Goal: Transaction & Acquisition: Purchase product/service

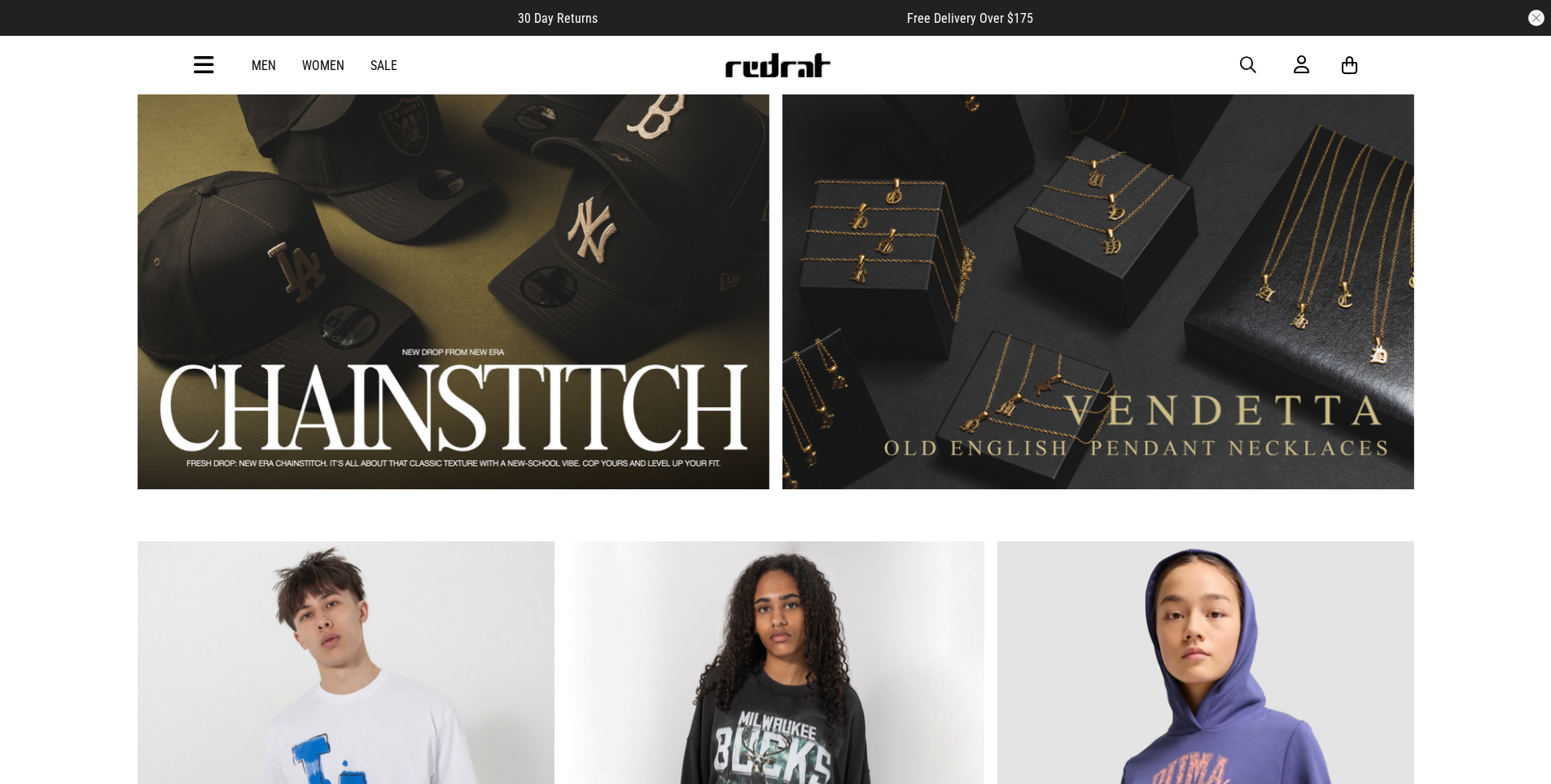
scroll to position [1379, 0]
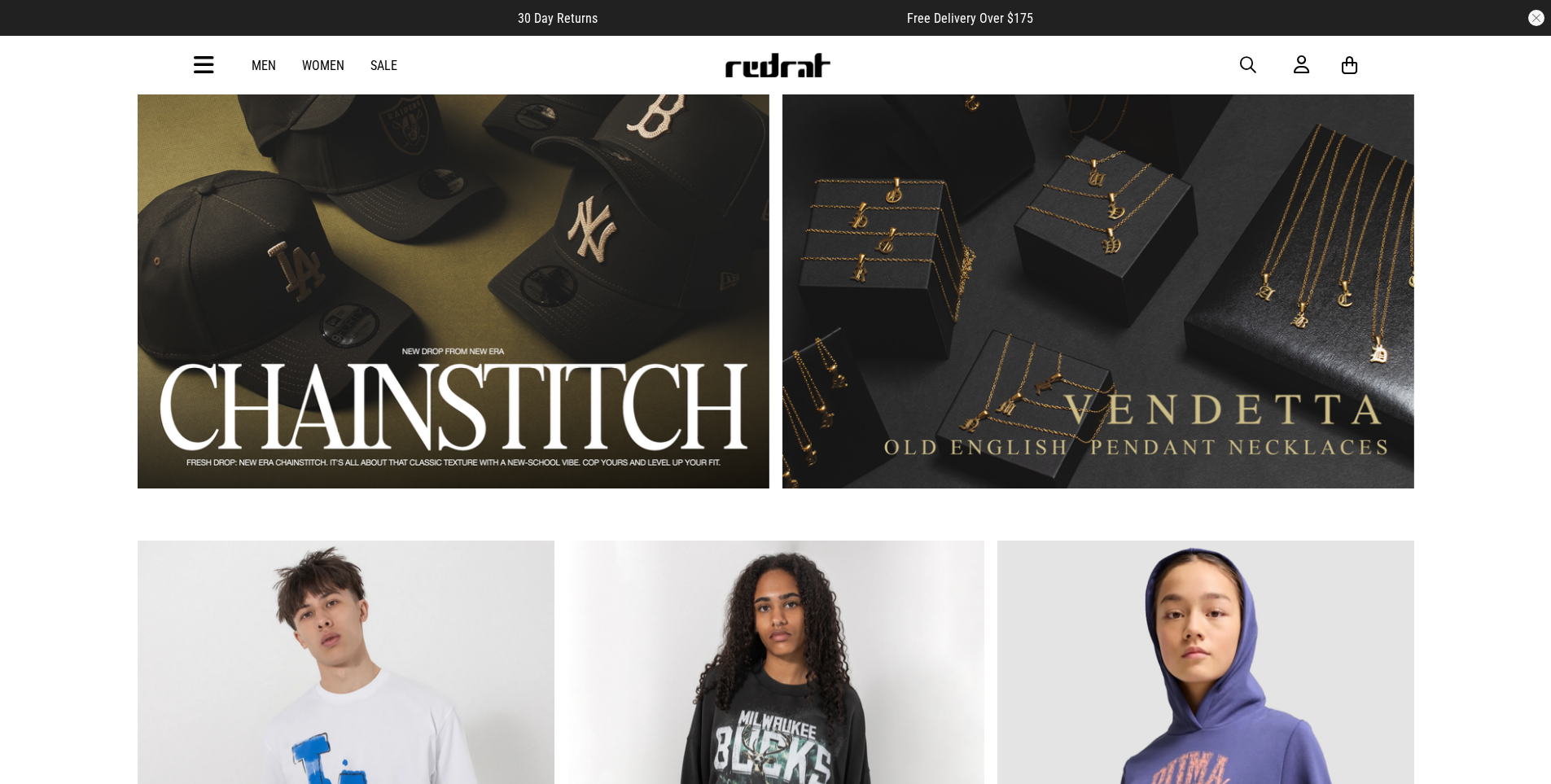
click at [1100, 437] on link "2 / 2" at bounding box center [1098, 228] width 632 height 523
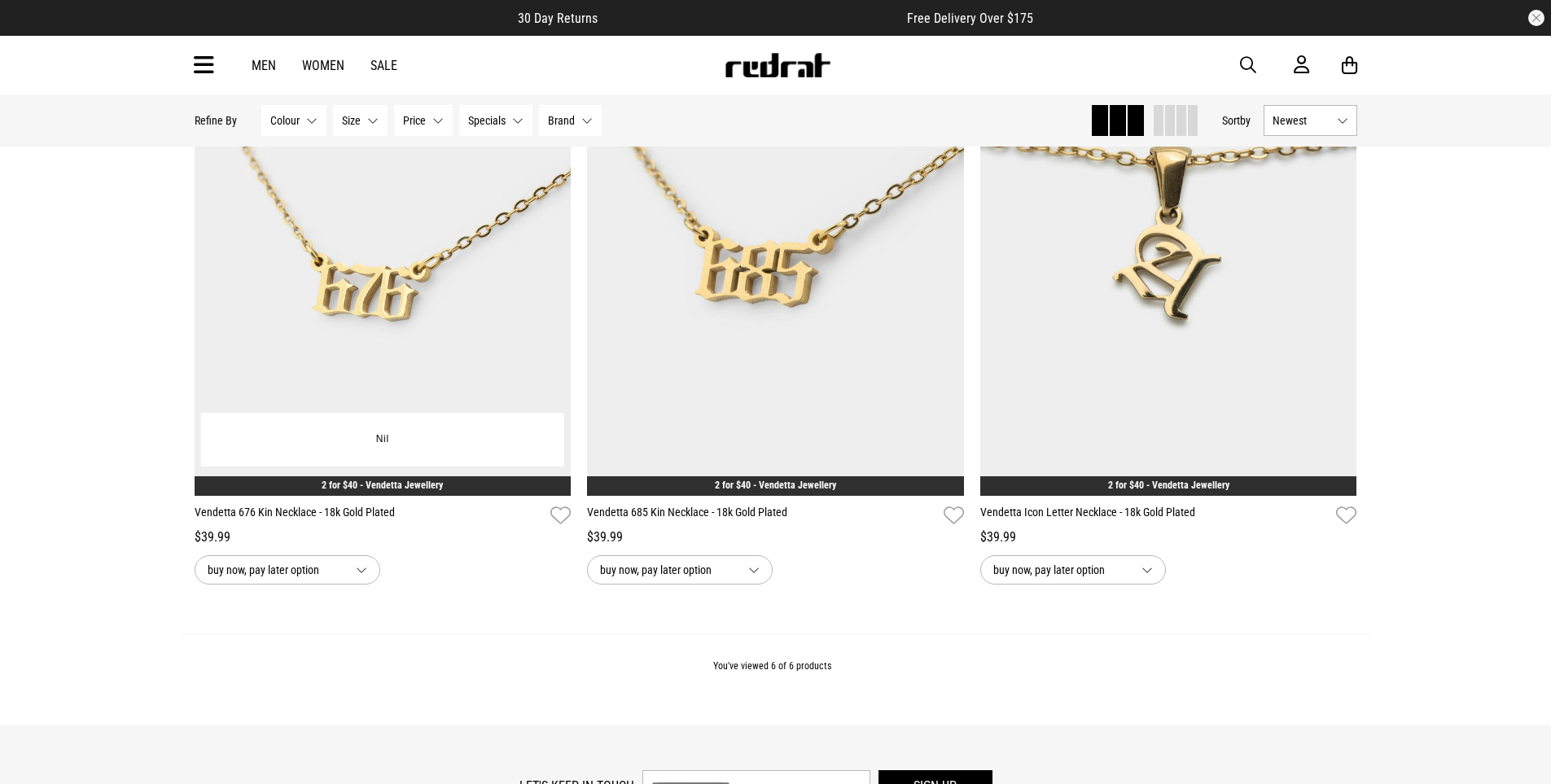
scroll to position [956, 0]
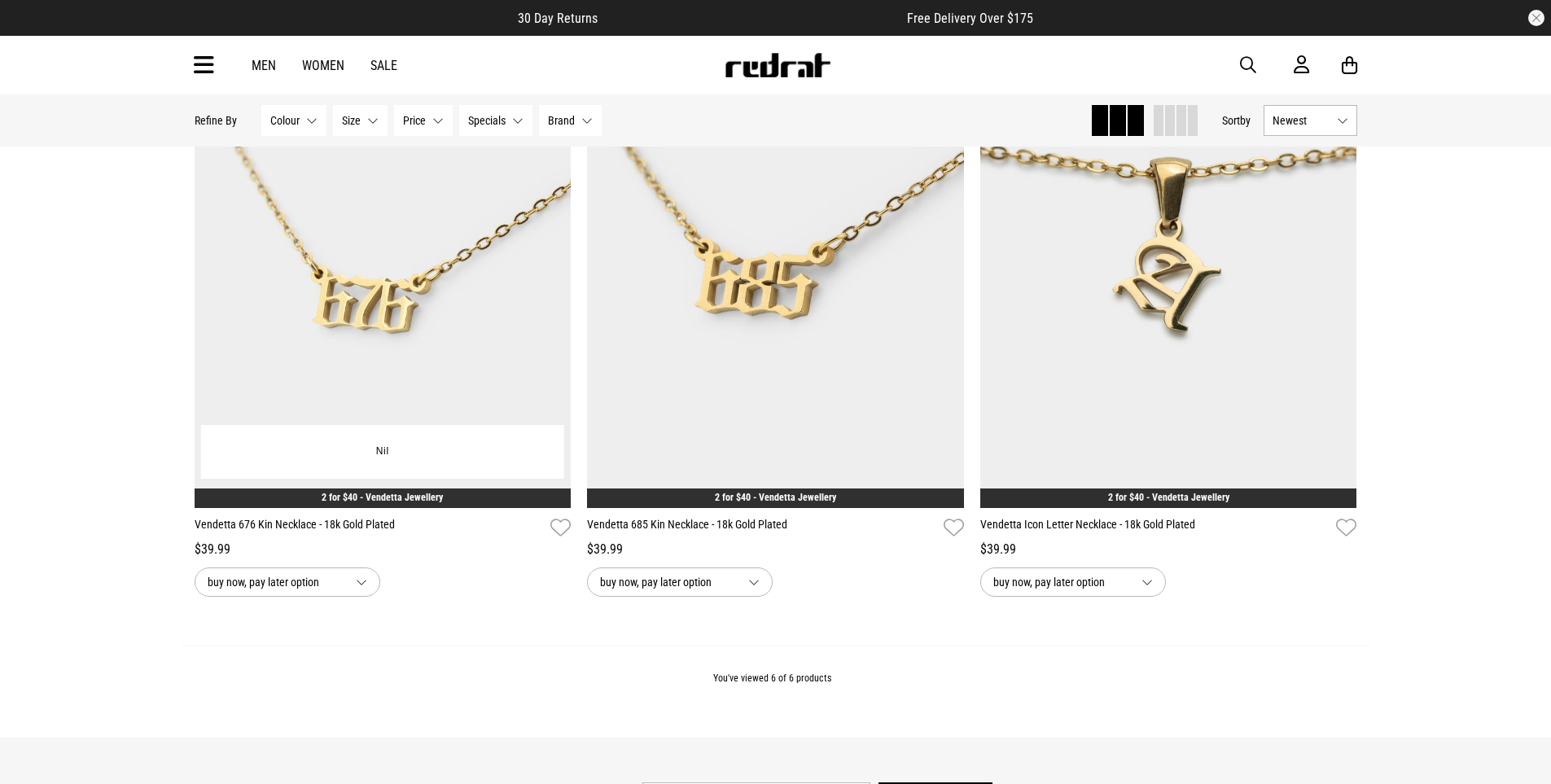
click at [322, 578] on span "buy now, pay later option" at bounding box center [275, 582] width 135 height 19
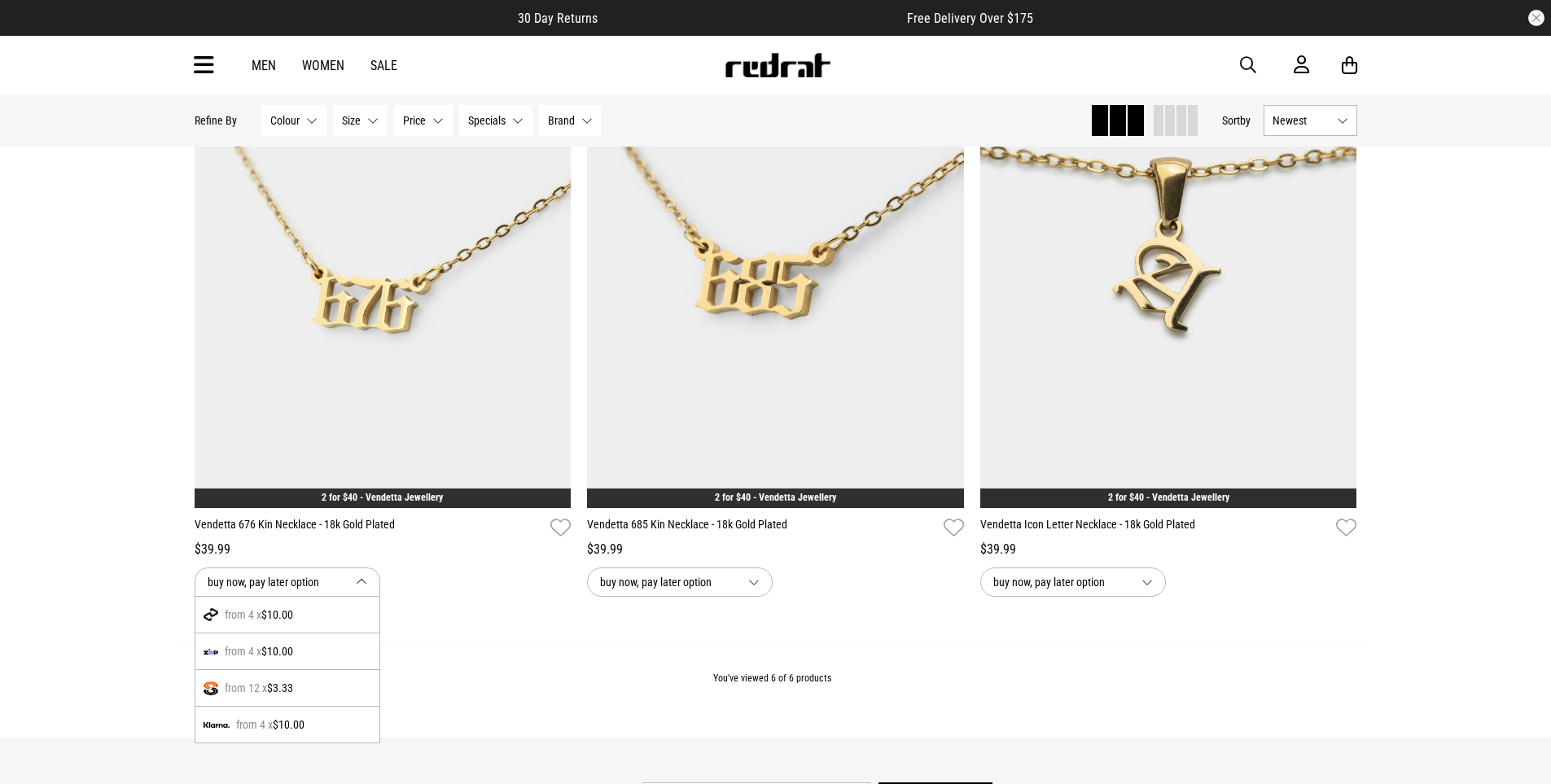
drag, startPoint x: 498, startPoint y: 638, endPoint x: 507, endPoint y: 634, distance: 9.8
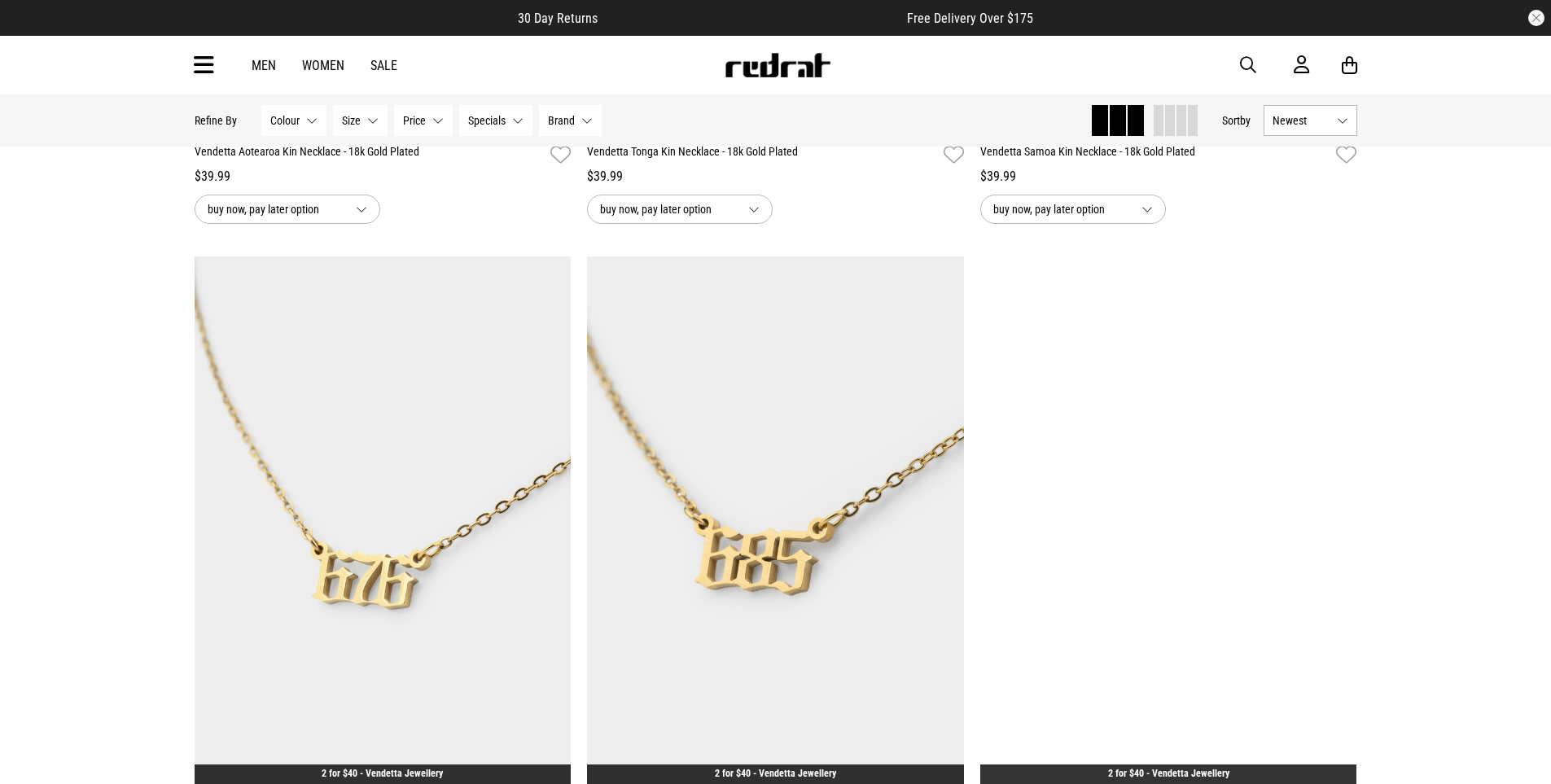
scroll to position [672, 0]
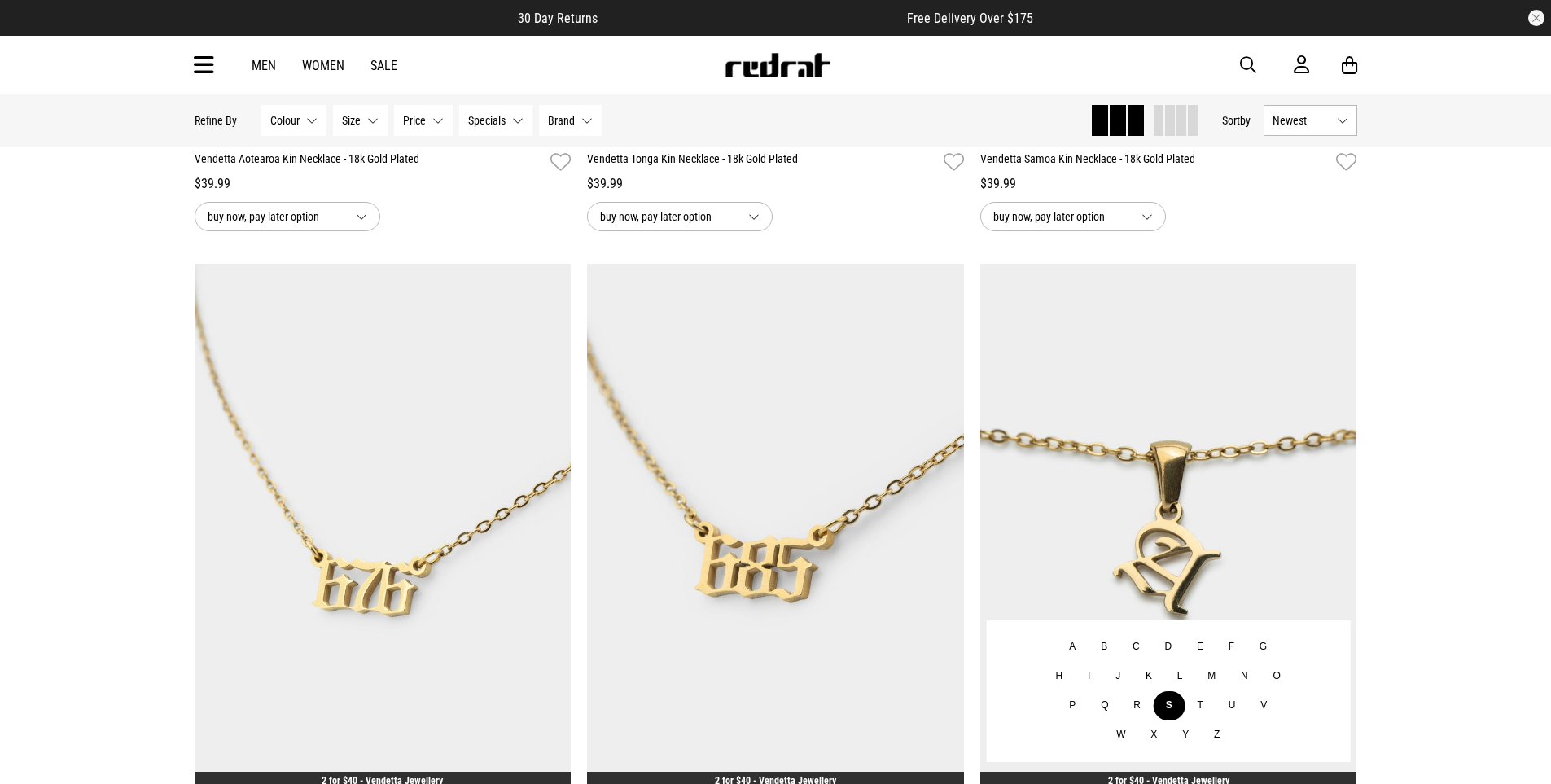
click at [1170, 703] on button "S" at bounding box center [1170, 705] width 32 height 30
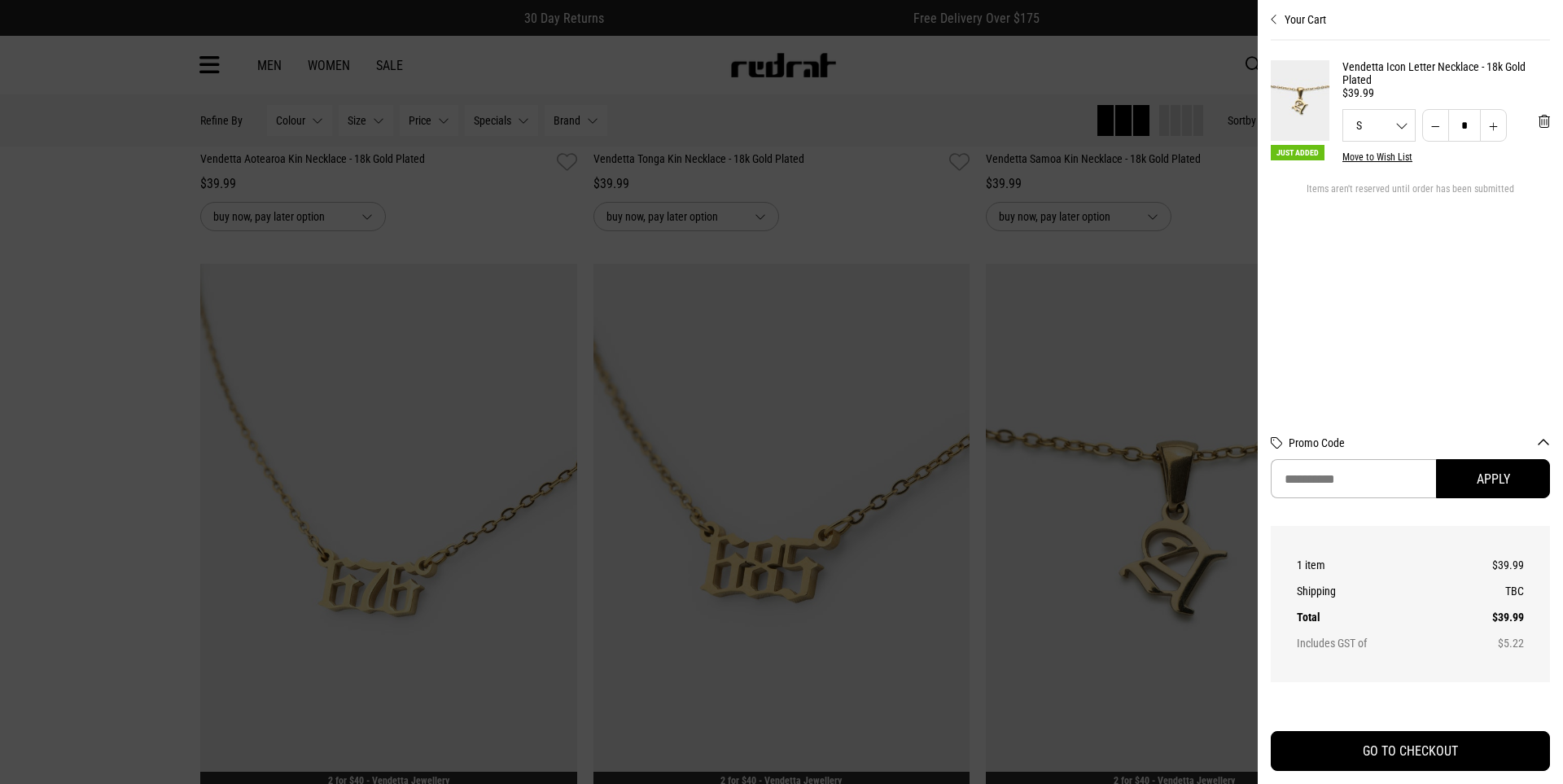
click at [1096, 216] on div at bounding box center [782, 392] width 1563 height 784
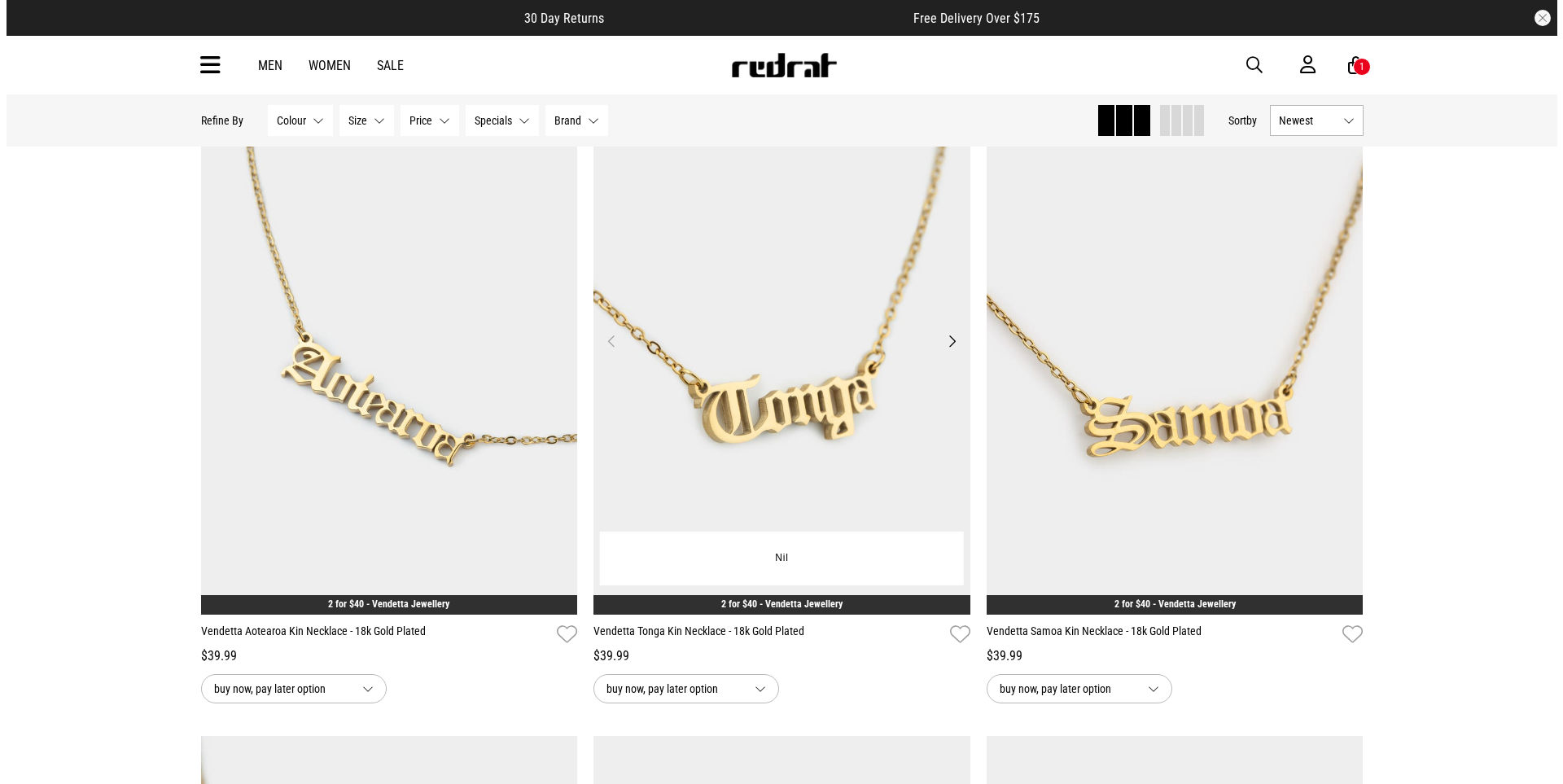
scroll to position [0, 0]
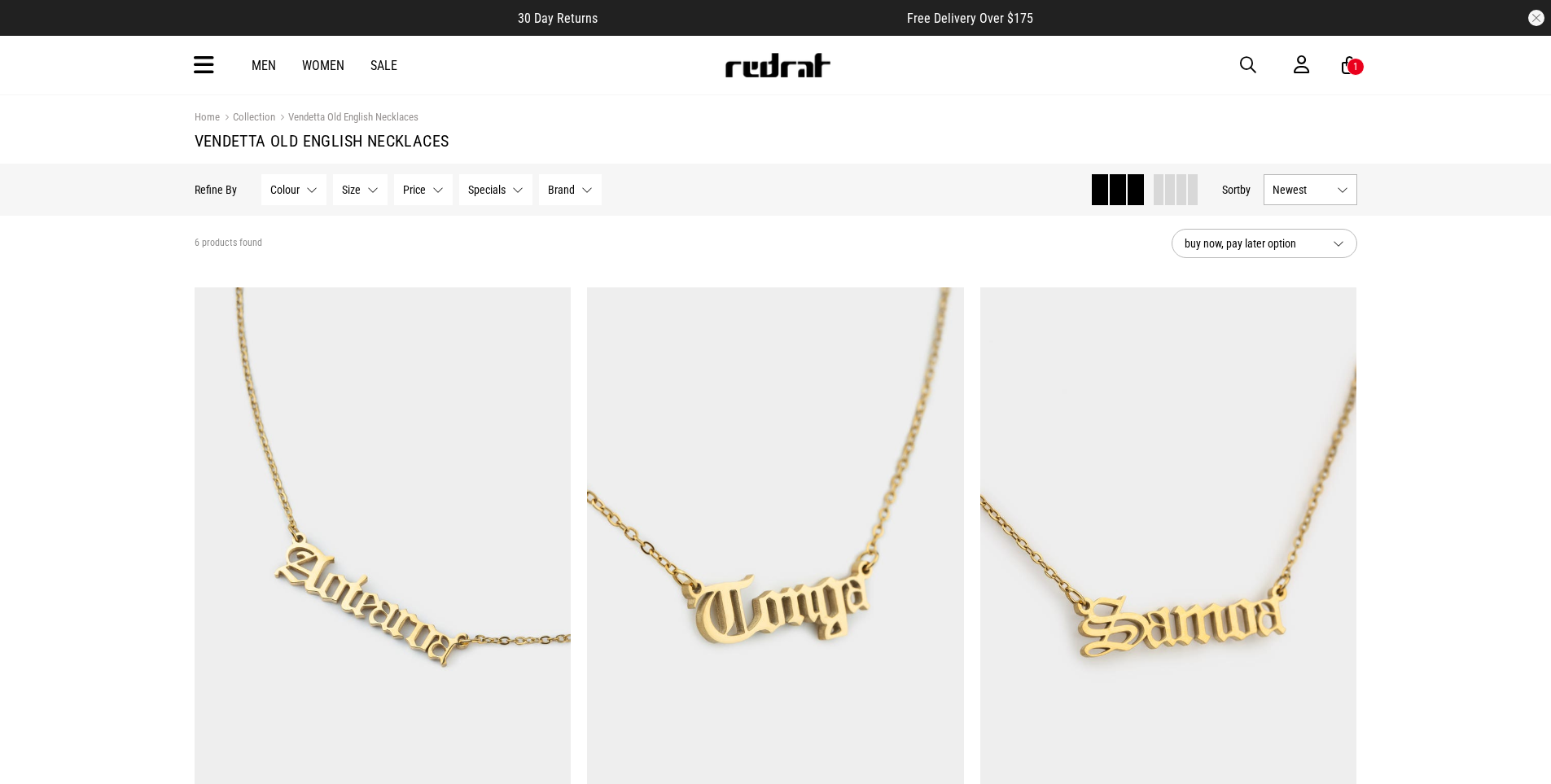
click at [207, 66] on icon at bounding box center [204, 66] width 20 height 27
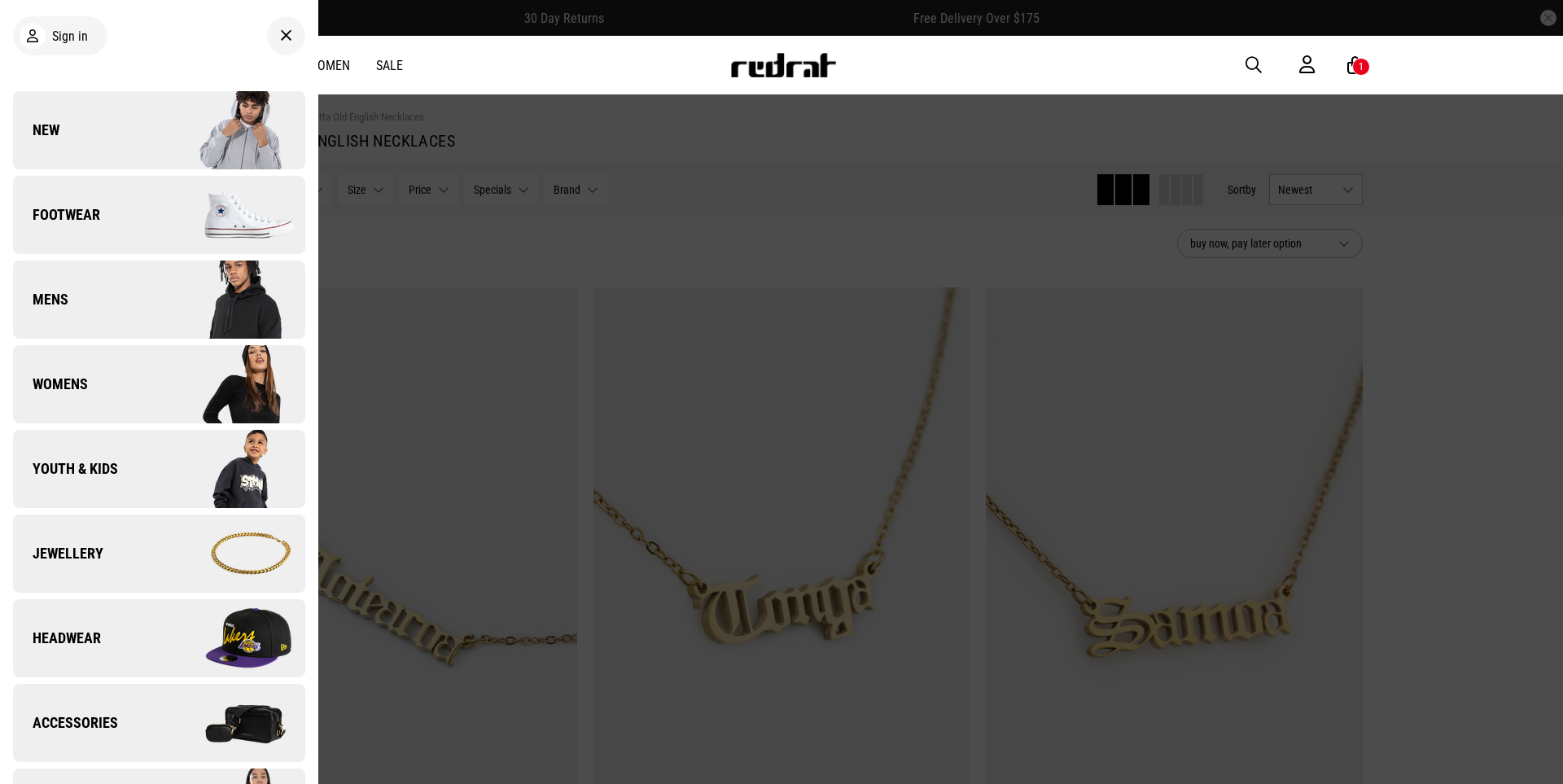
click at [211, 214] on img at bounding box center [232, 215] width 145 height 81
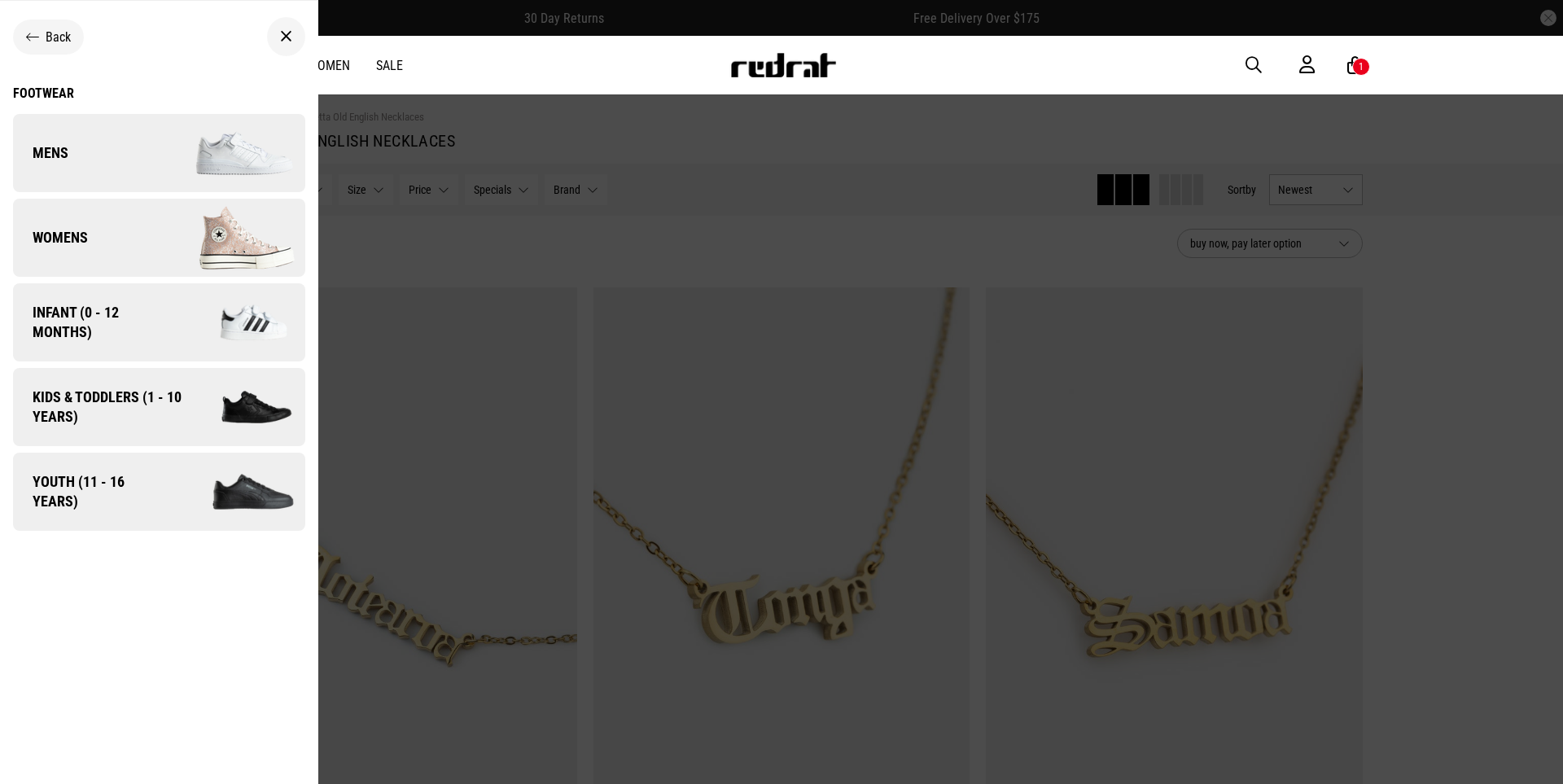
click at [227, 153] on img at bounding box center [232, 153] width 145 height 81
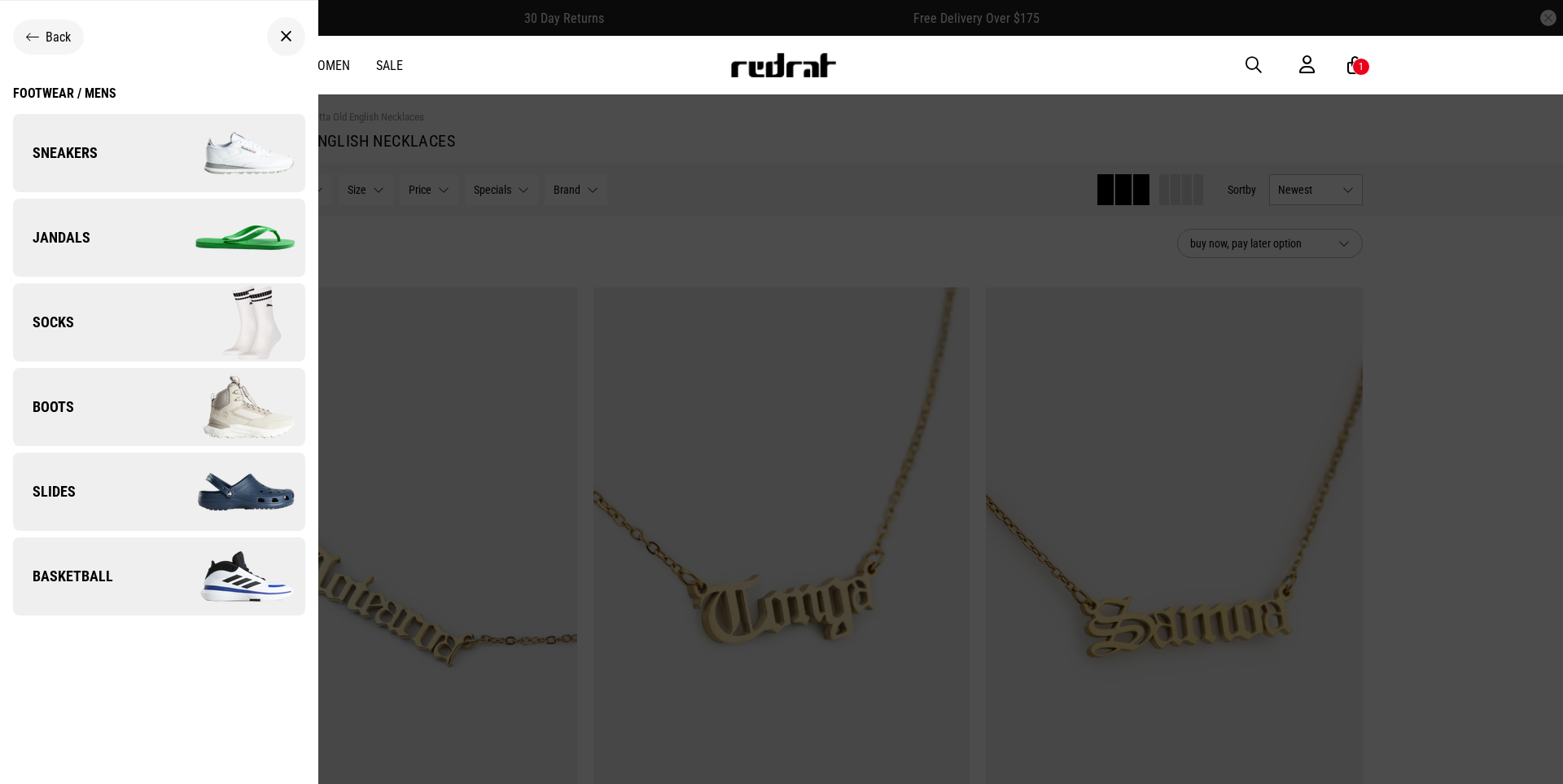
click at [232, 165] on img at bounding box center [232, 153] width 145 height 81
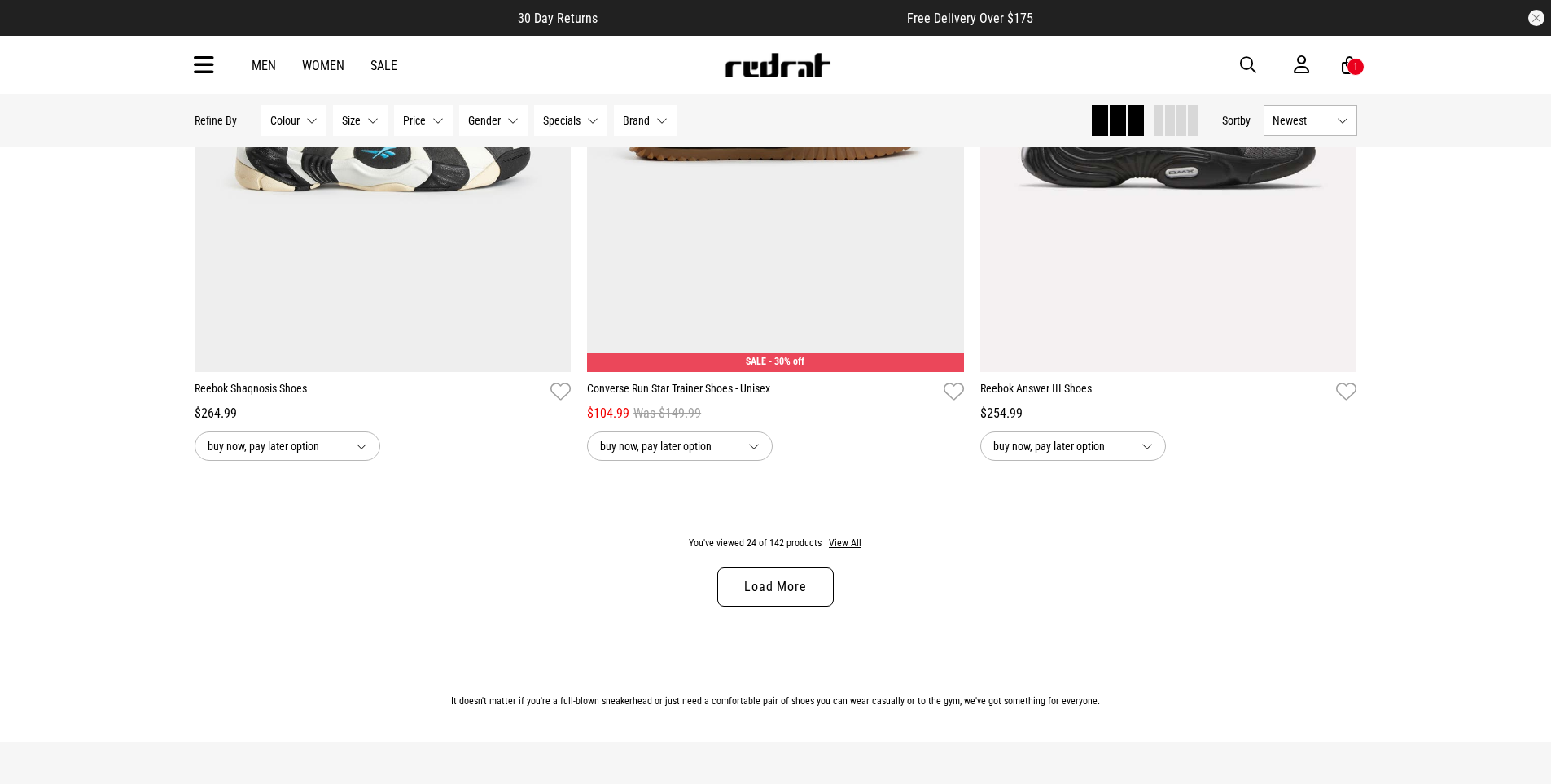
scroll to position [5033, 0]
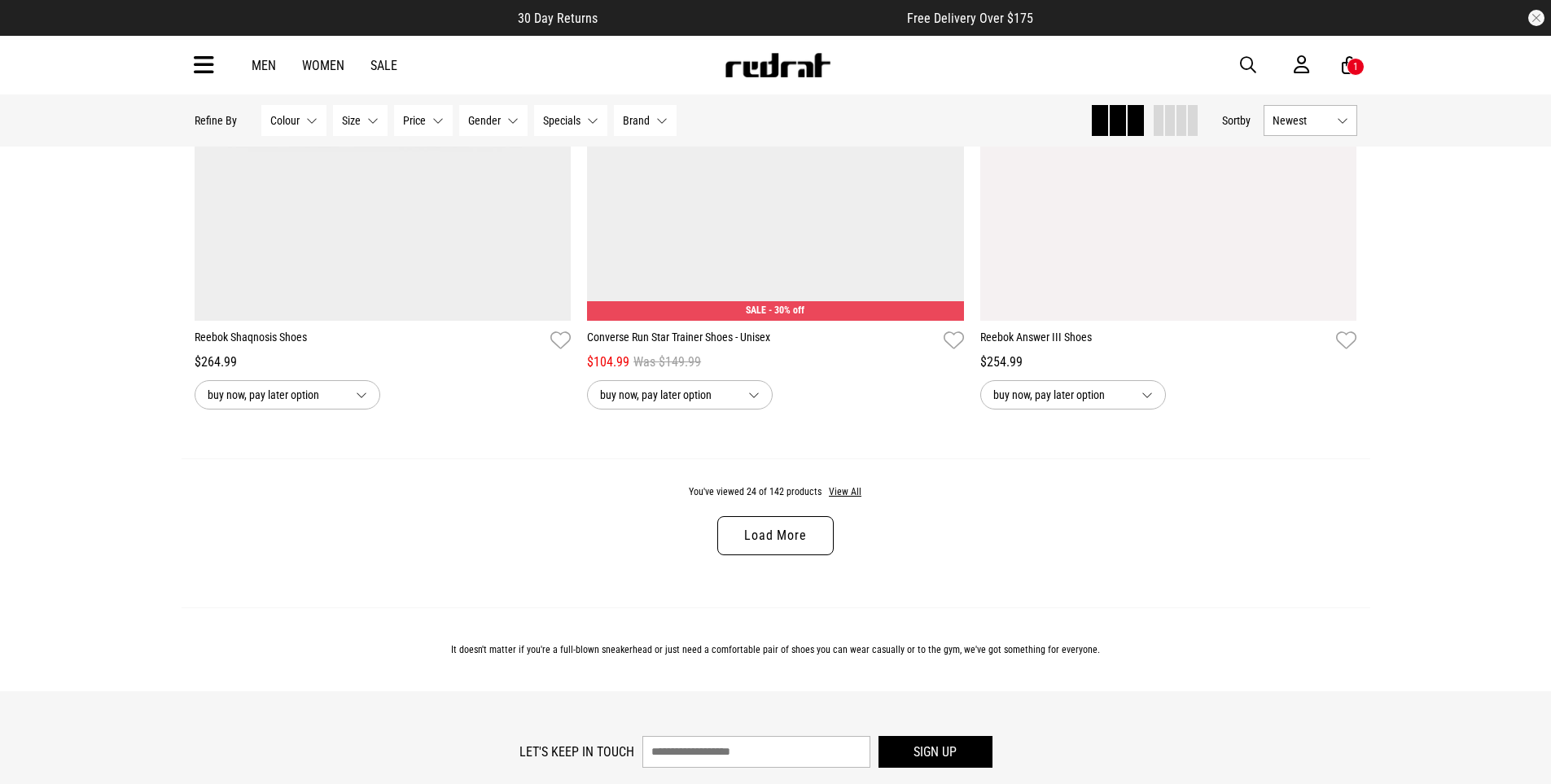
click at [747, 539] on link "Load More" at bounding box center [775, 535] width 116 height 39
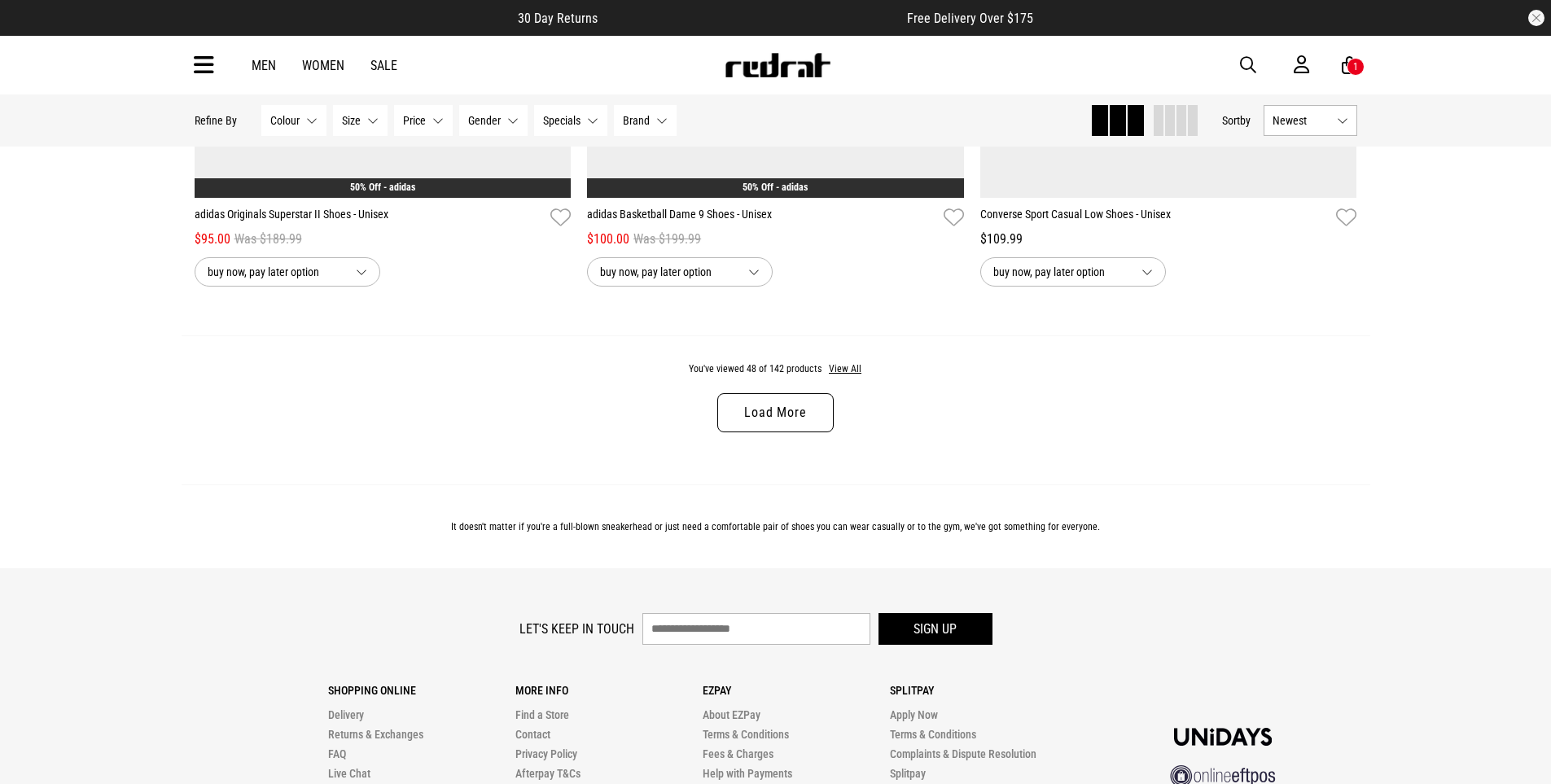
scroll to position [10572, 0]
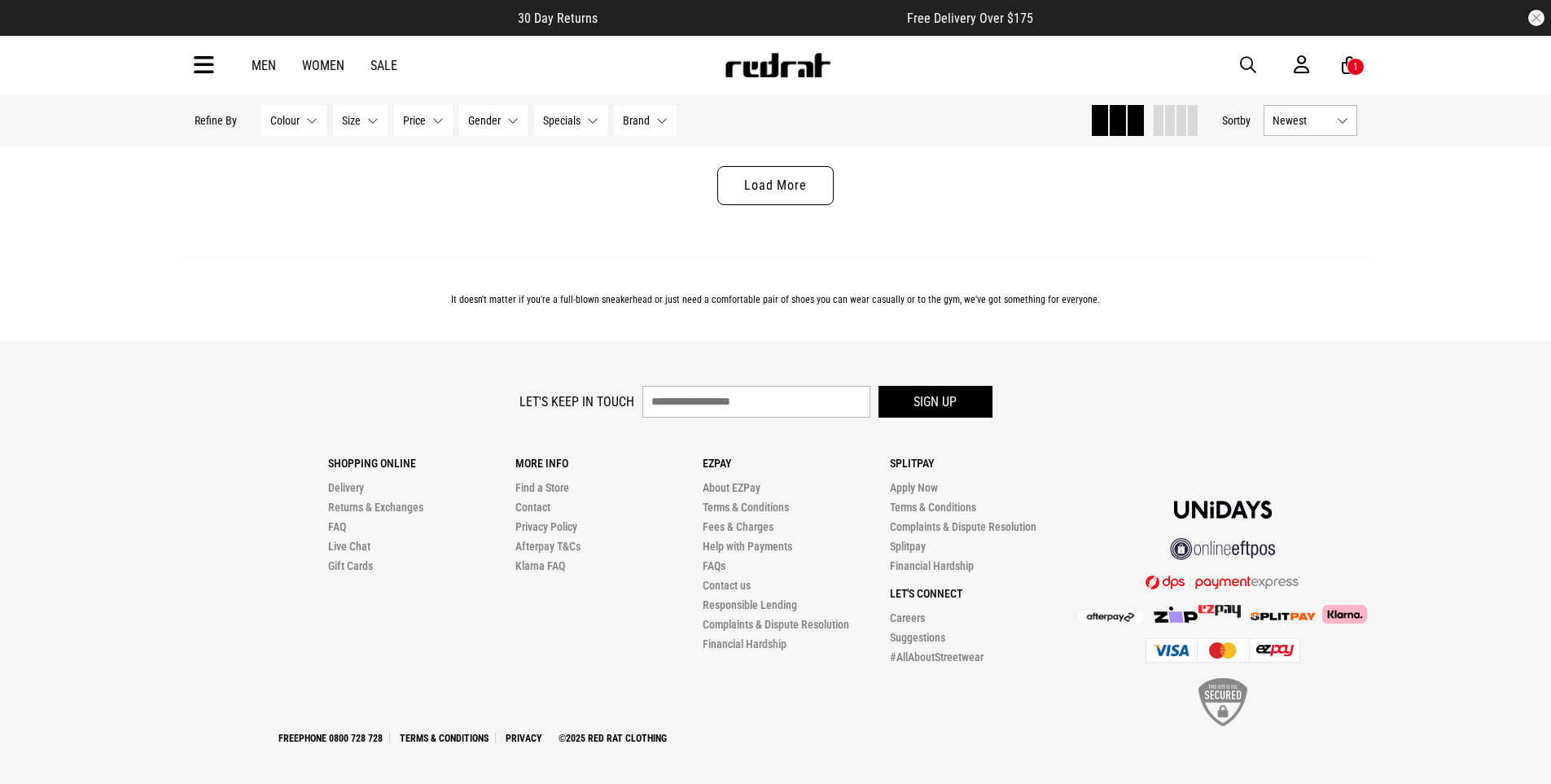
click at [784, 182] on link "Load More" at bounding box center [775, 185] width 116 height 39
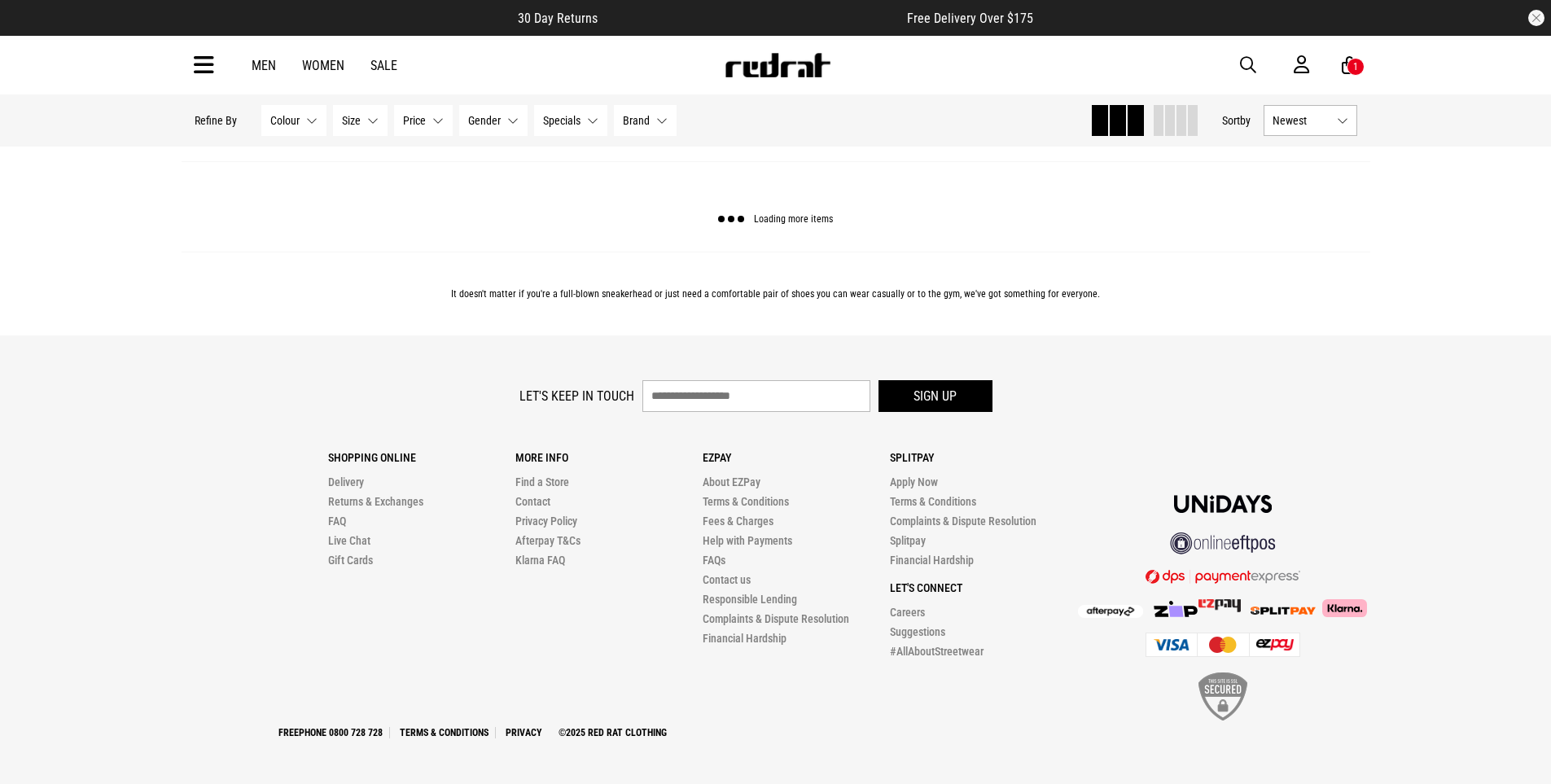
scroll to position [10518, 0]
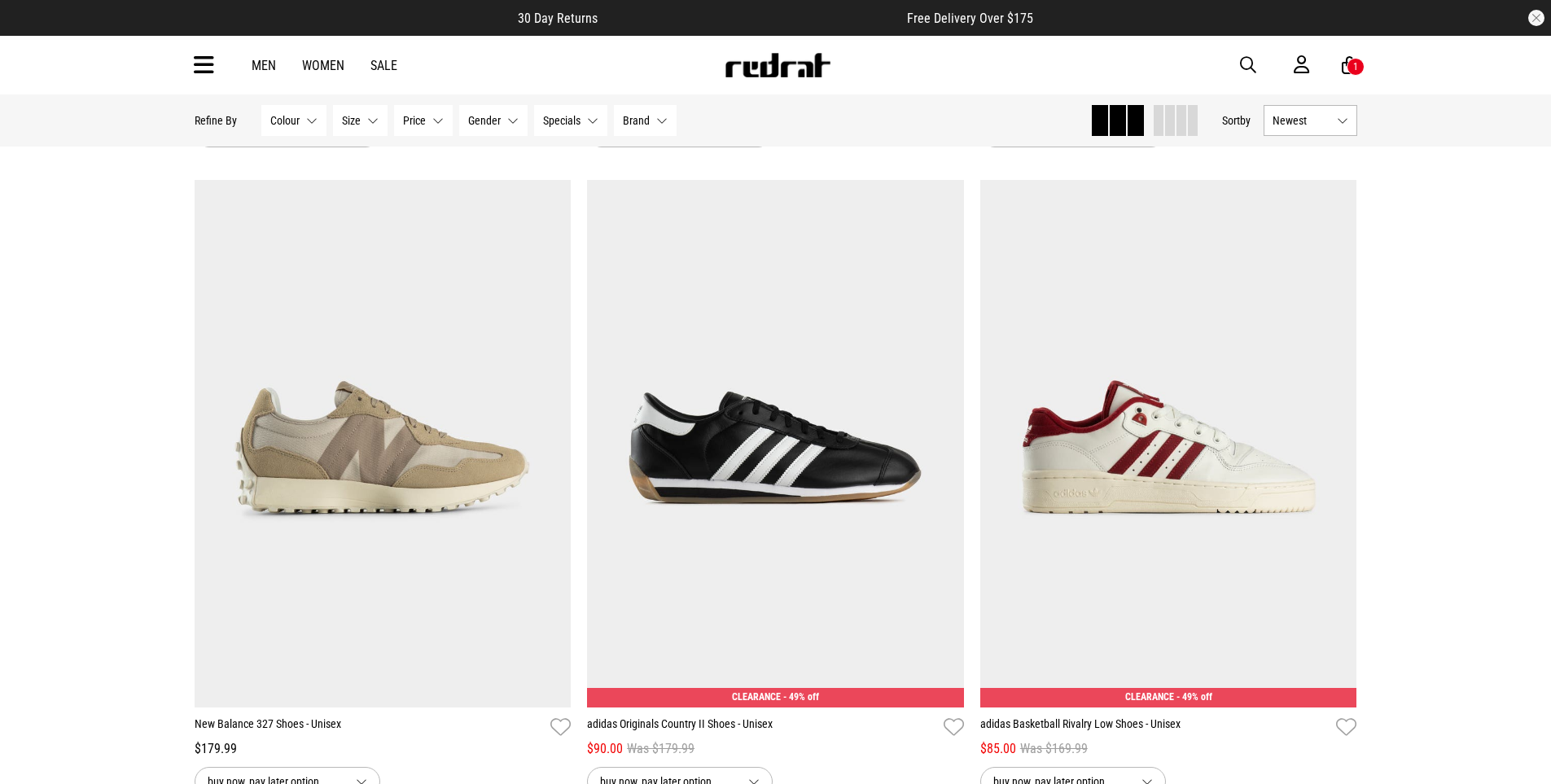
scroll to position [12055, 0]
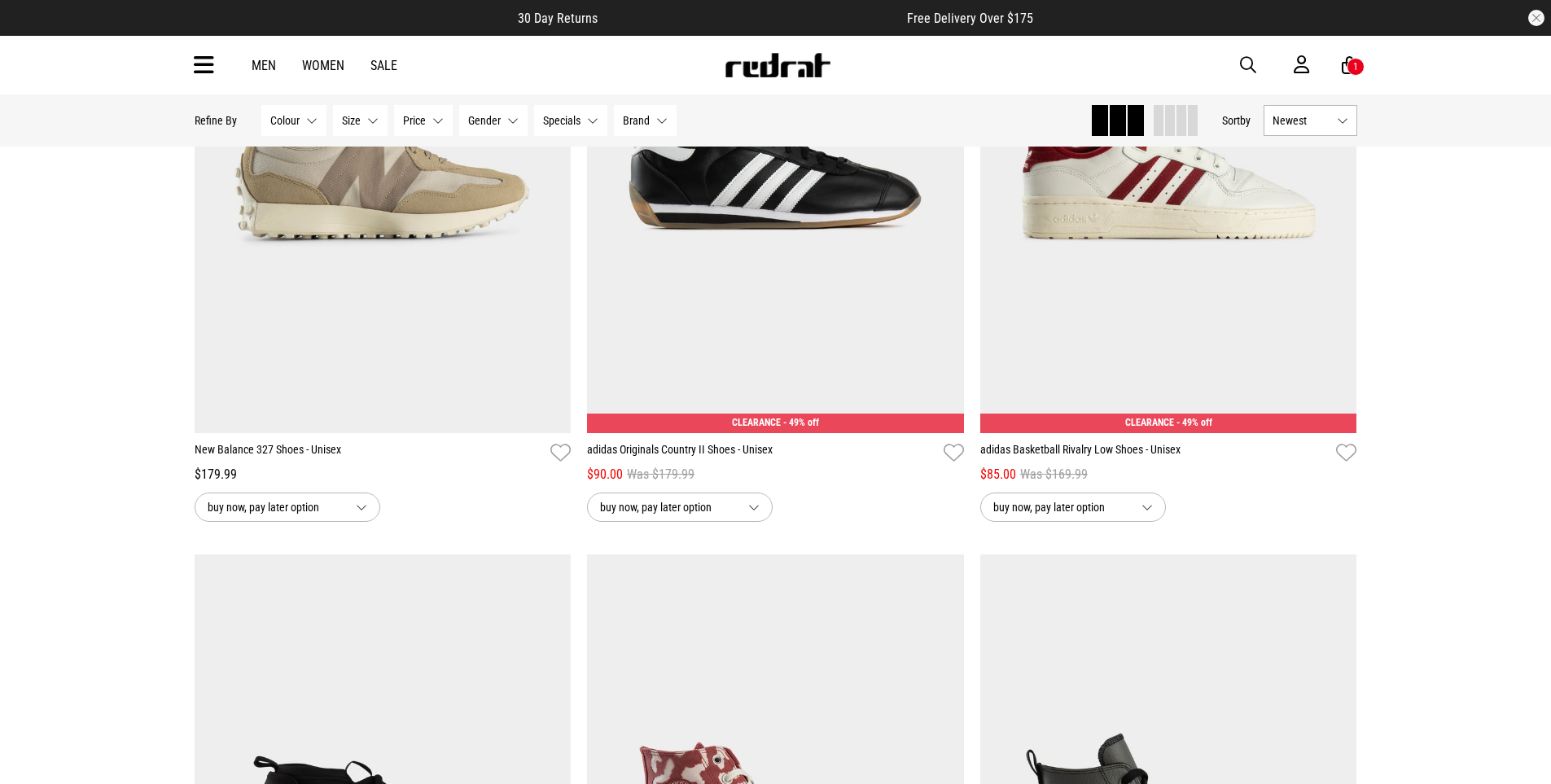
click at [636, 120] on span "Brand" at bounding box center [636, 120] width 27 height 13
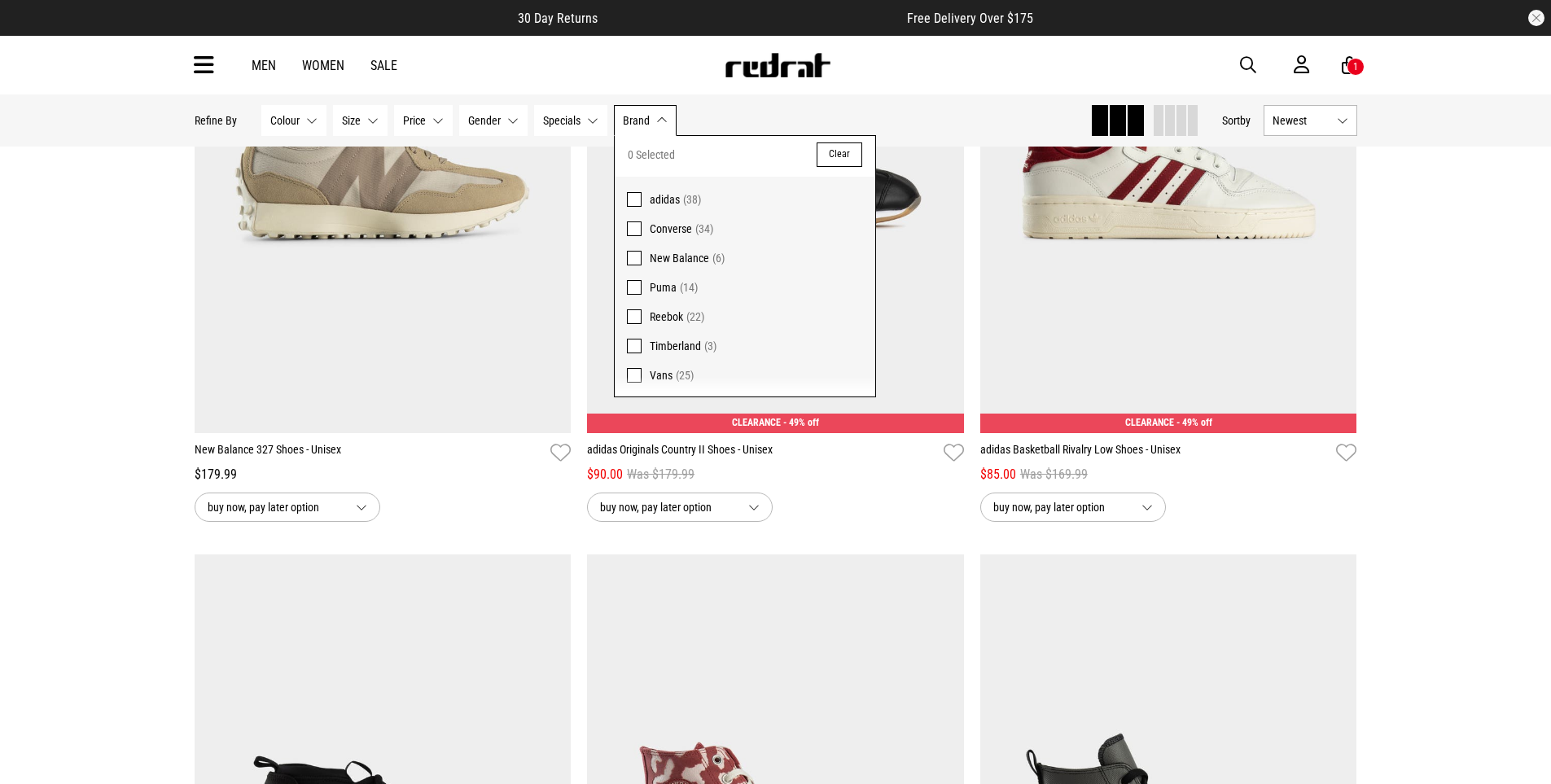
scroll to position [5, 0]
click at [638, 343] on span at bounding box center [634, 343] width 14 height 14
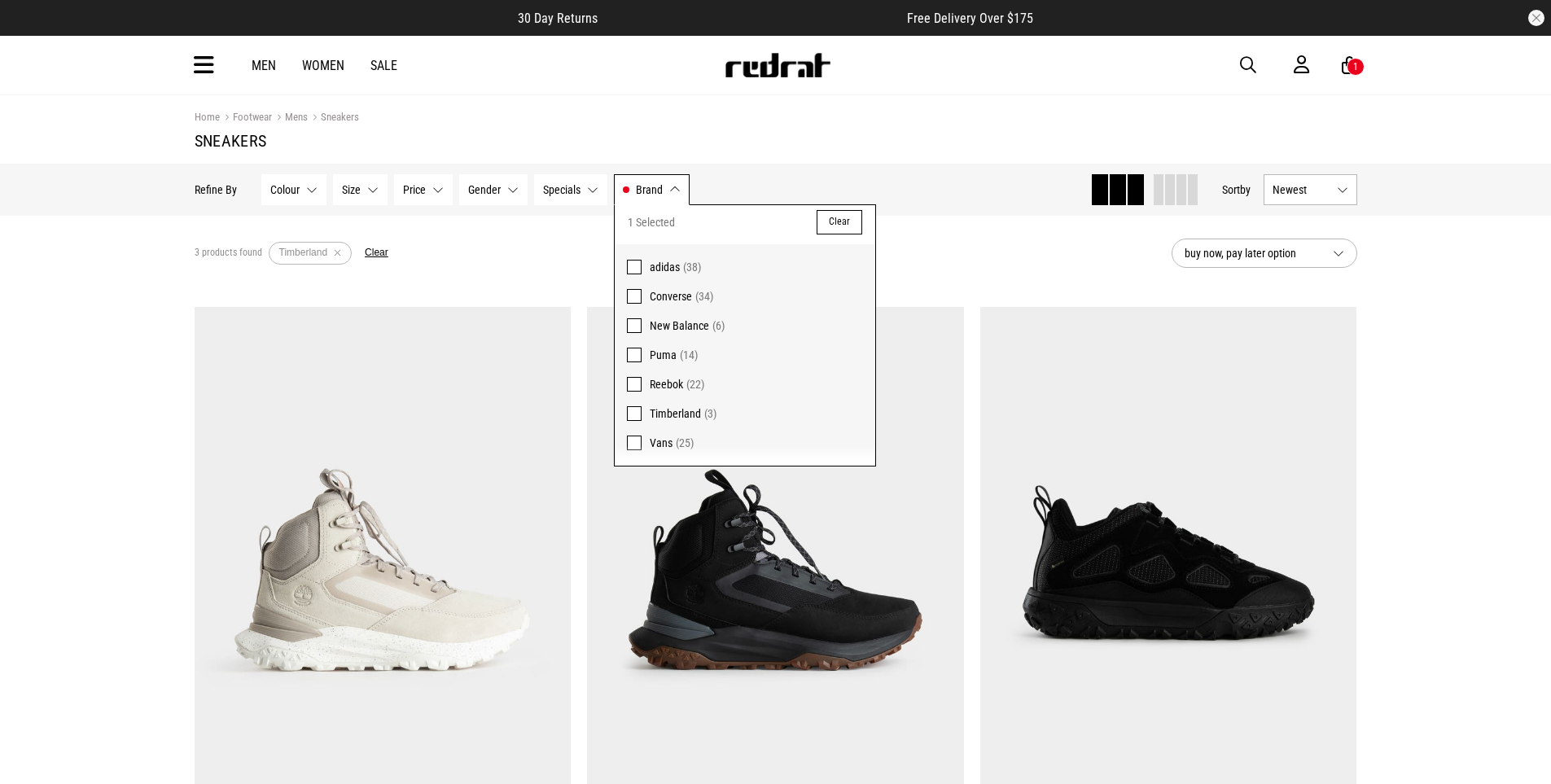
click at [632, 415] on span at bounding box center [634, 413] width 14 height 14
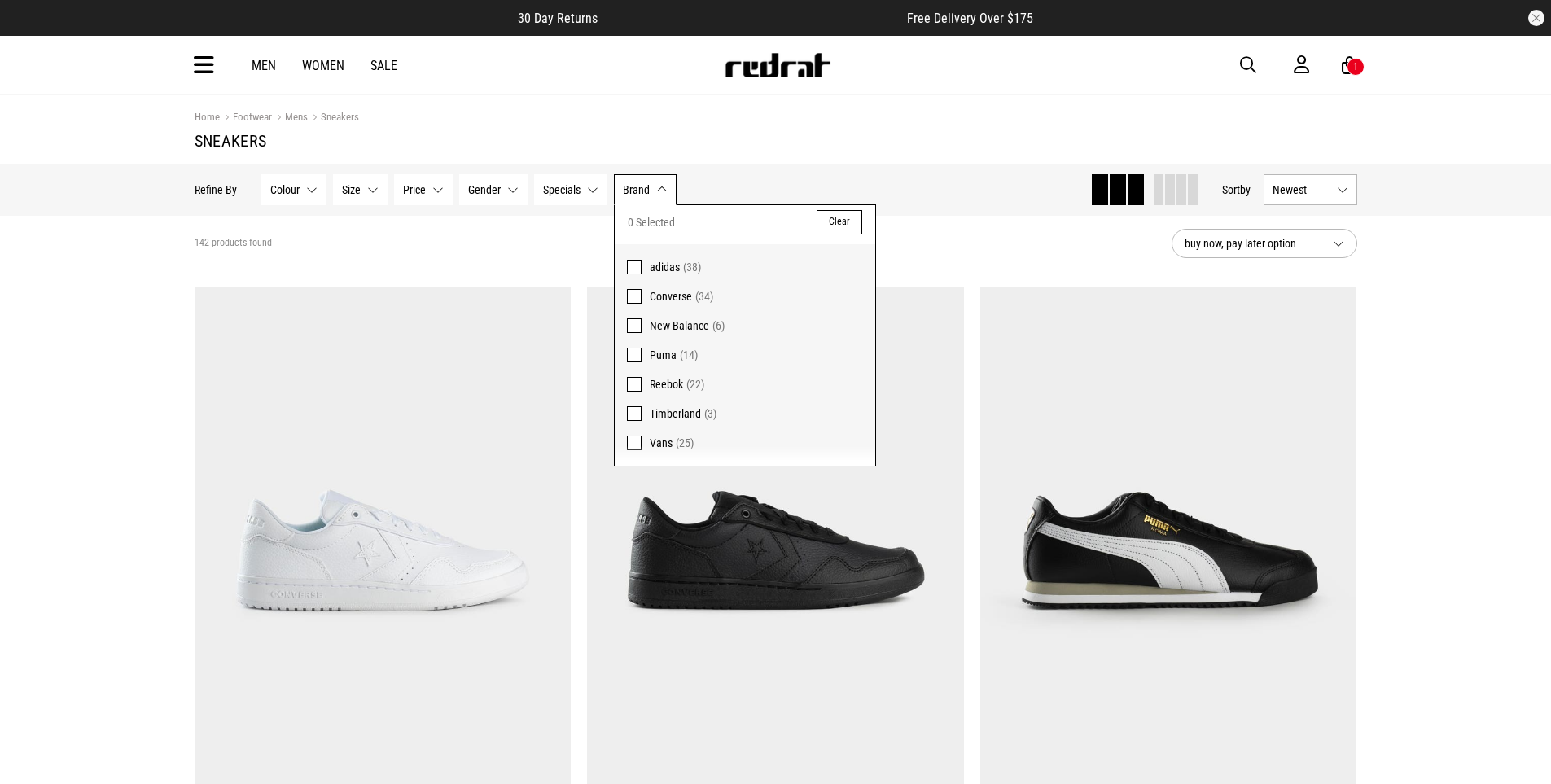
click at [201, 69] on icon at bounding box center [204, 66] width 20 height 27
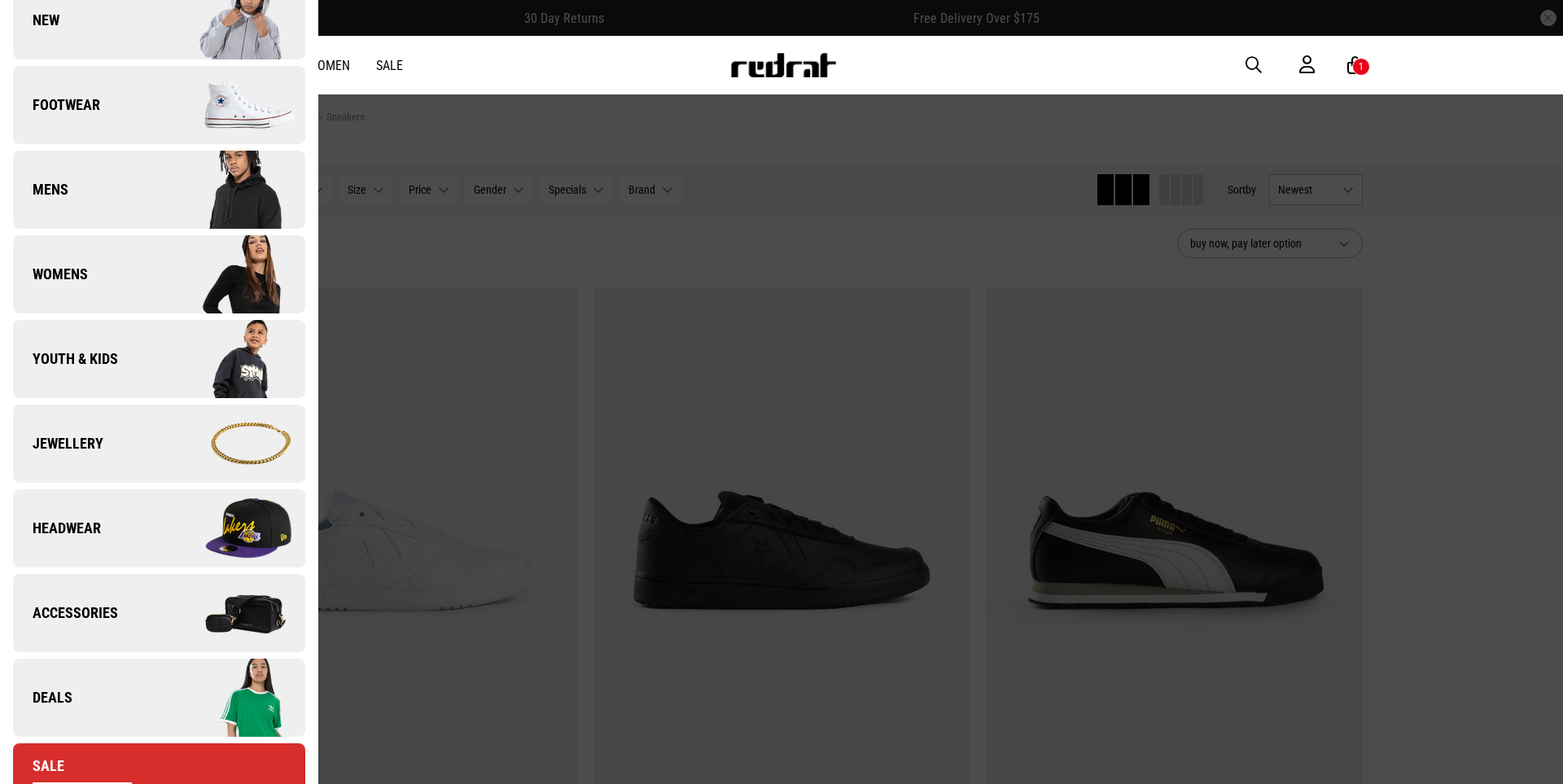
scroll to position [140, 0]
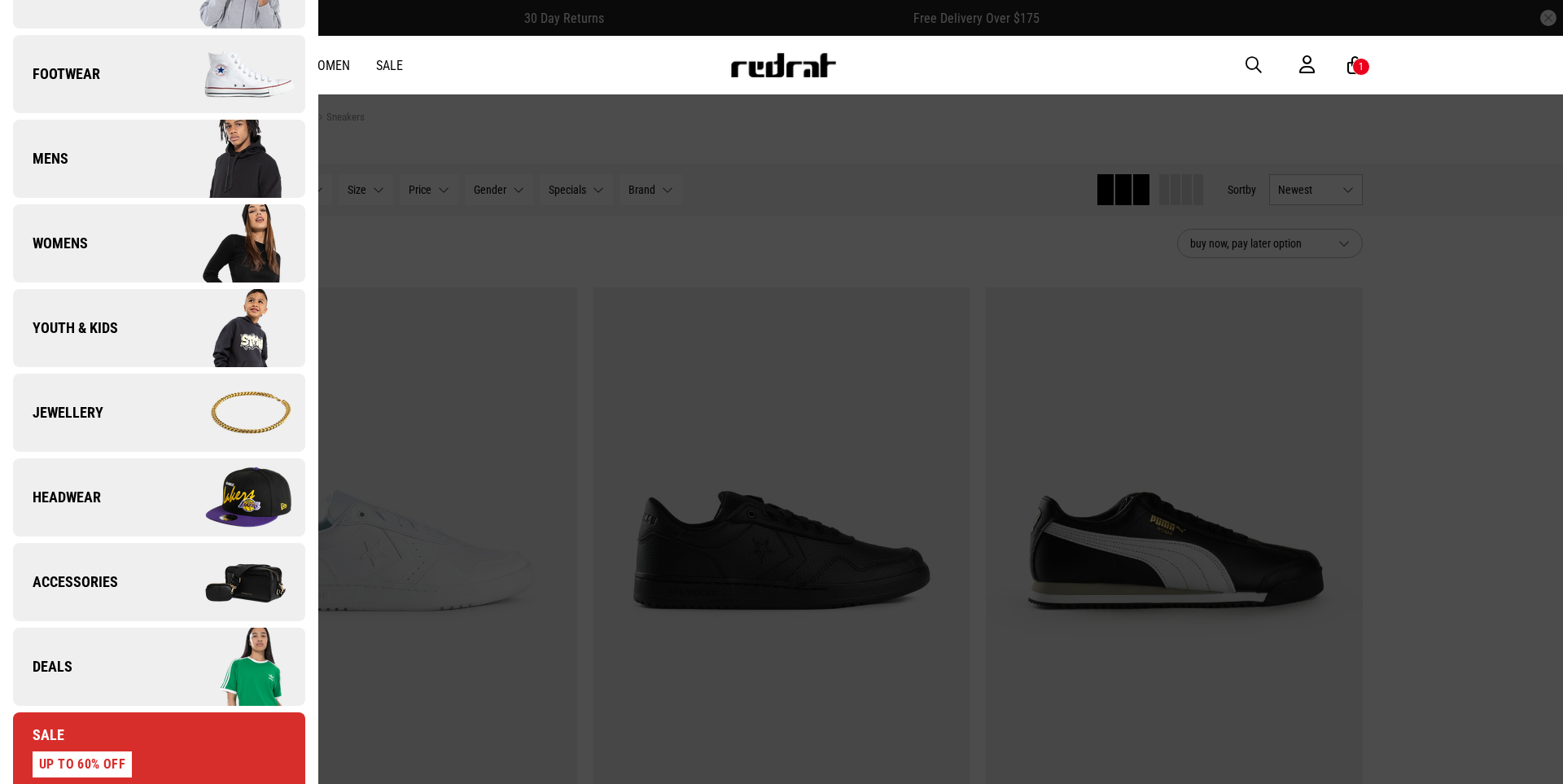
click at [253, 578] on img at bounding box center [232, 582] width 145 height 81
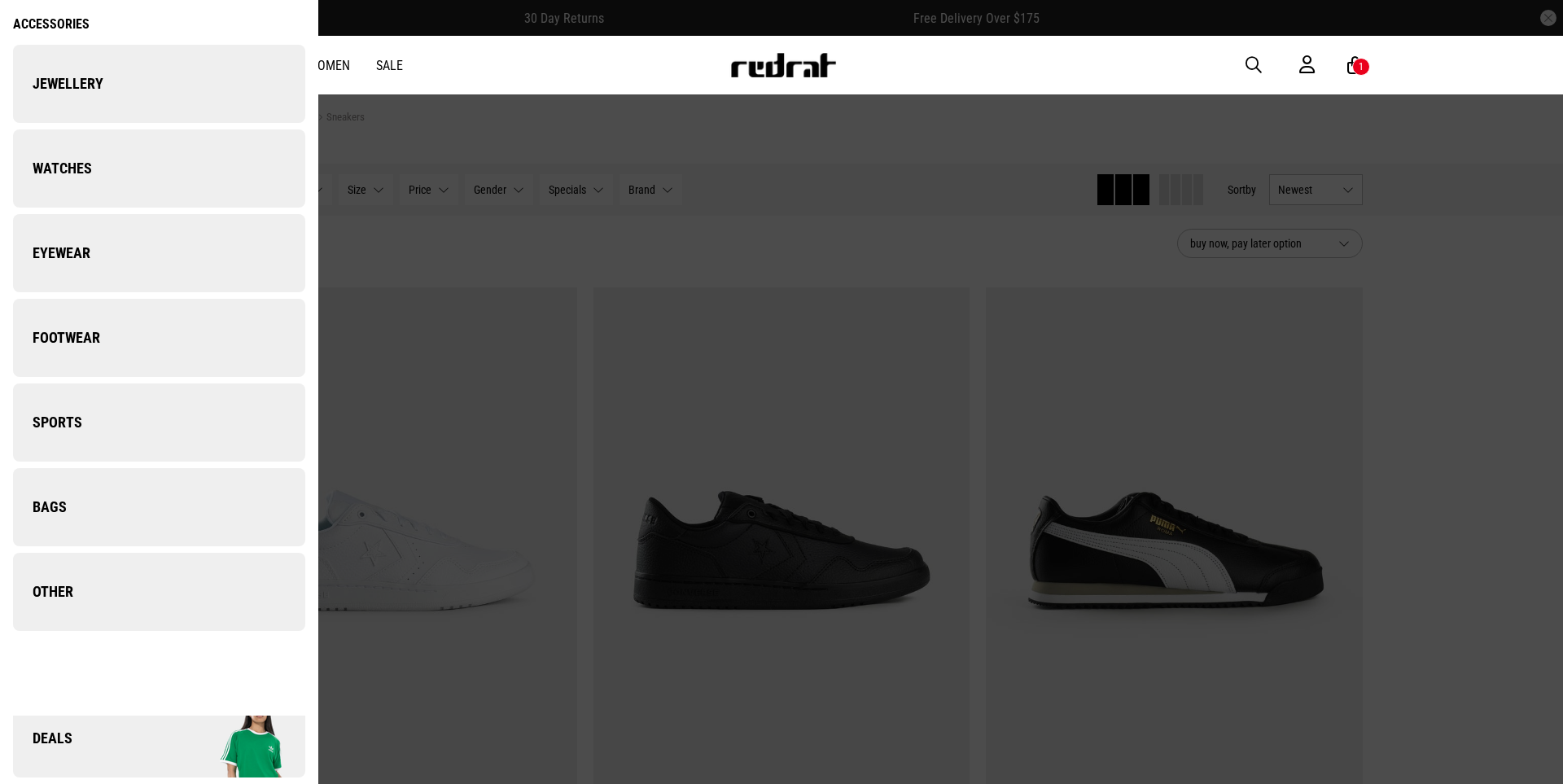
scroll to position [0, 0]
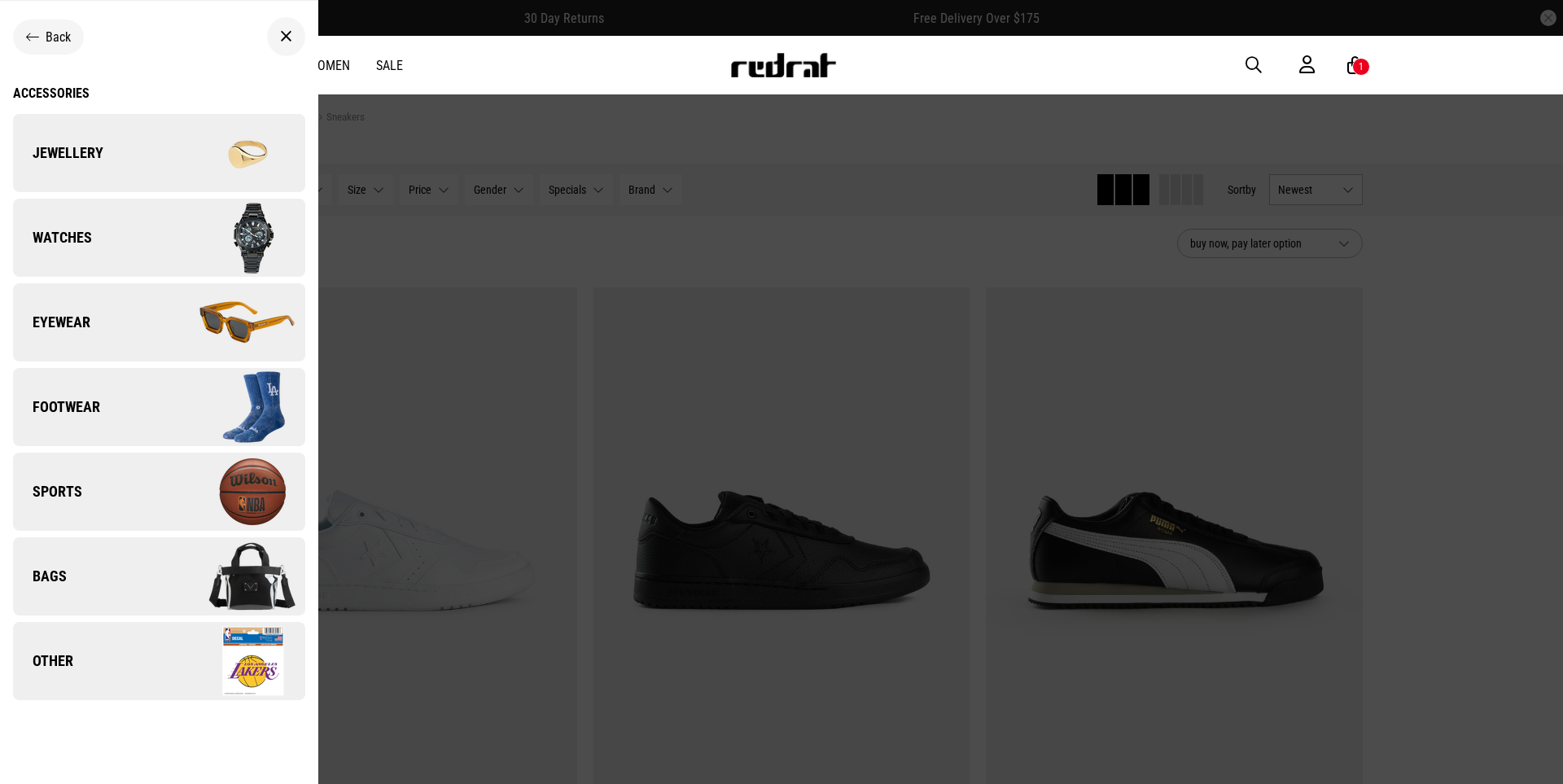
click at [248, 168] on img at bounding box center [232, 153] width 145 height 81
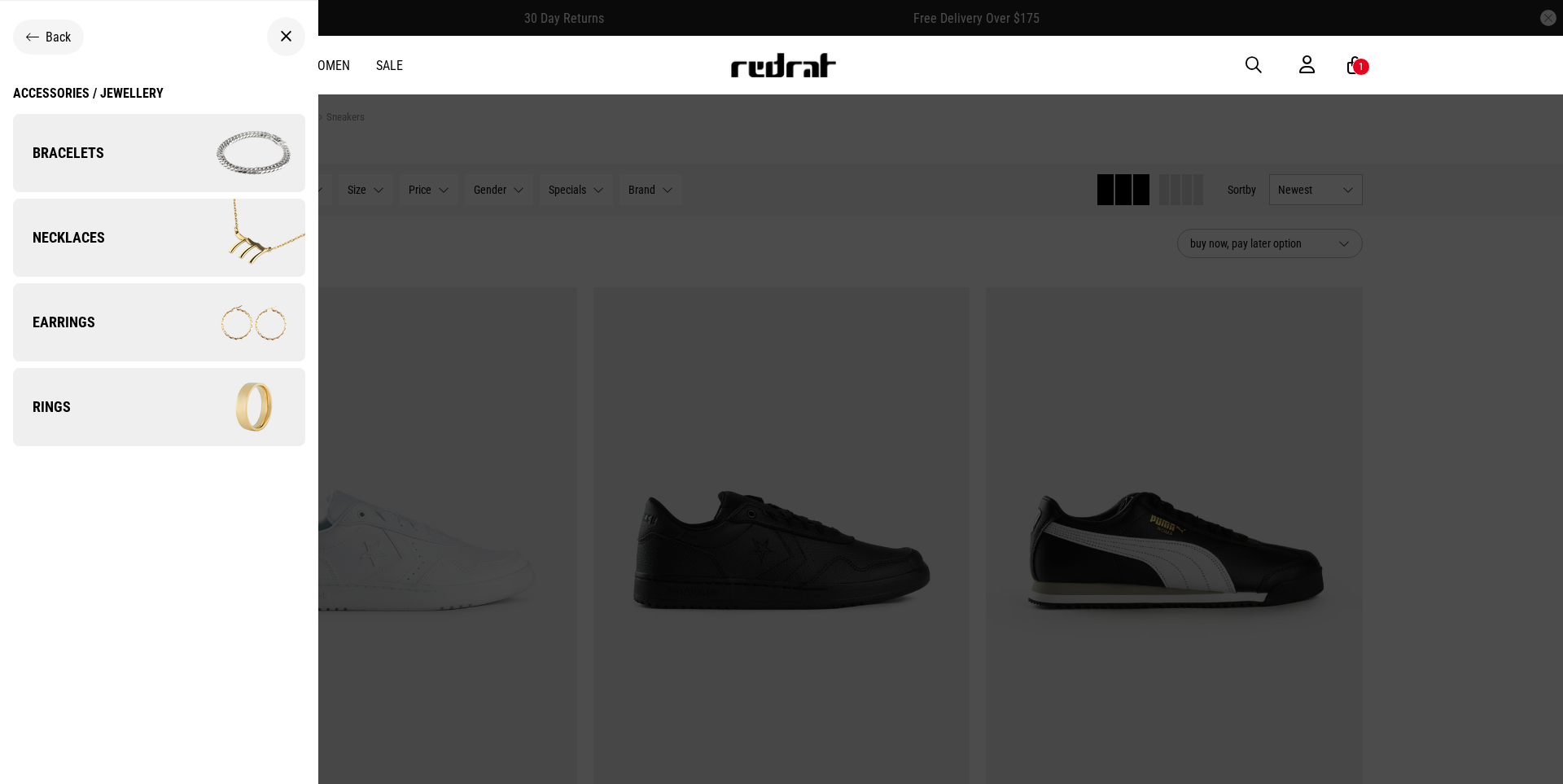
click at [256, 428] on img at bounding box center [232, 407] width 145 height 81
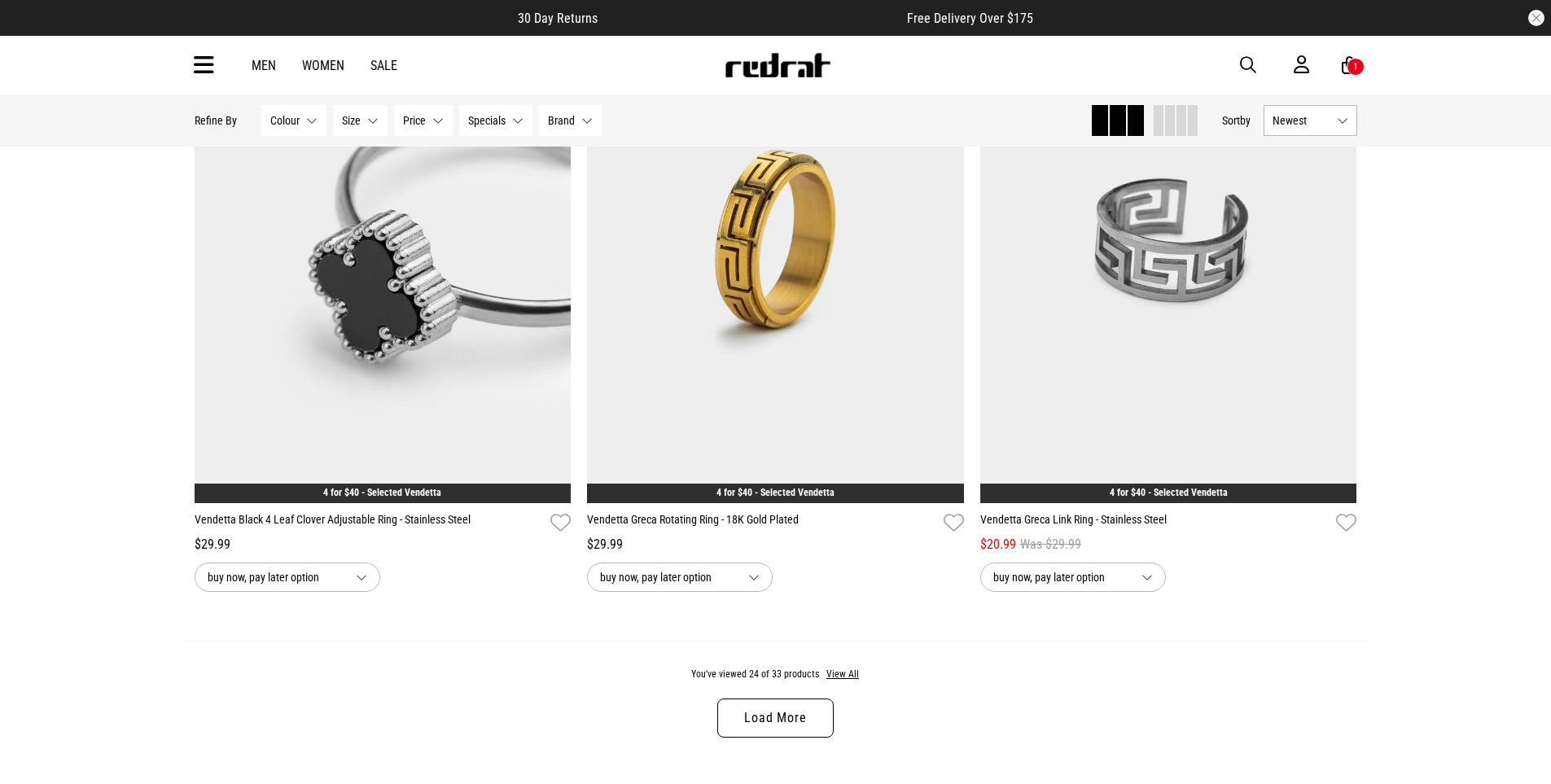
scroll to position [4886, 0]
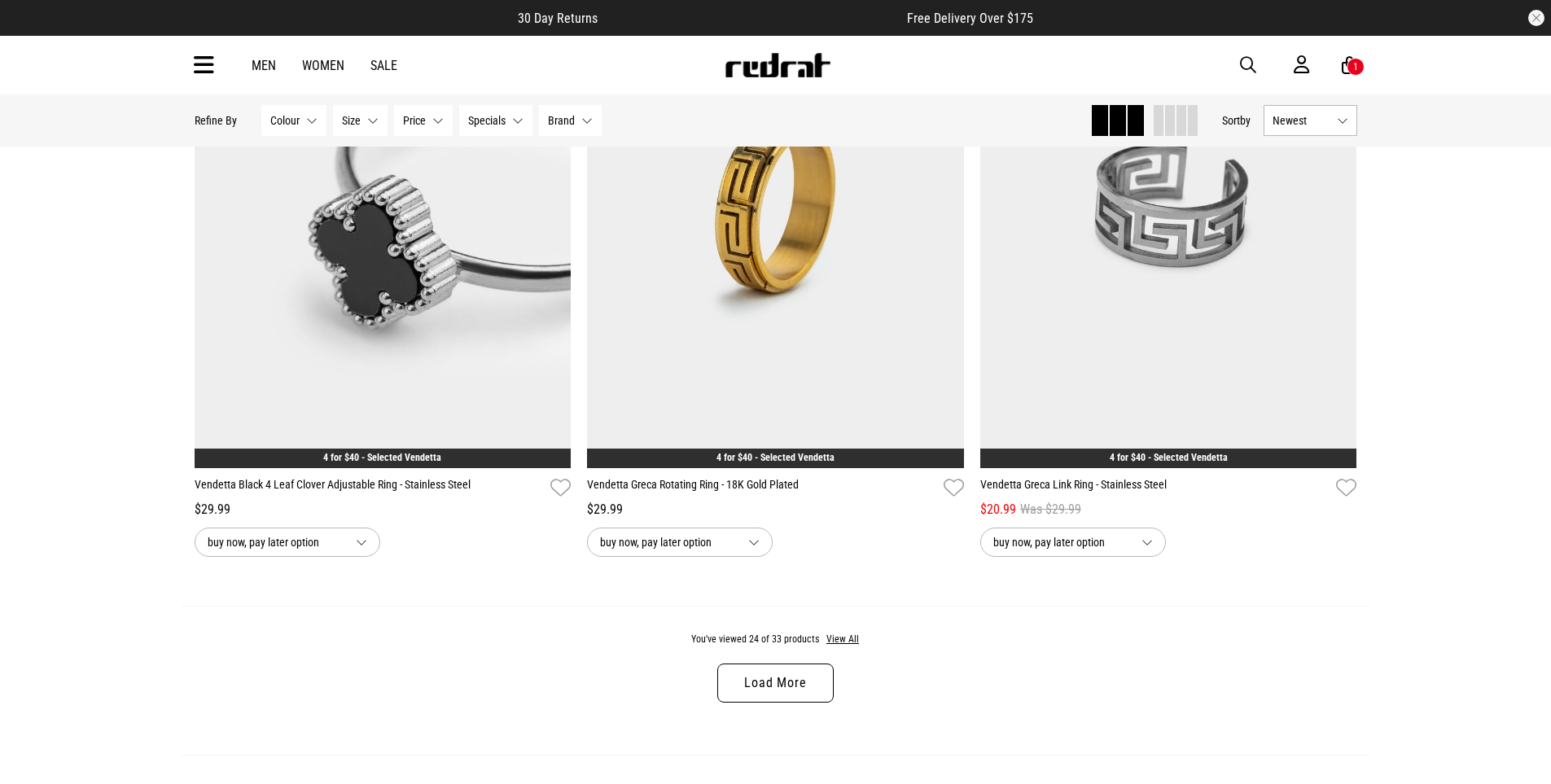
click at [745, 682] on link "Load More" at bounding box center [775, 683] width 116 height 39
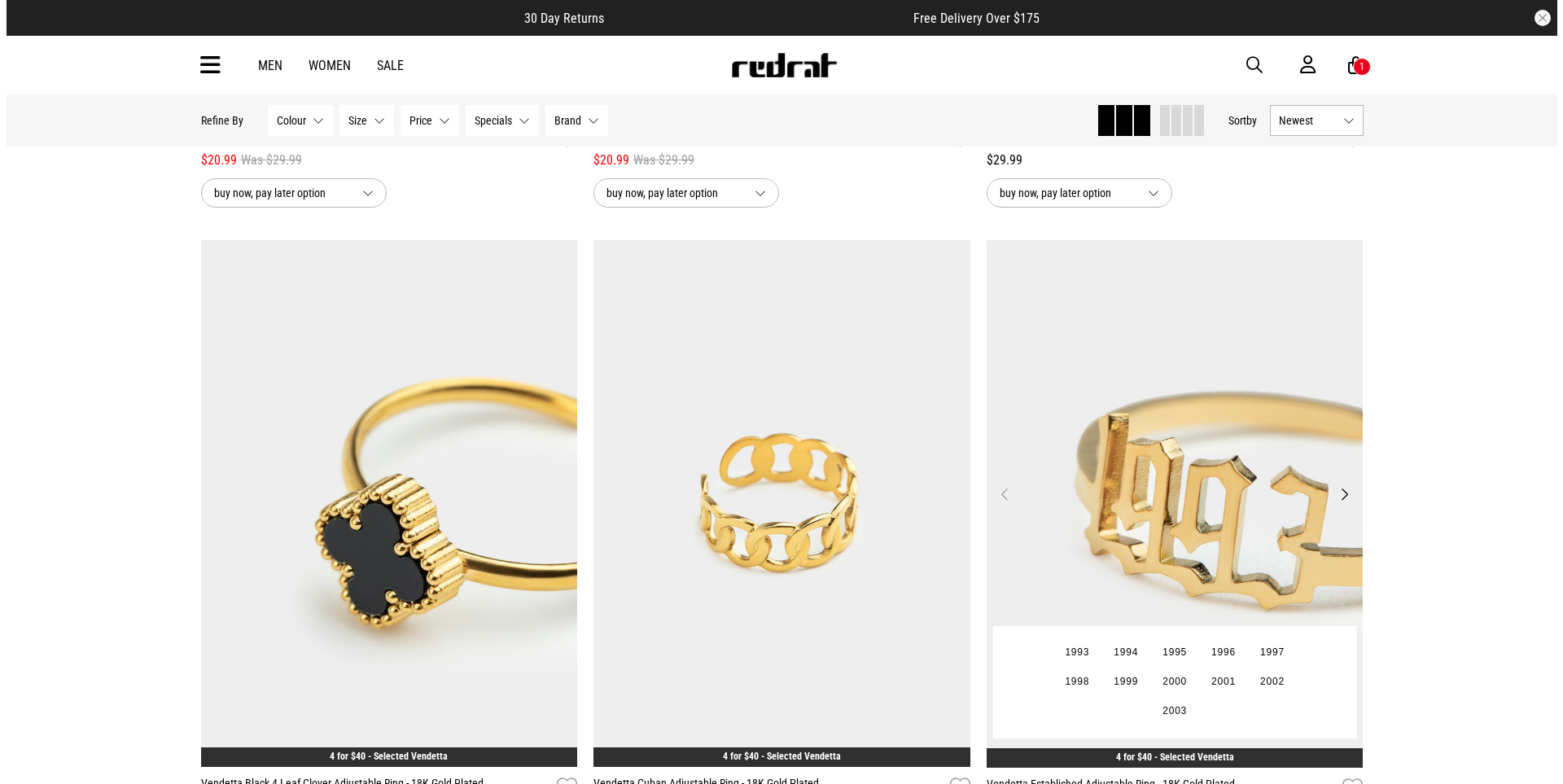
scroll to position [6642, 0]
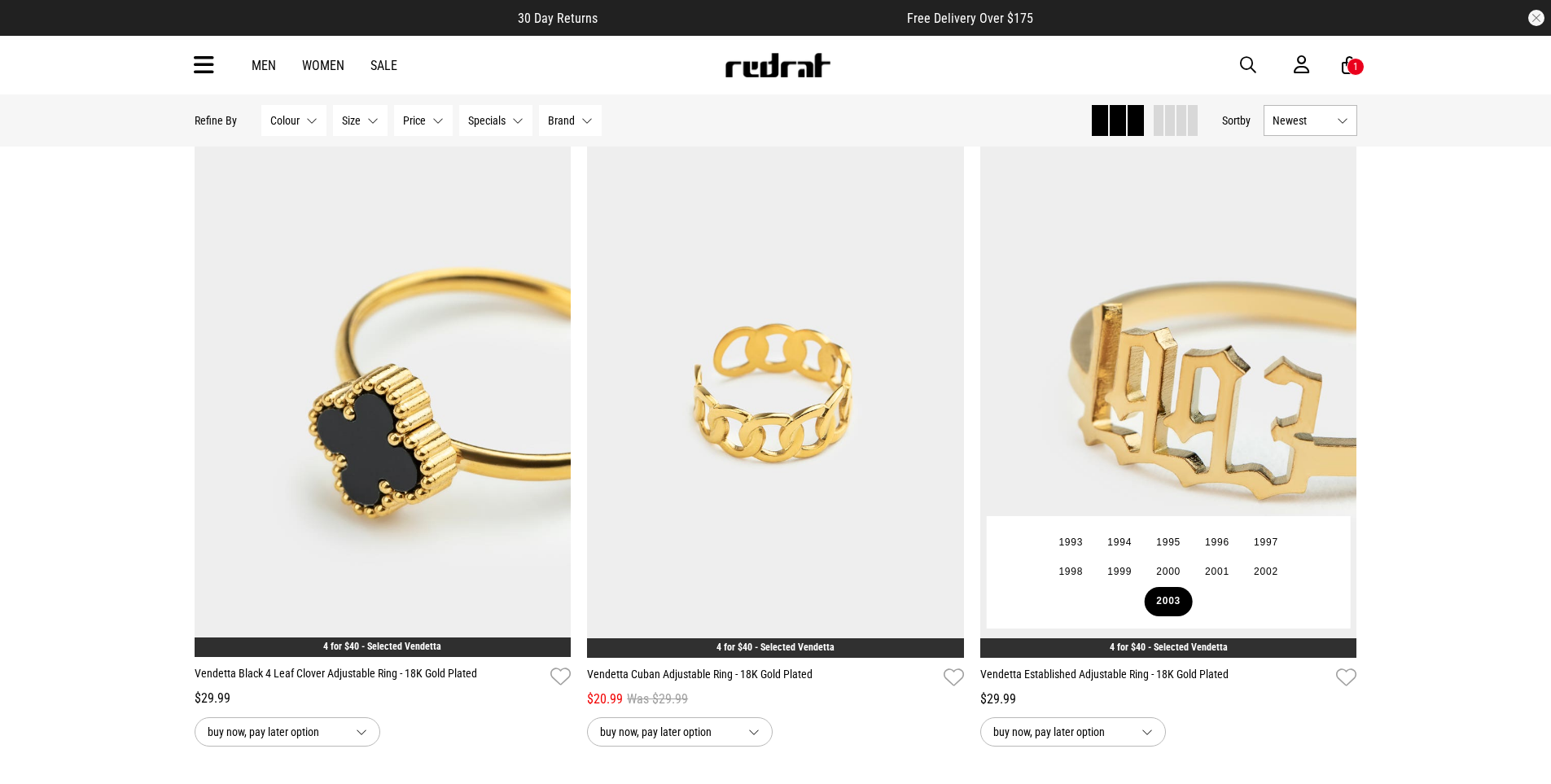
click at [1162, 598] on button "2003" at bounding box center [1169, 601] width 49 height 30
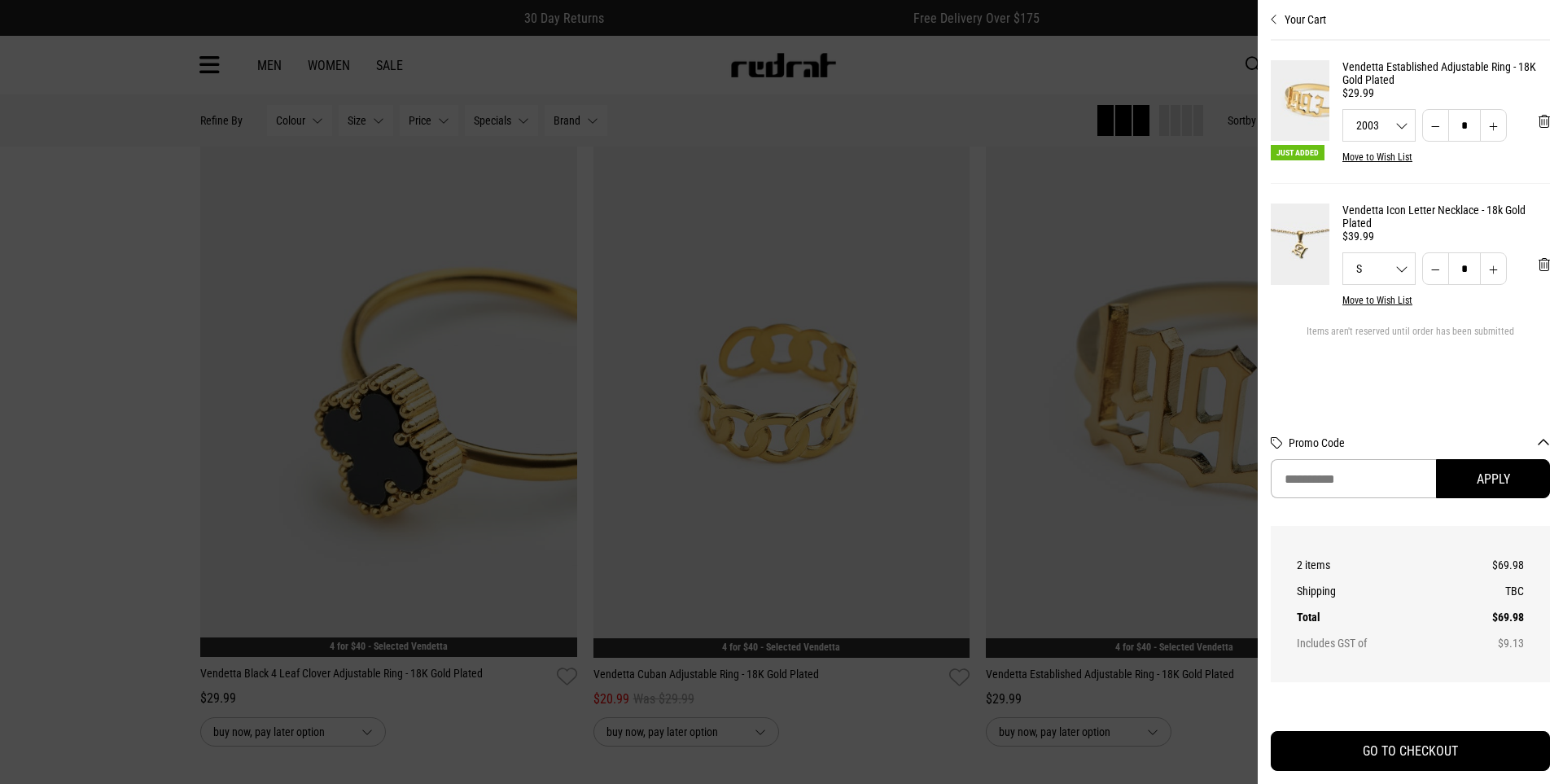
click at [1404, 69] on link "Vendetta Established Adjustable Ring - 18K Gold Plated" at bounding box center [1445, 73] width 207 height 26
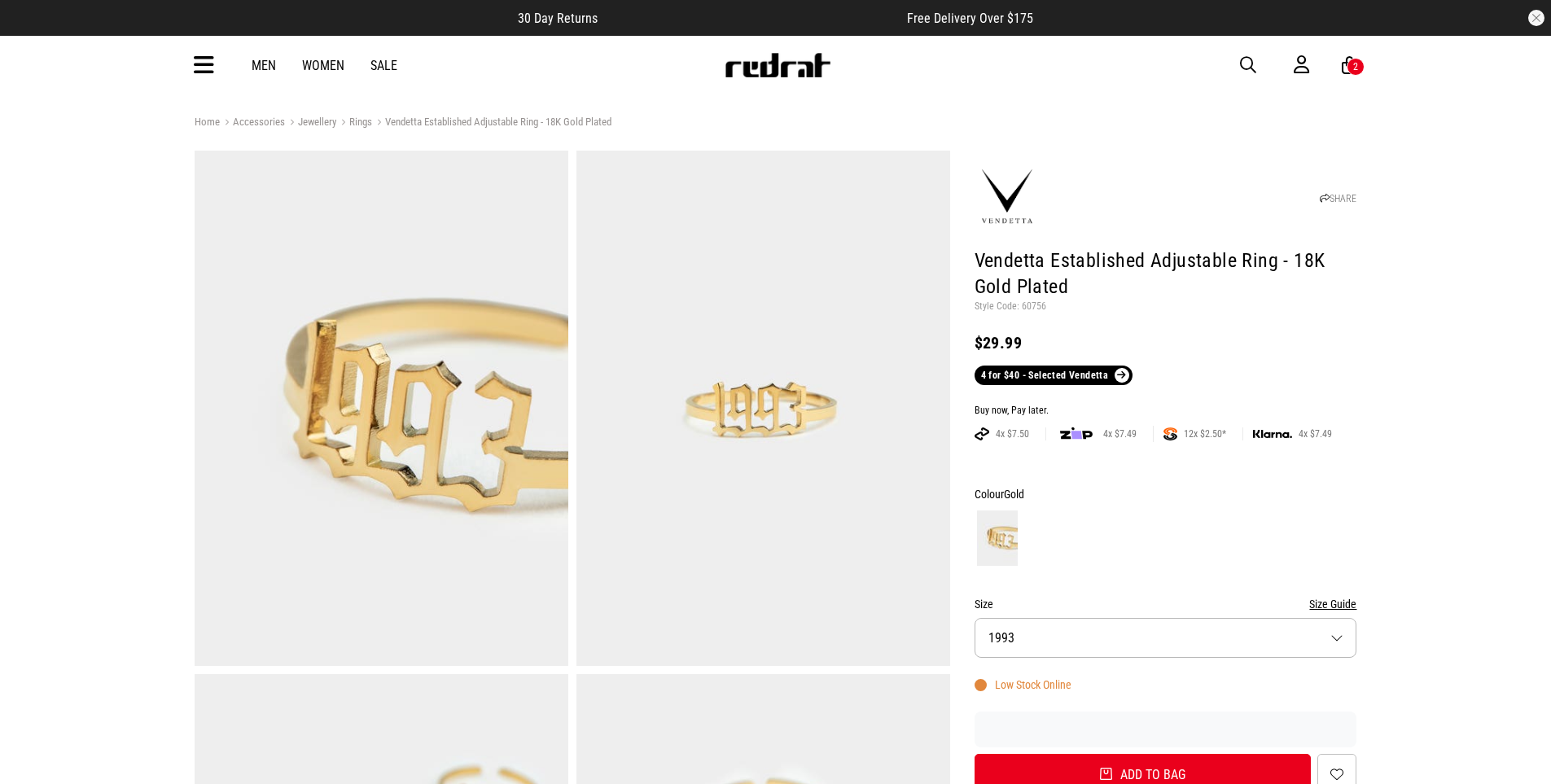
click at [190, 63] on div "Men Women Sale Sign in New Back Footwear Back Mens Back Womens Back Youth & Kid…" at bounding box center [776, 64] width 1189 height 58
click at [198, 68] on icon at bounding box center [204, 66] width 20 height 27
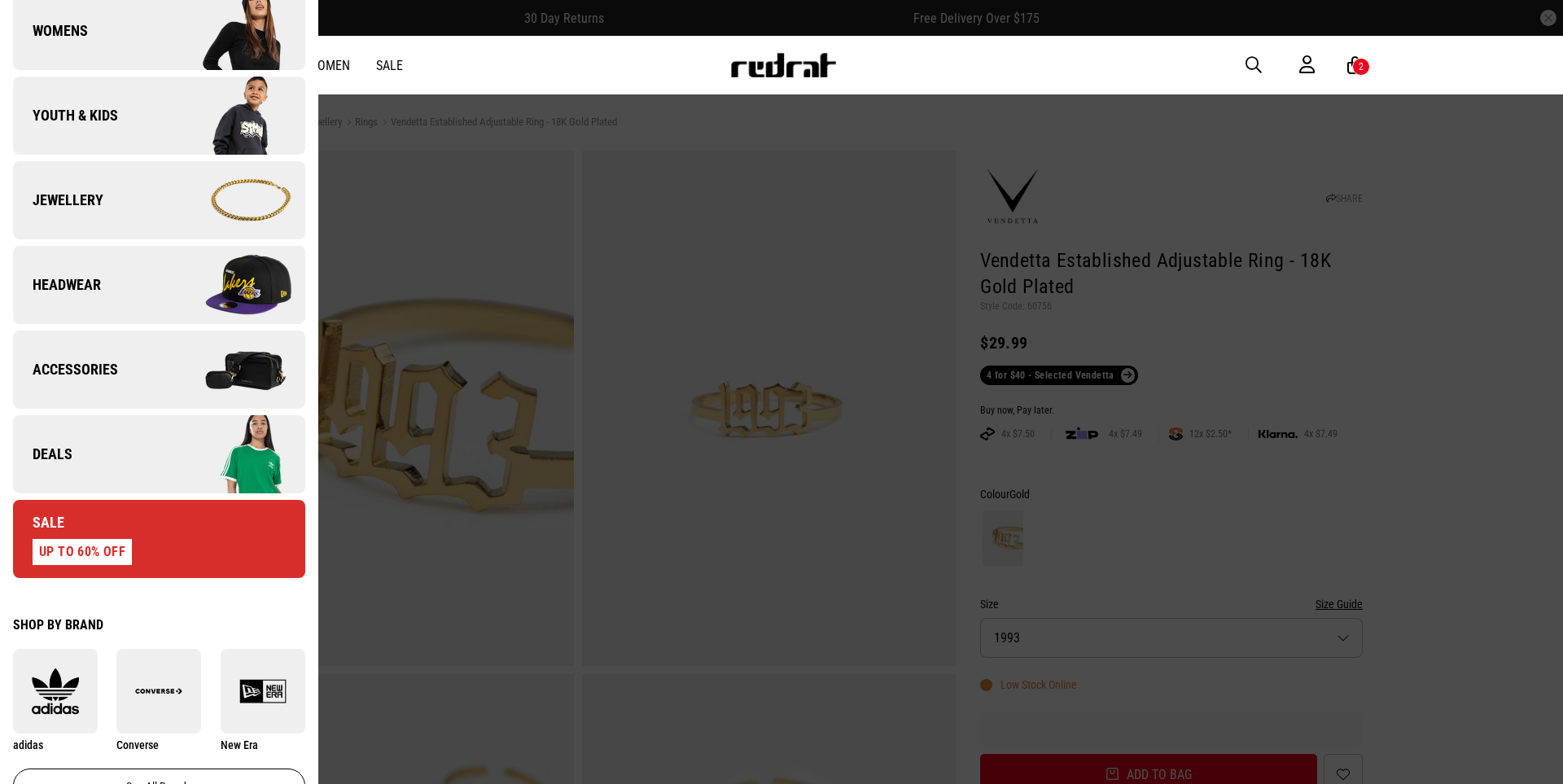
scroll to position [385, 0]
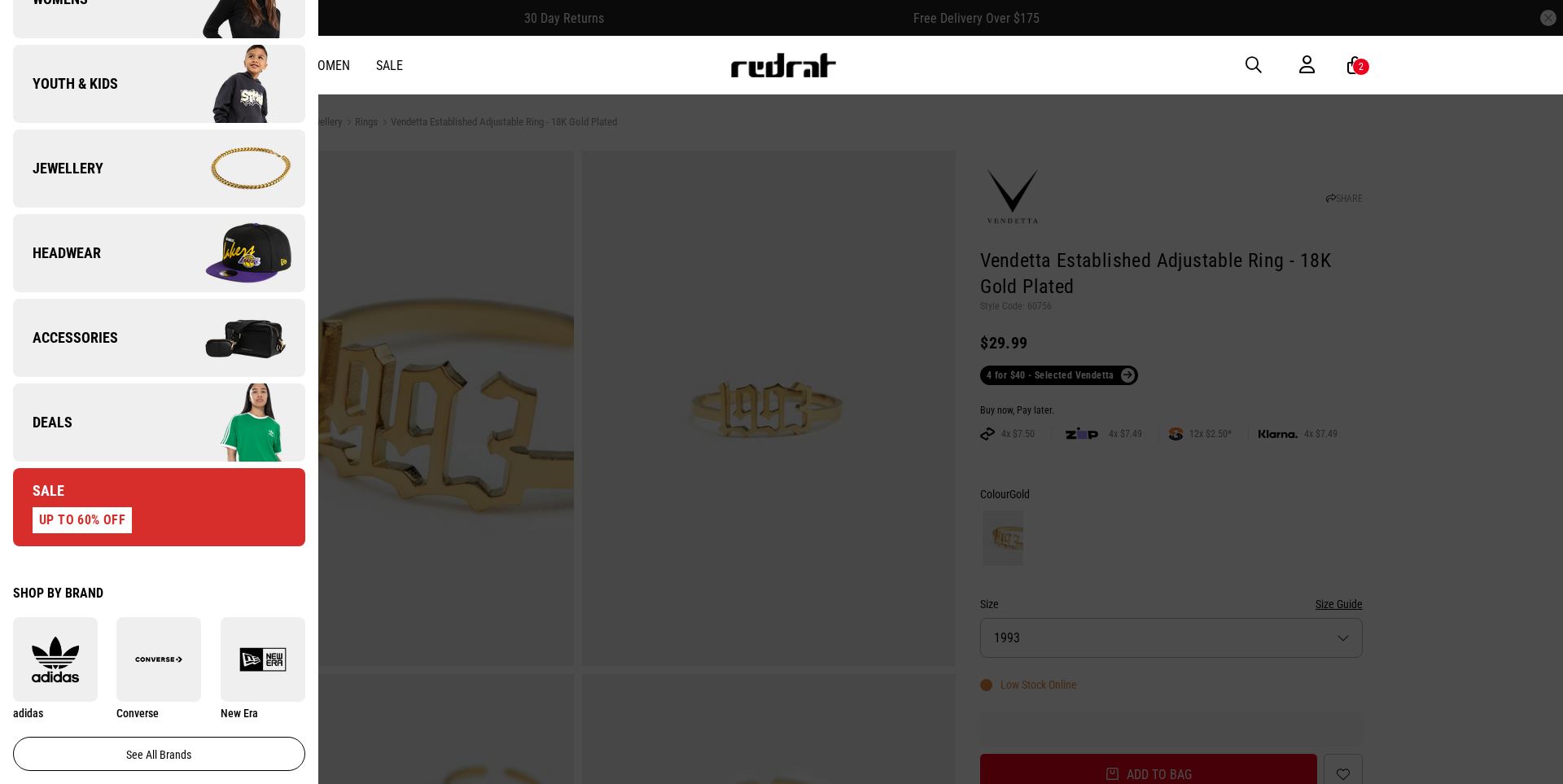
click at [243, 340] on img at bounding box center [232, 337] width 145 height 81
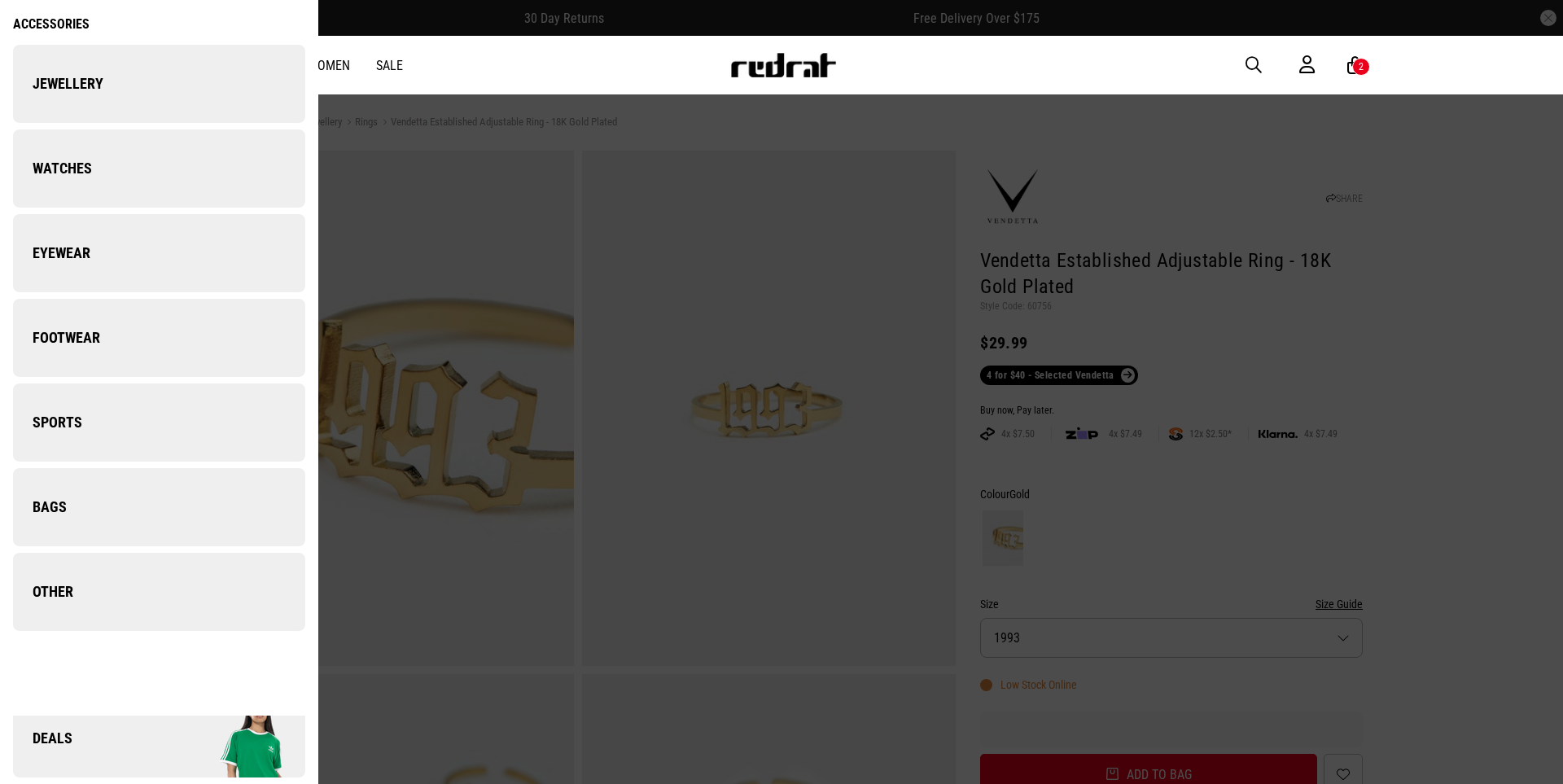
scroll to position [0, 0]
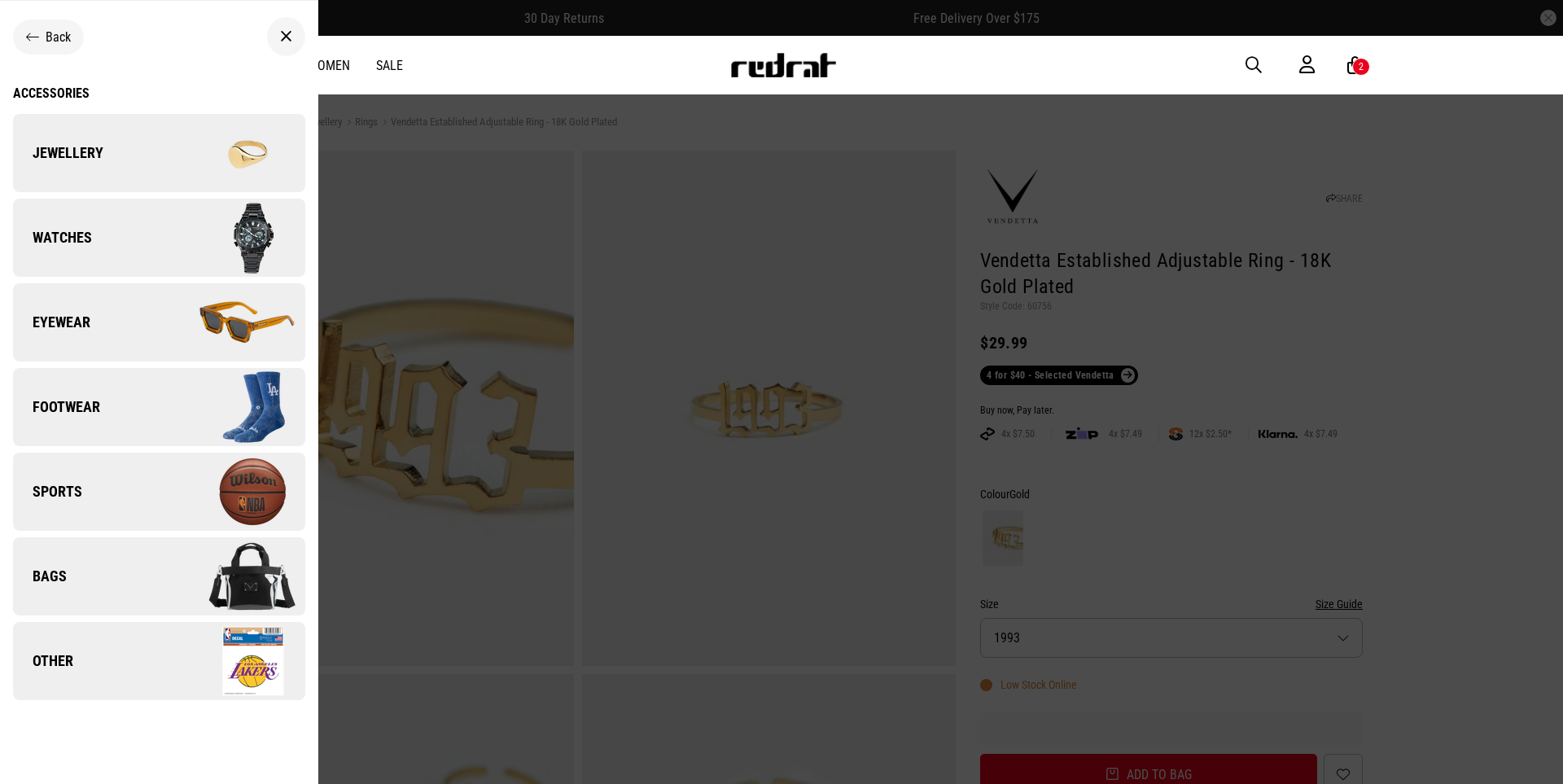
click at [281, 589] on img at bounding box center [232, 576] width 145 height 81
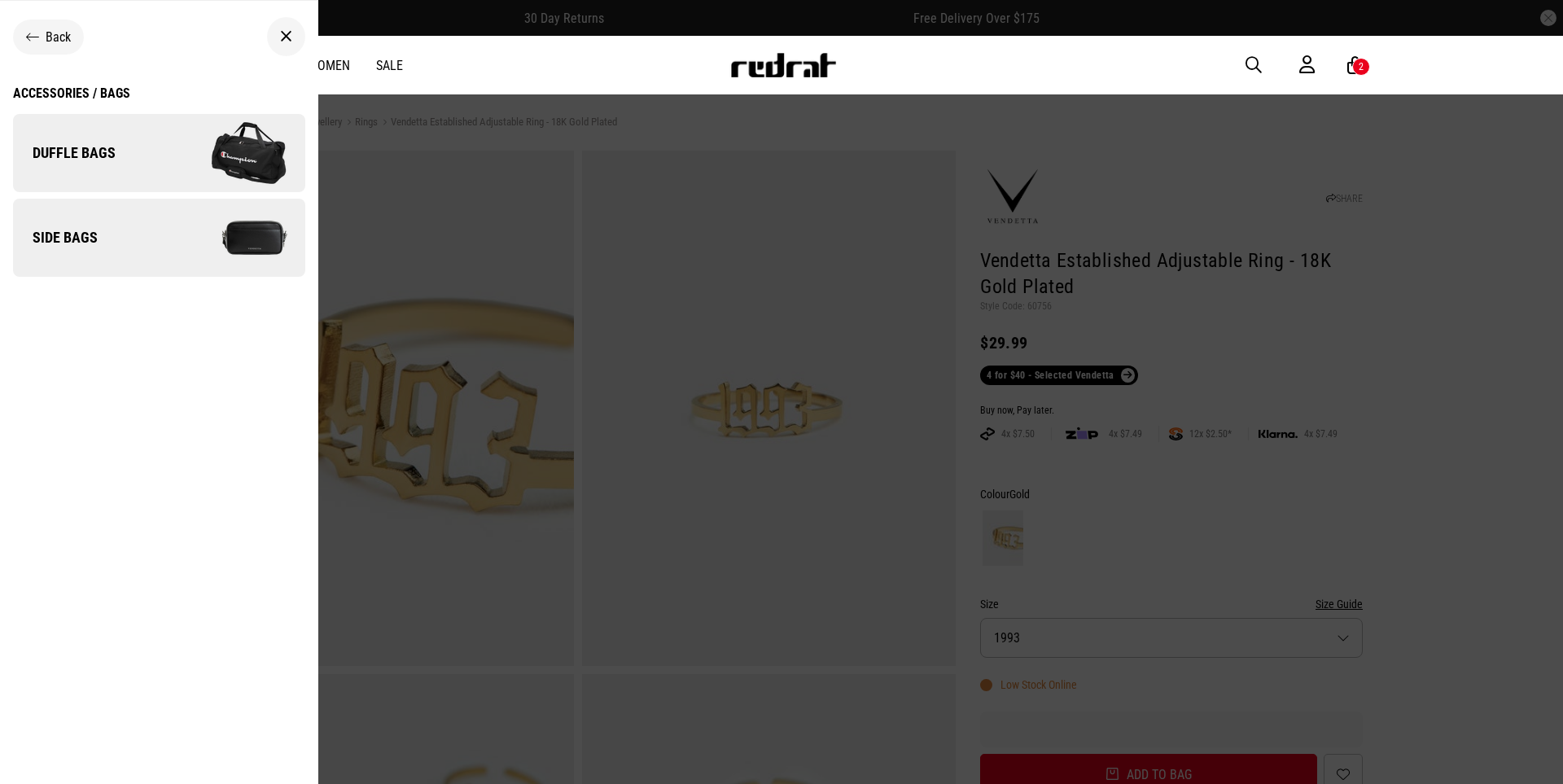
click at [238, 244] on img at bounding box center [232, 238] width 145 height 81
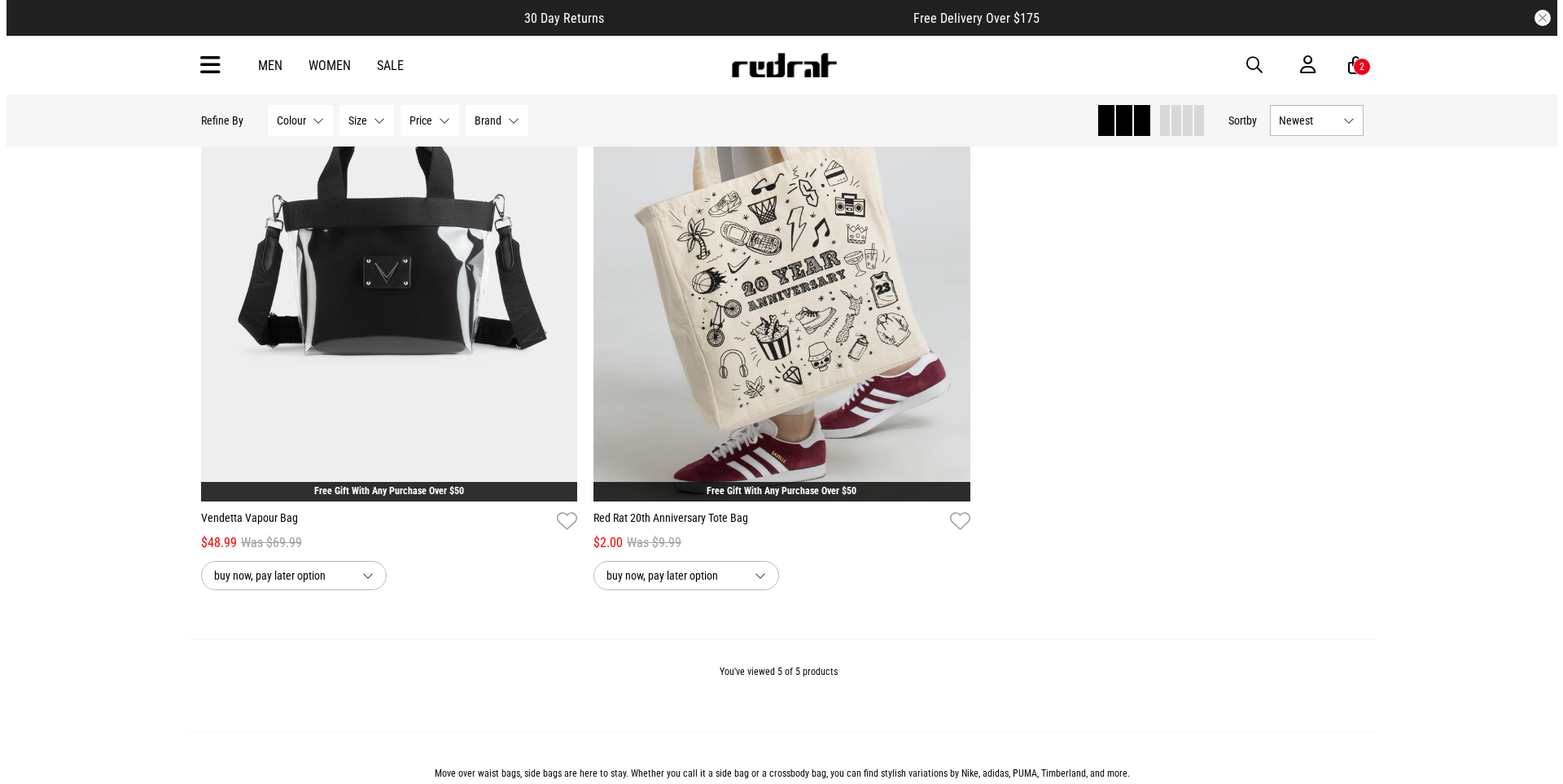
scroll to position [972, 0]
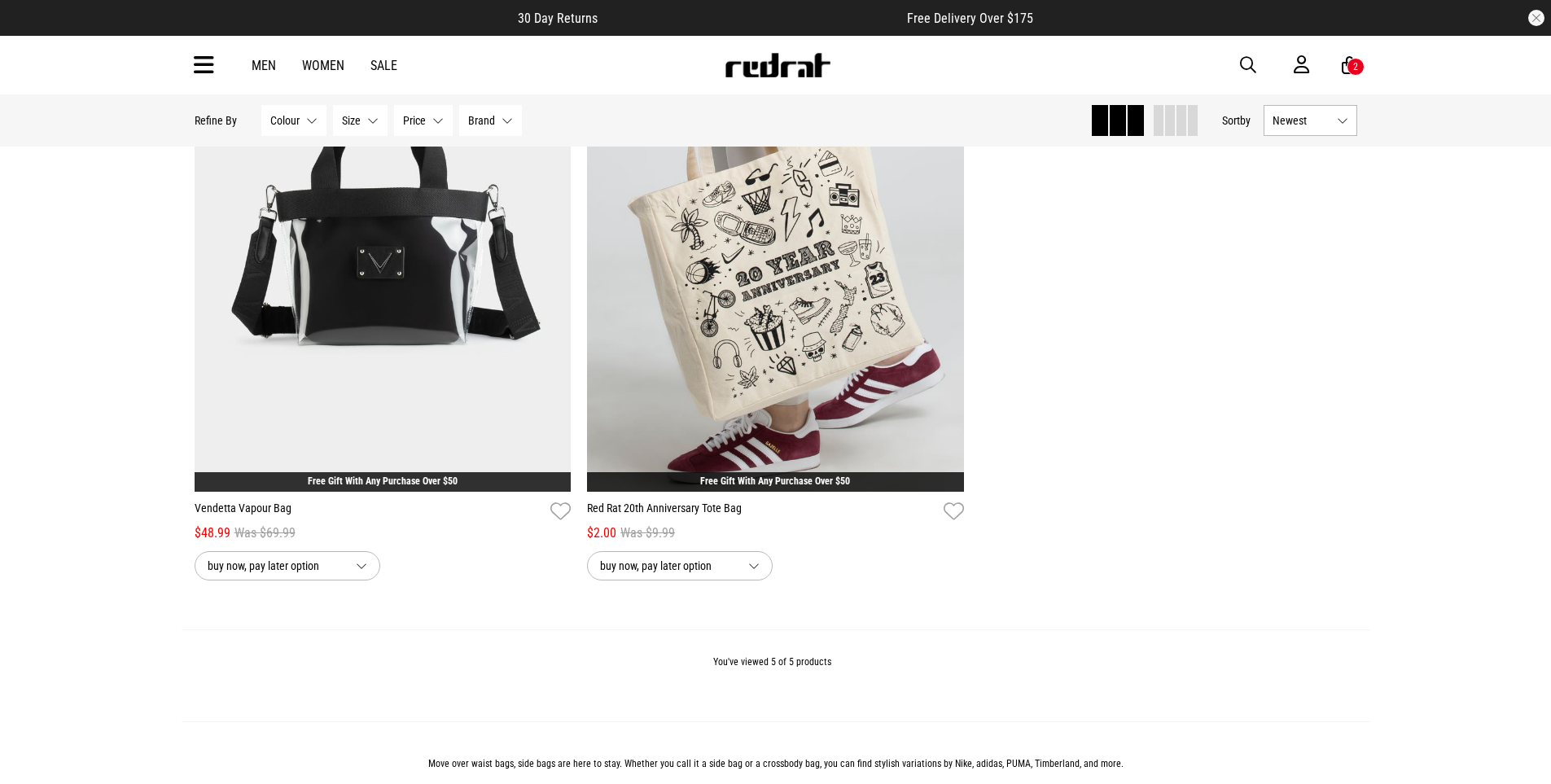
click at [191, 74] on div "Men Women Sale Sign in New Back Footwear Back Mens Back Womens Back Youth & Kid…" at bounding box center [776, 64] width 1189 height 58
click at [202, 74] on icon at bounding box center [204, 66] width 20 height 27
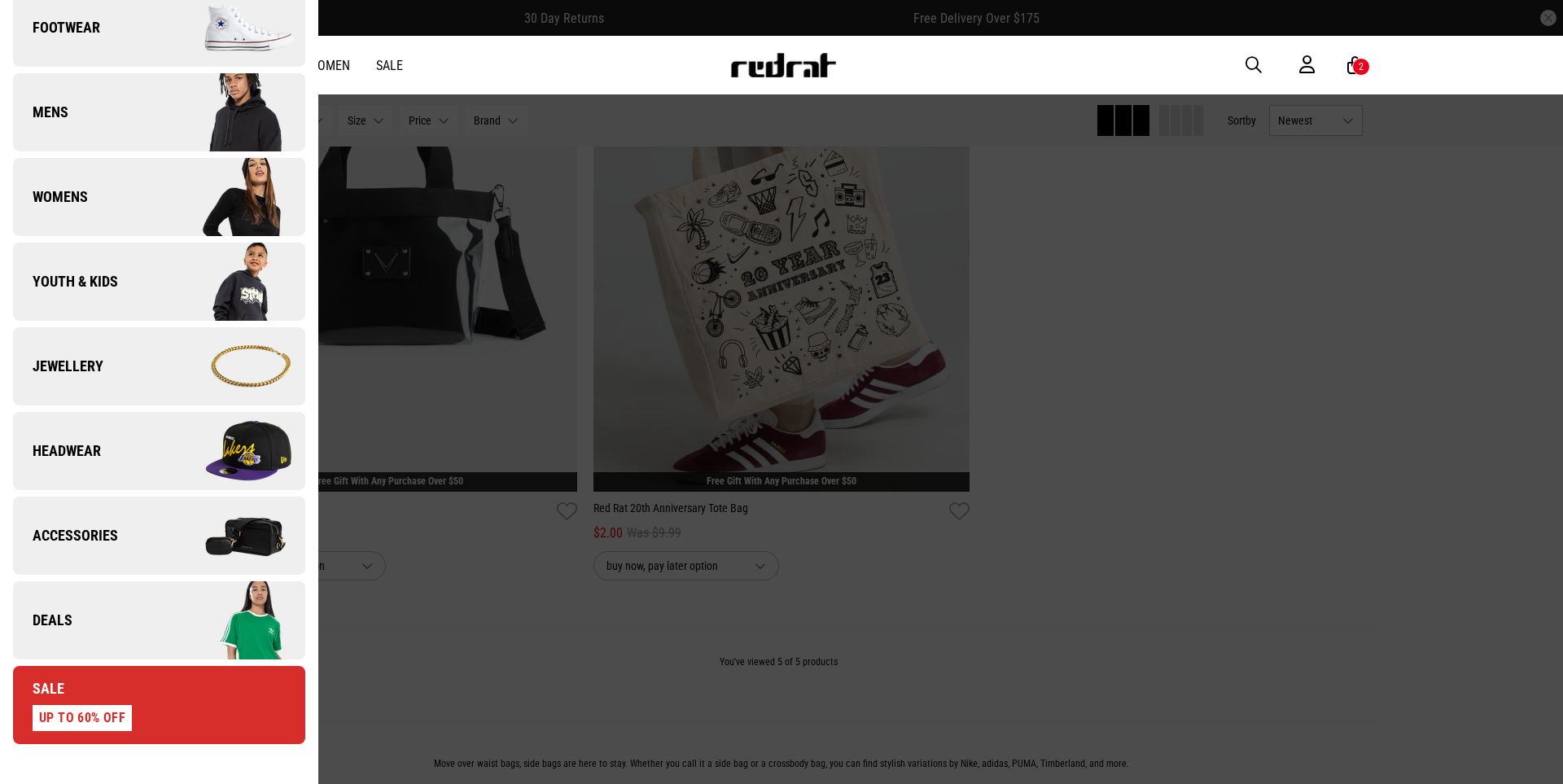
scroll to position [209, 0]
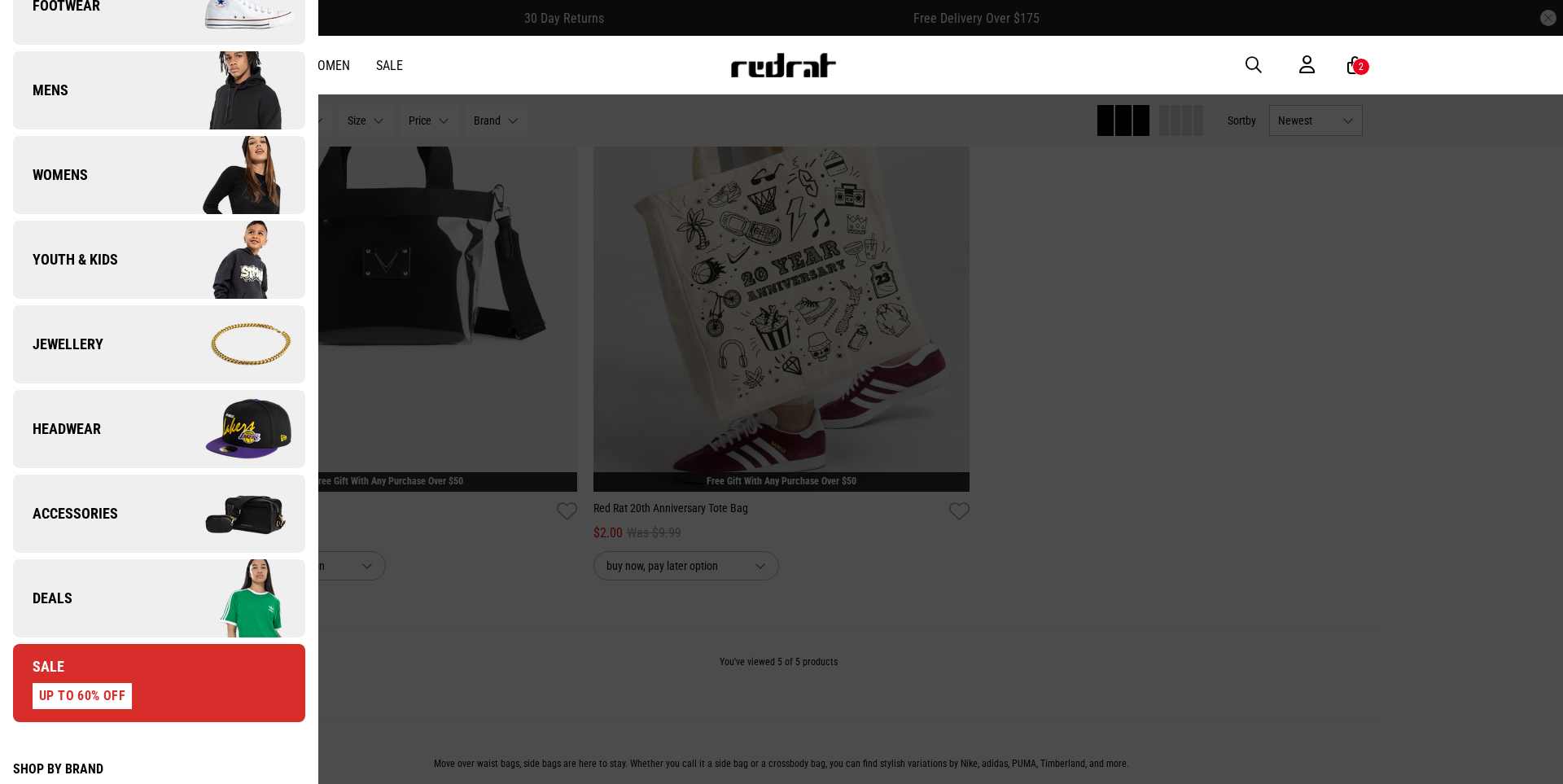
click at [230, 412] on img at bounding box center [232, 429] width 145 height 81
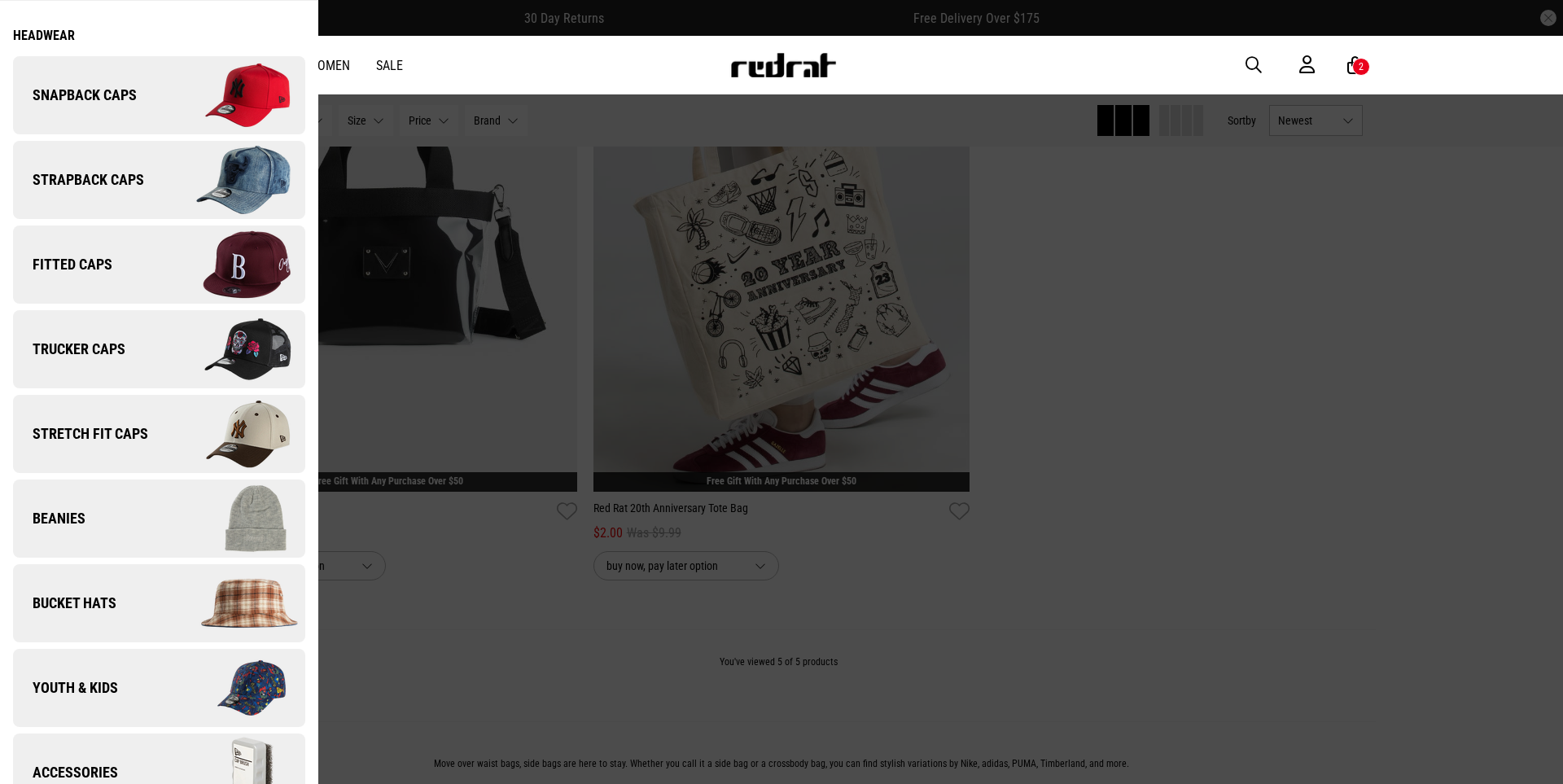
scroll to position [58, 0]
click at [246, 249] on img at bounding box center [232, 264] width 145 height 81
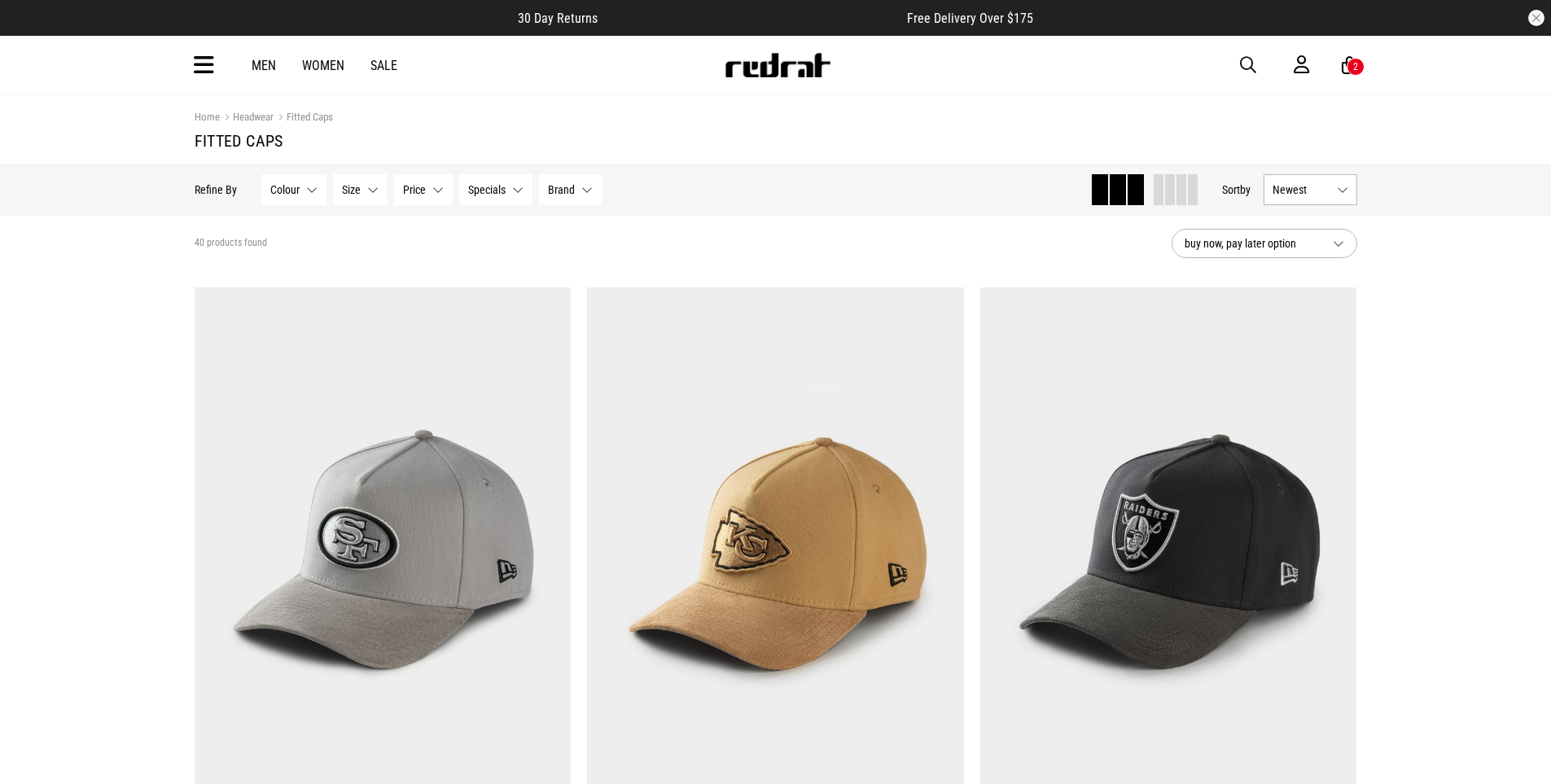
click at [262, 64] on link "Men" at bounding box center [263, 65] width 25 height 15
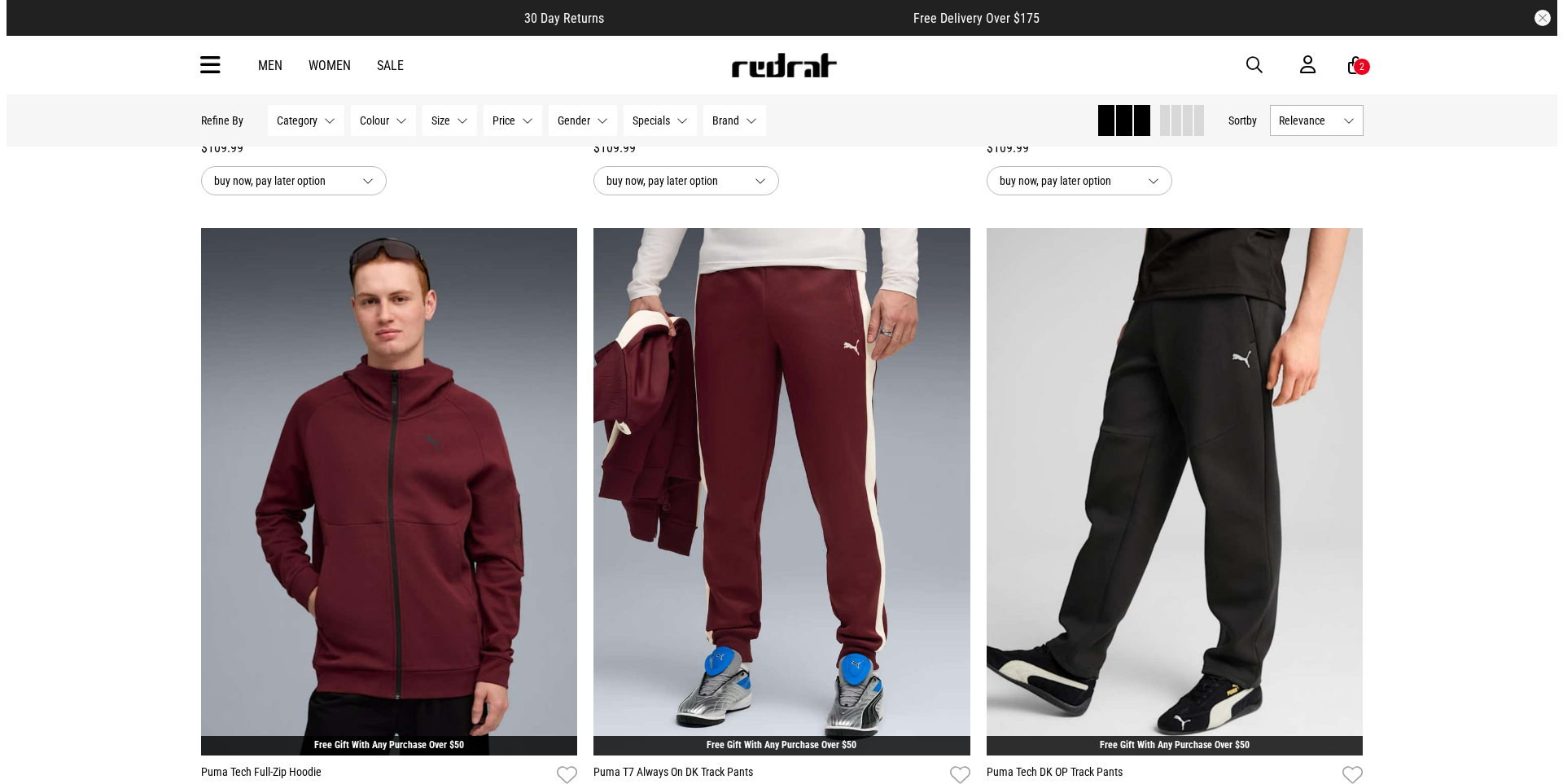
scroll to position [3565, 0]
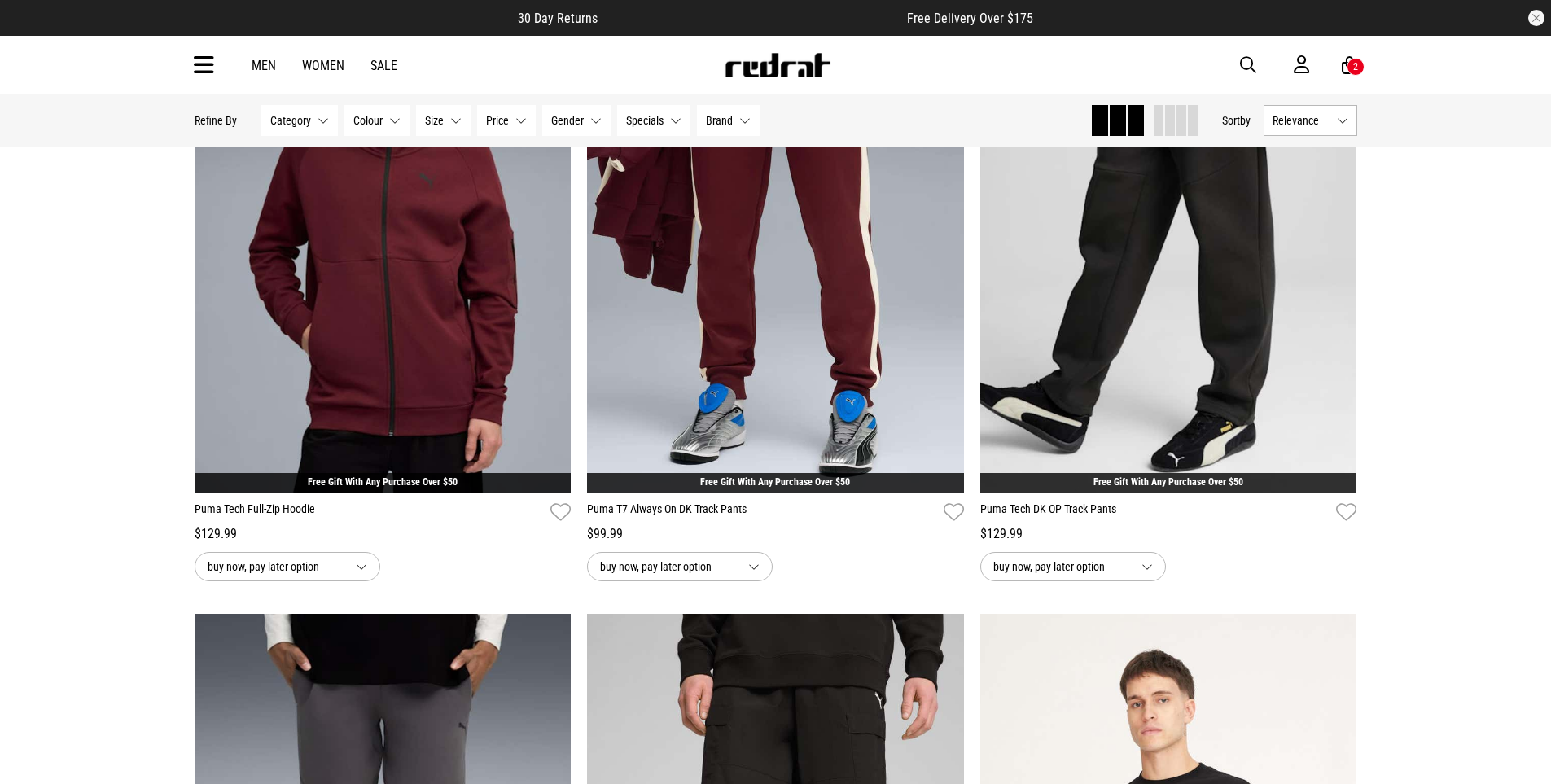
click at [201, 61] on icon at bounding box center [204, 66] width 20 height 27
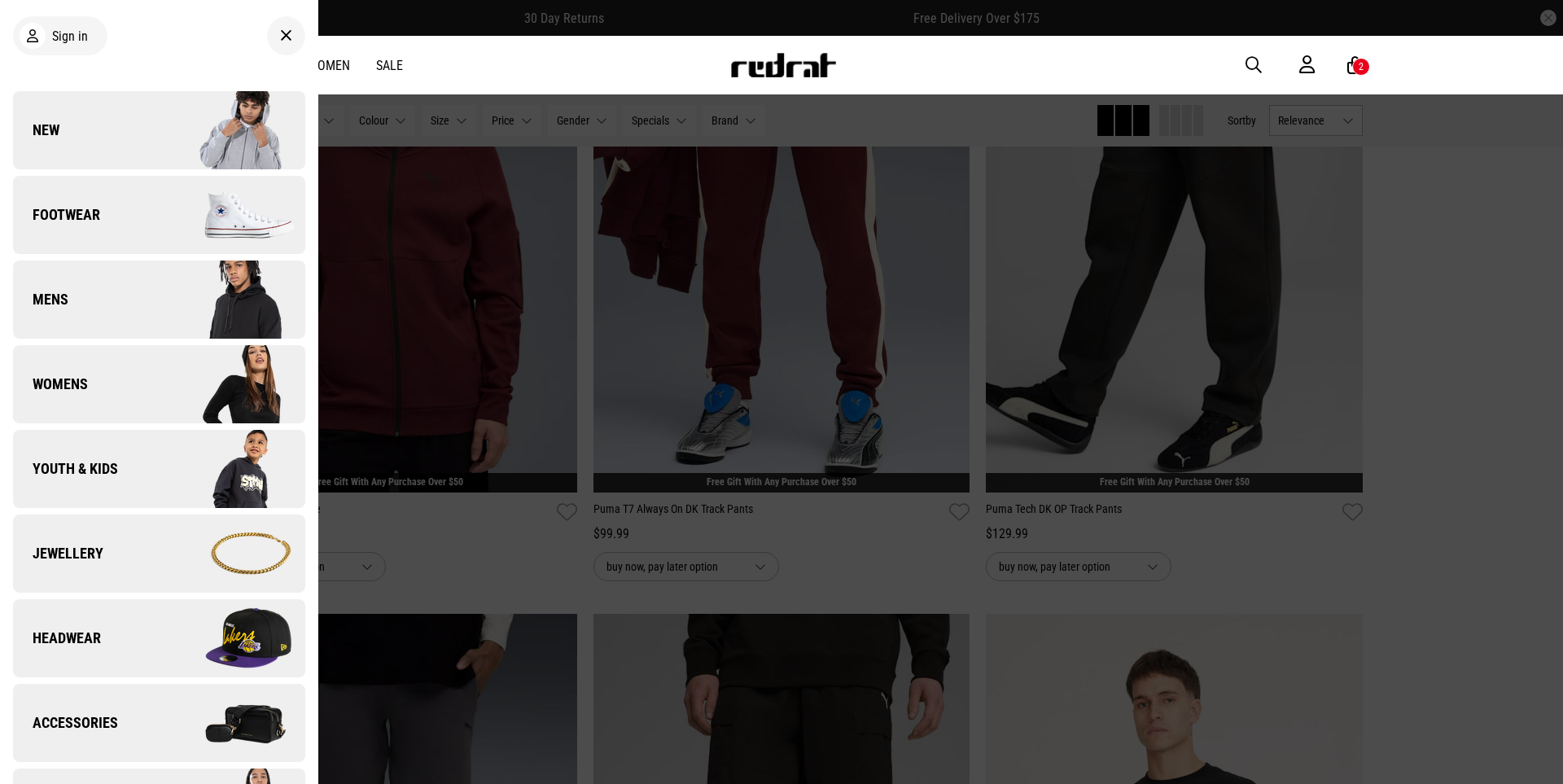
click at [254, 216] on img at bounding box center [232, 215] width 145 height 81
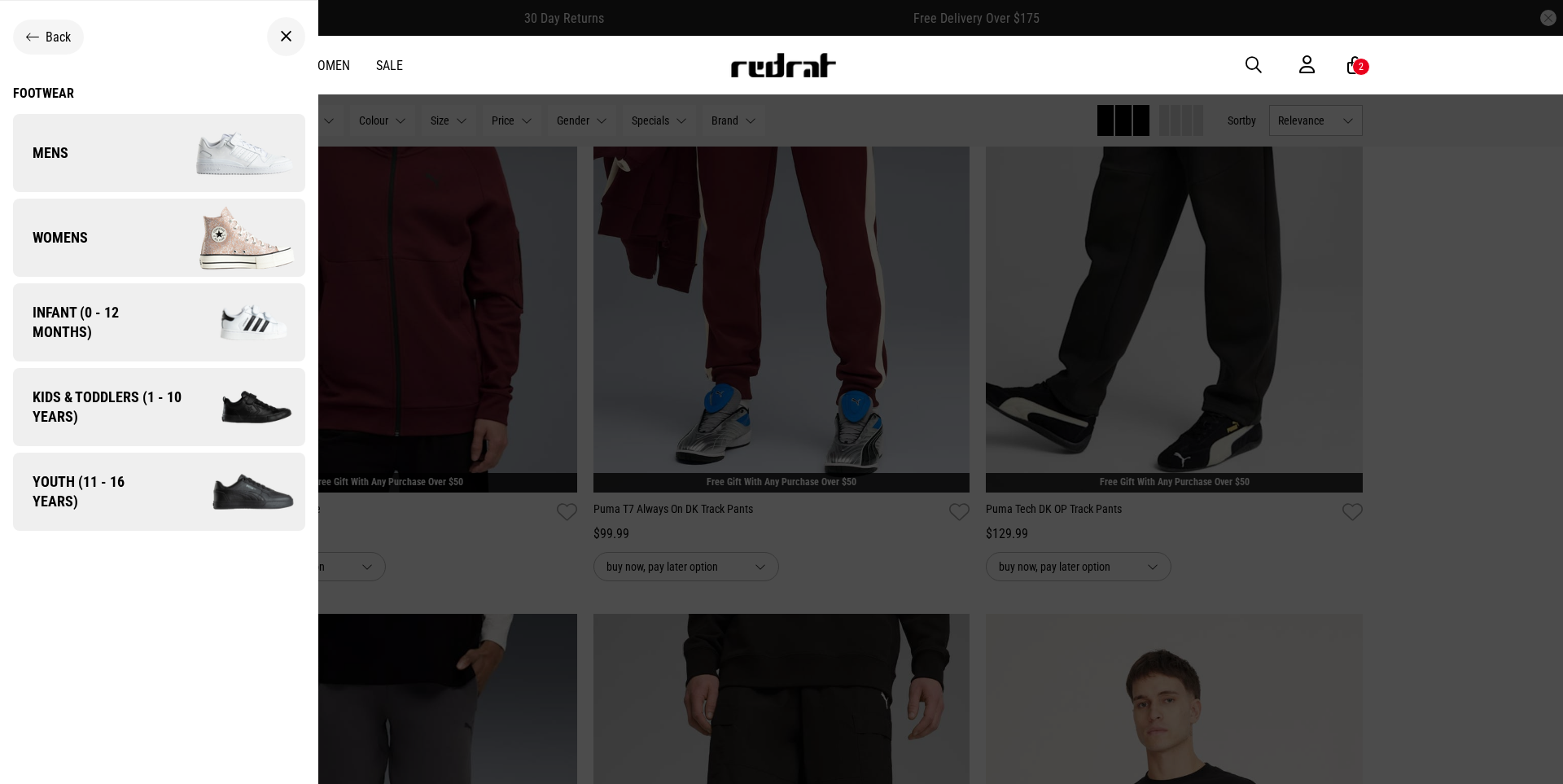
click at [234, 162] on img at bounding box center [232, 153] width 145 height 81
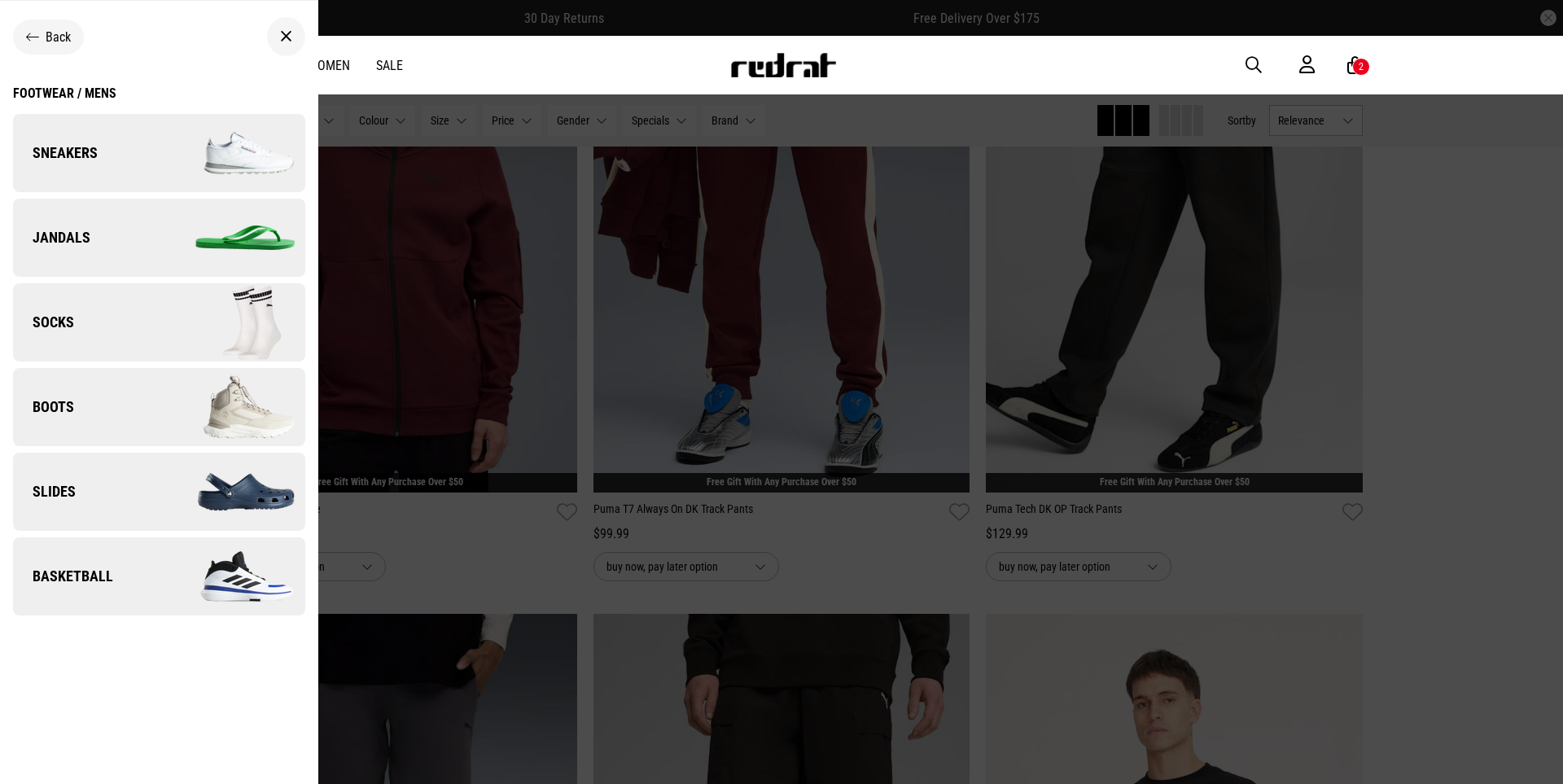
click at [227, 572] on img at bounding box center [232, 576] width 145 height 81
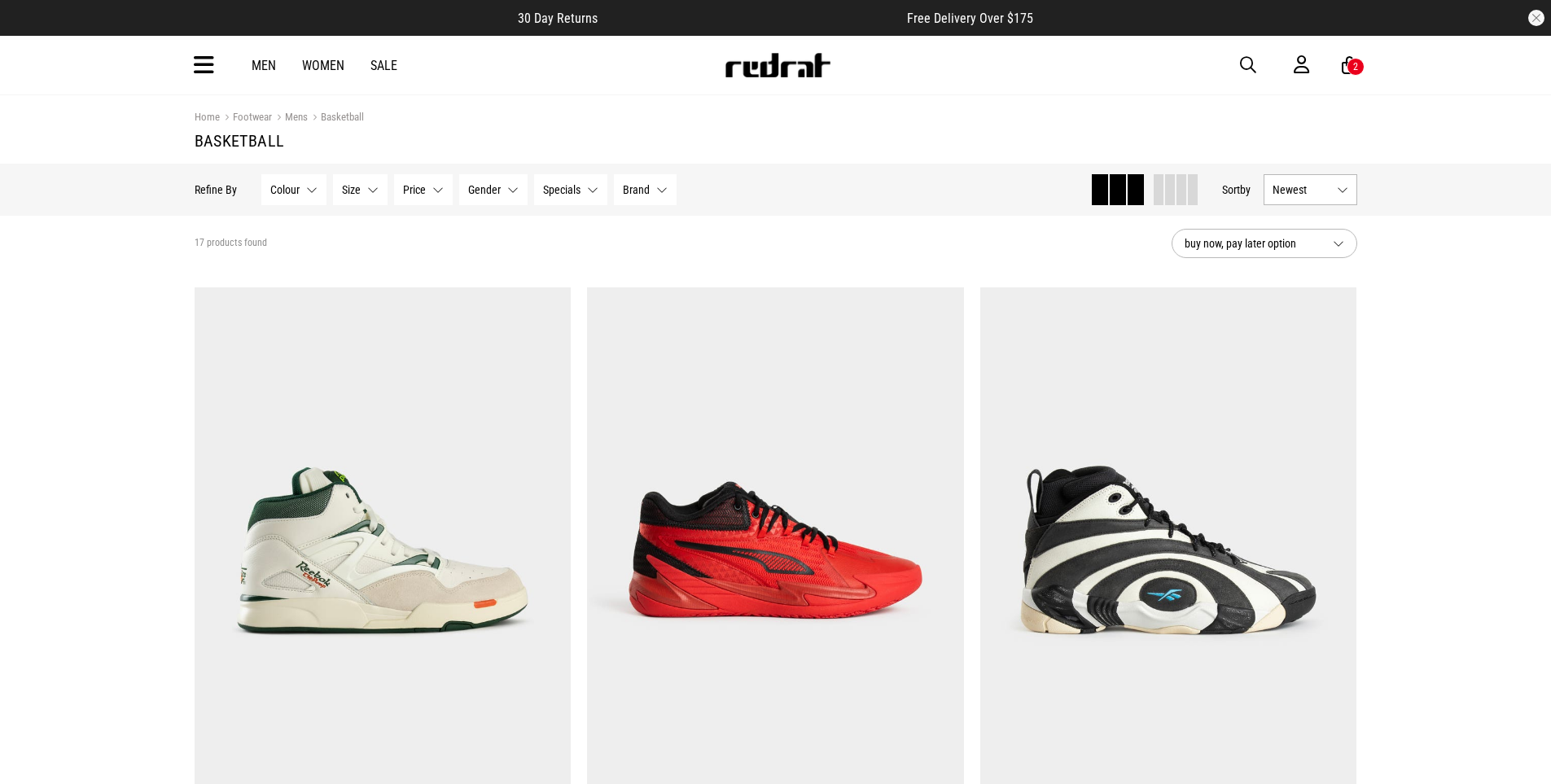
click at [220, 63] on div "Men Women Sale Sign in New Back Footwear Back Mens Back Womens Back Youth & Kid…" at bounding box center [776, 64] width 1189 height 58
click at [211, 71] on icon at bounding box center [204, 66] width 20 height 27
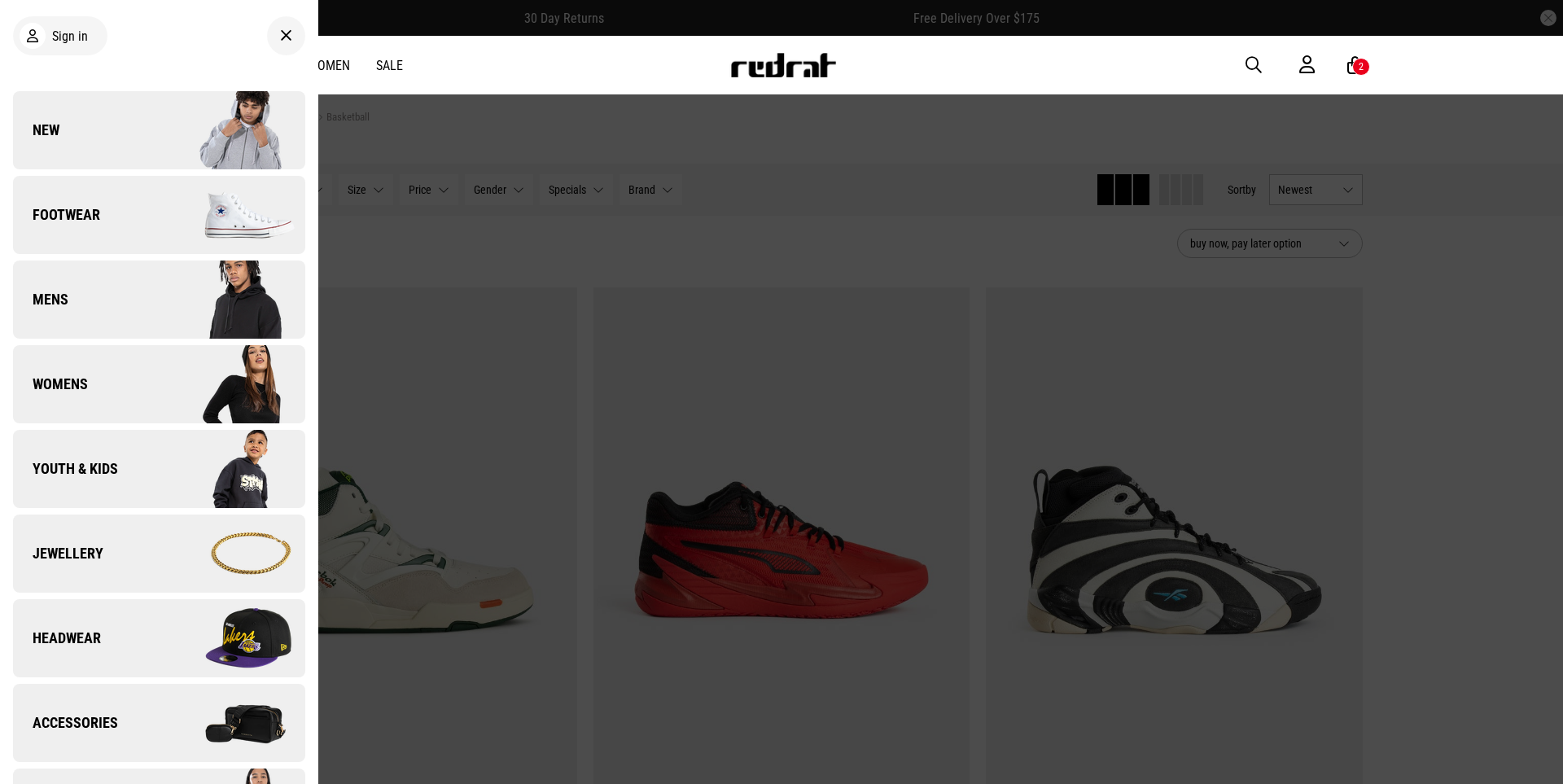
click at [232, 141] on img at bounding box center [232, 130] width 145 height 81
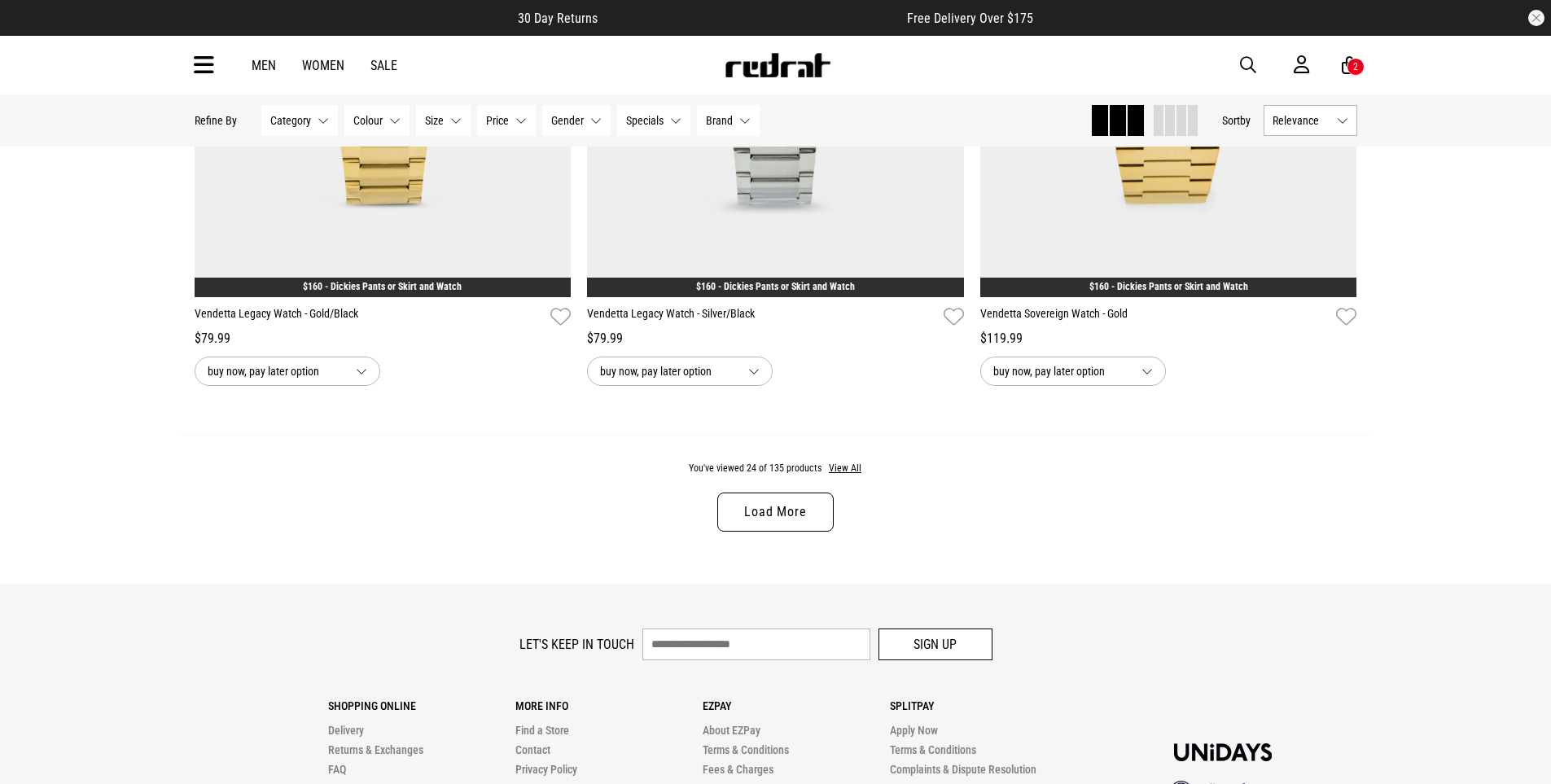
scroll to position [5091, 0]
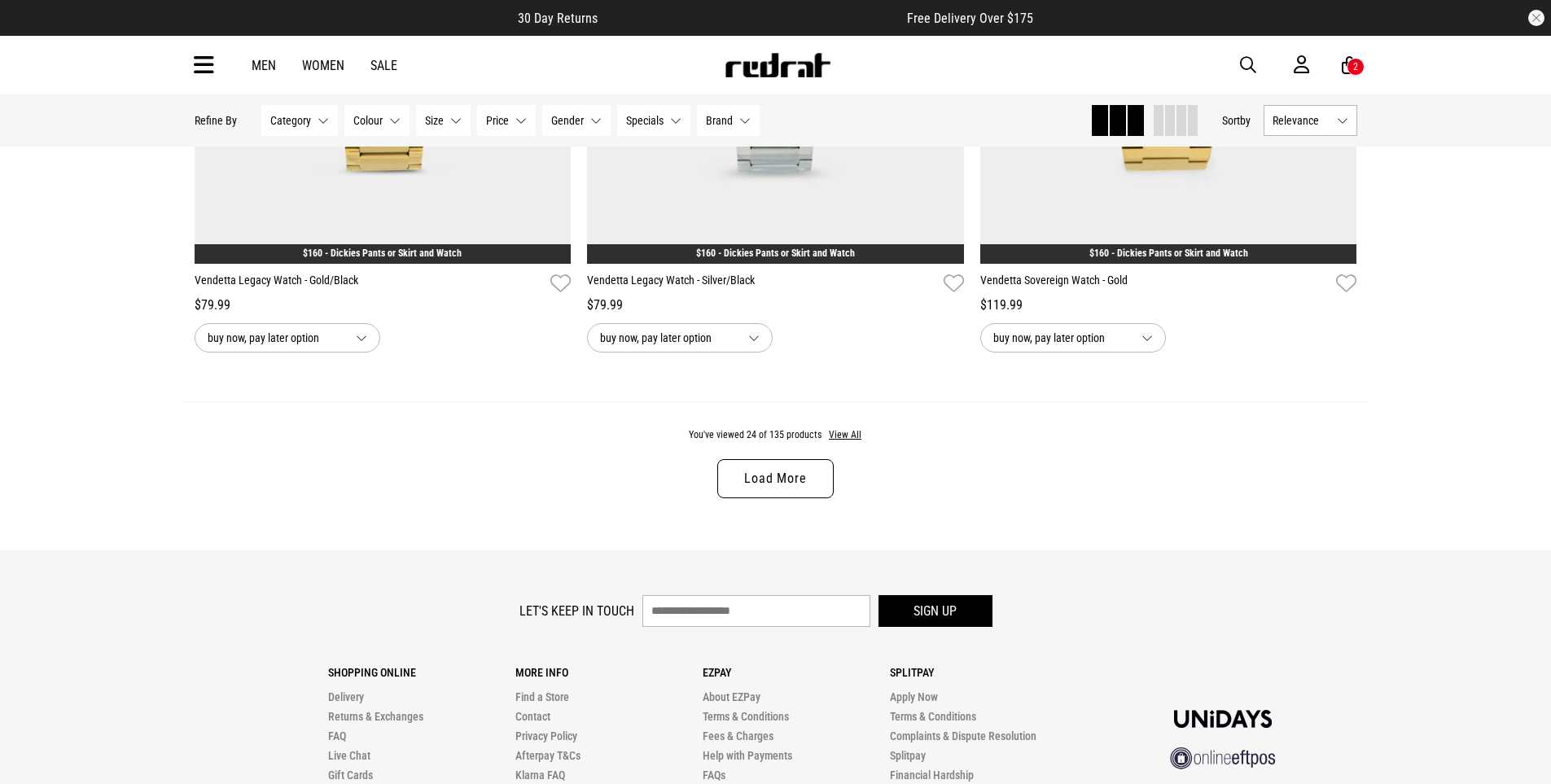
click at [780, 464] on link "Load More" at bounding box center [775, 479] width 116 height 39
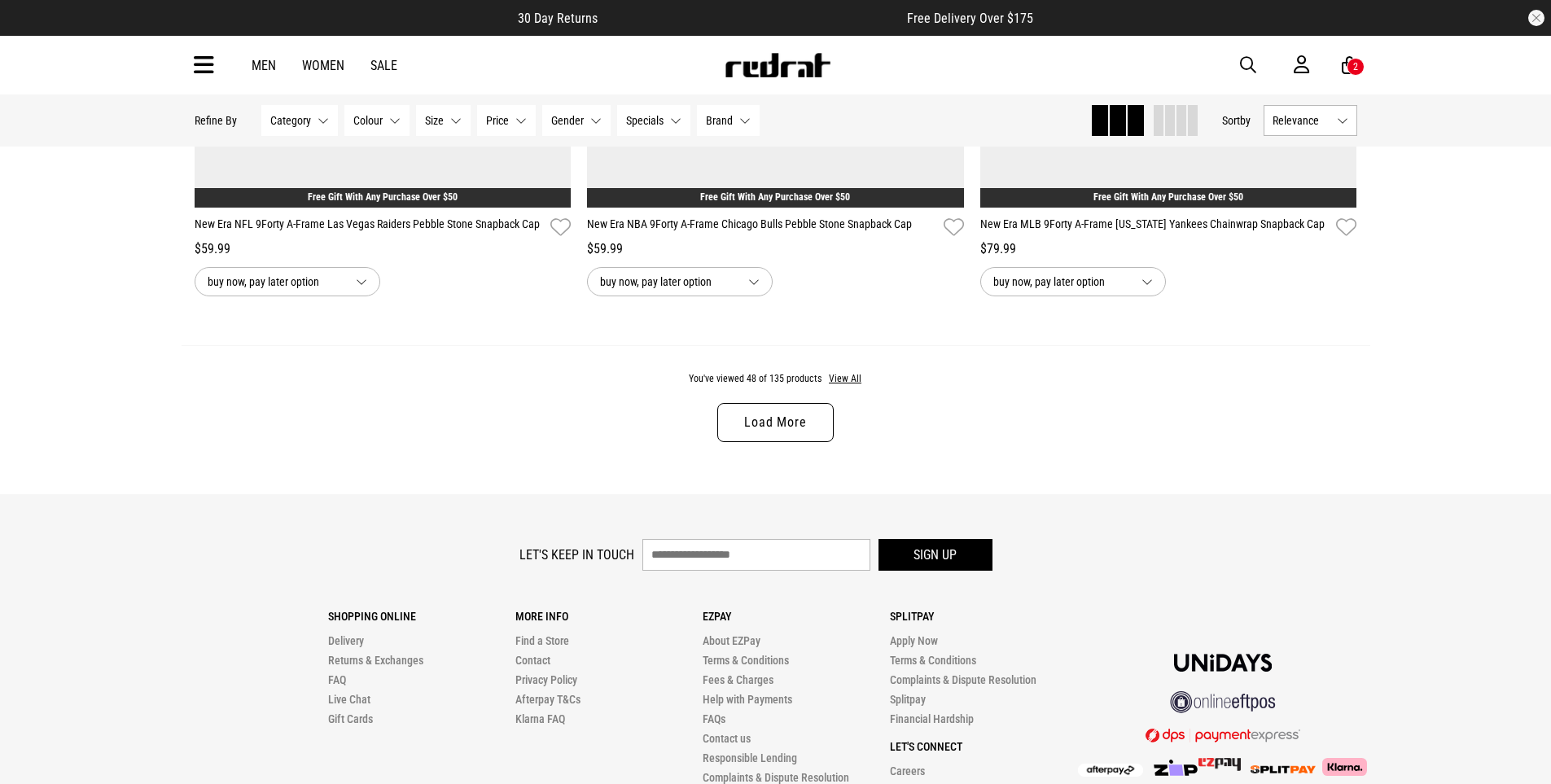
scroll to position [10337, 0]
click at [798, 421] on link "Load More" at bounding box center [775, 421] width 116 height 39
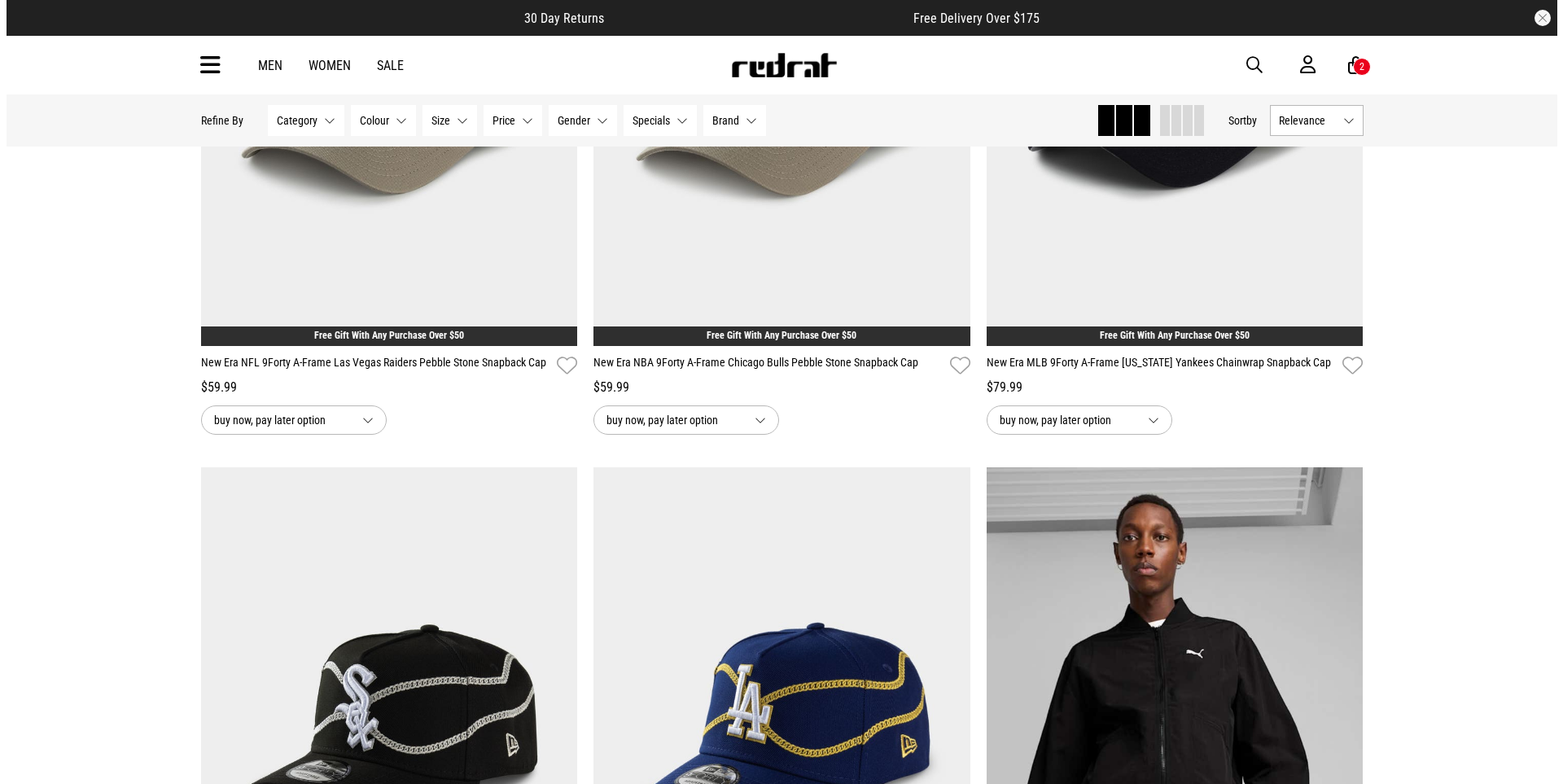
scroll to position [9912, 0]
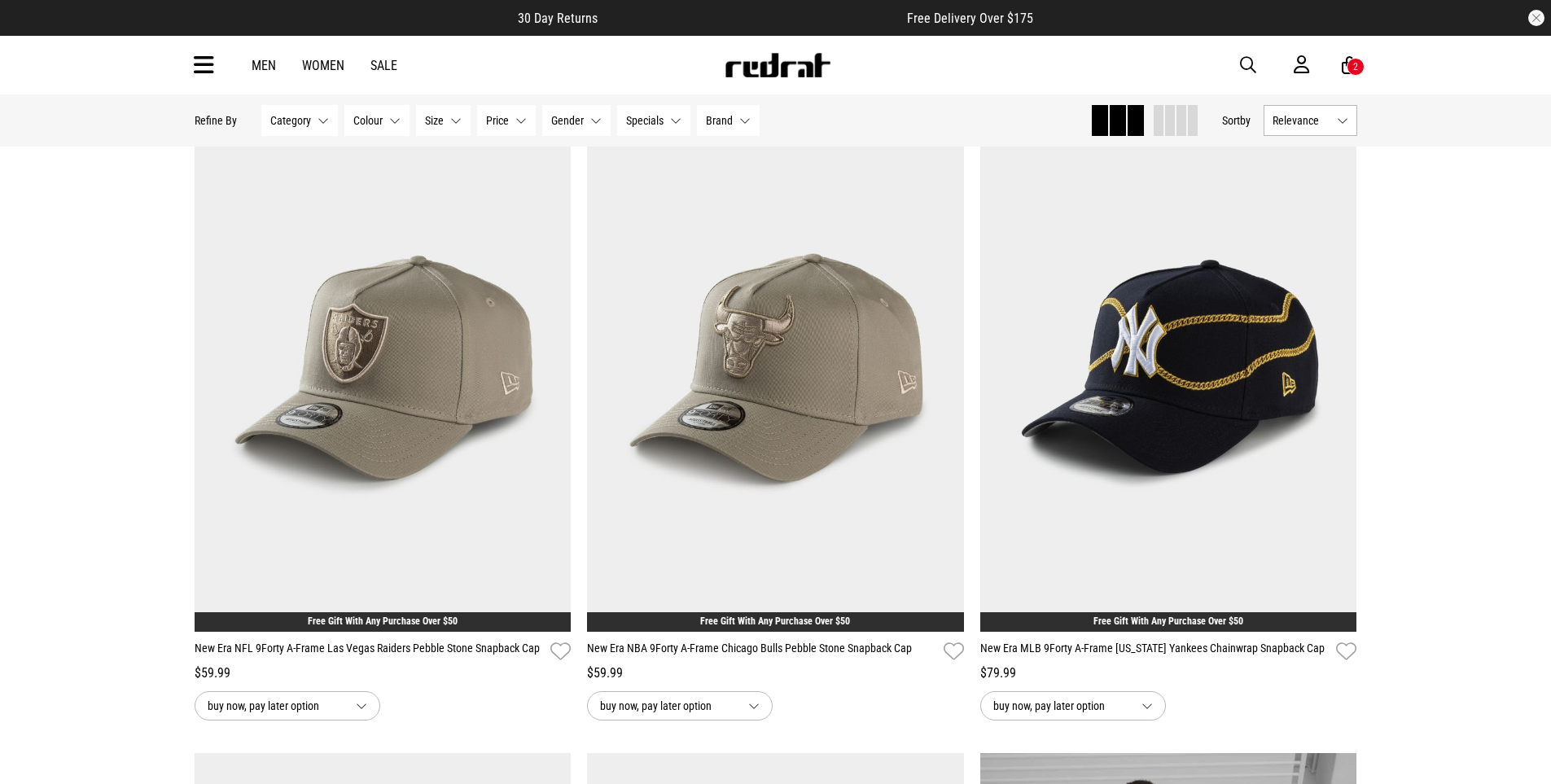
click at [203, 65] on icon at bounding box center [204, 66] width 20 height 27
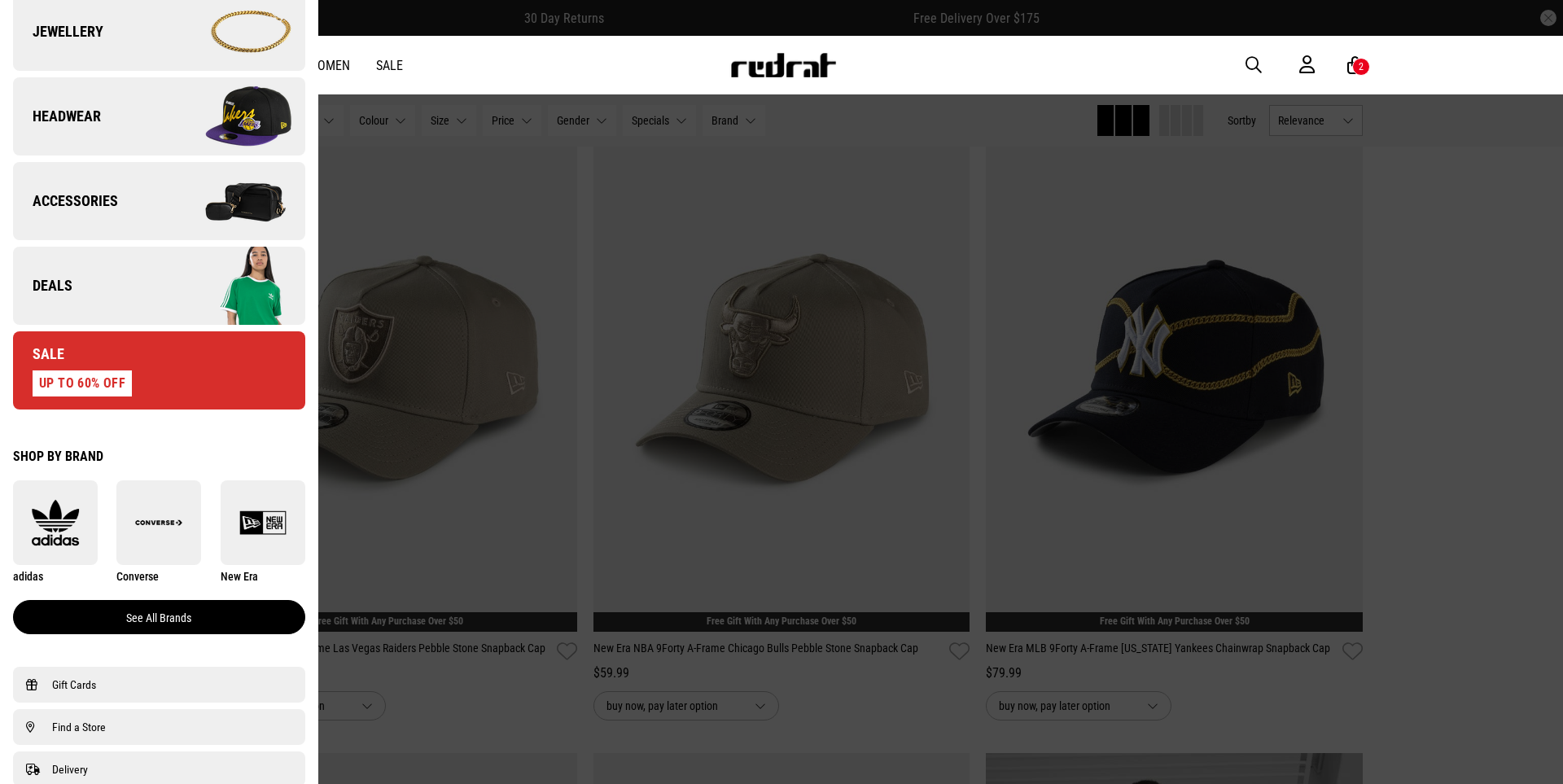
scroll to position [556, 0]
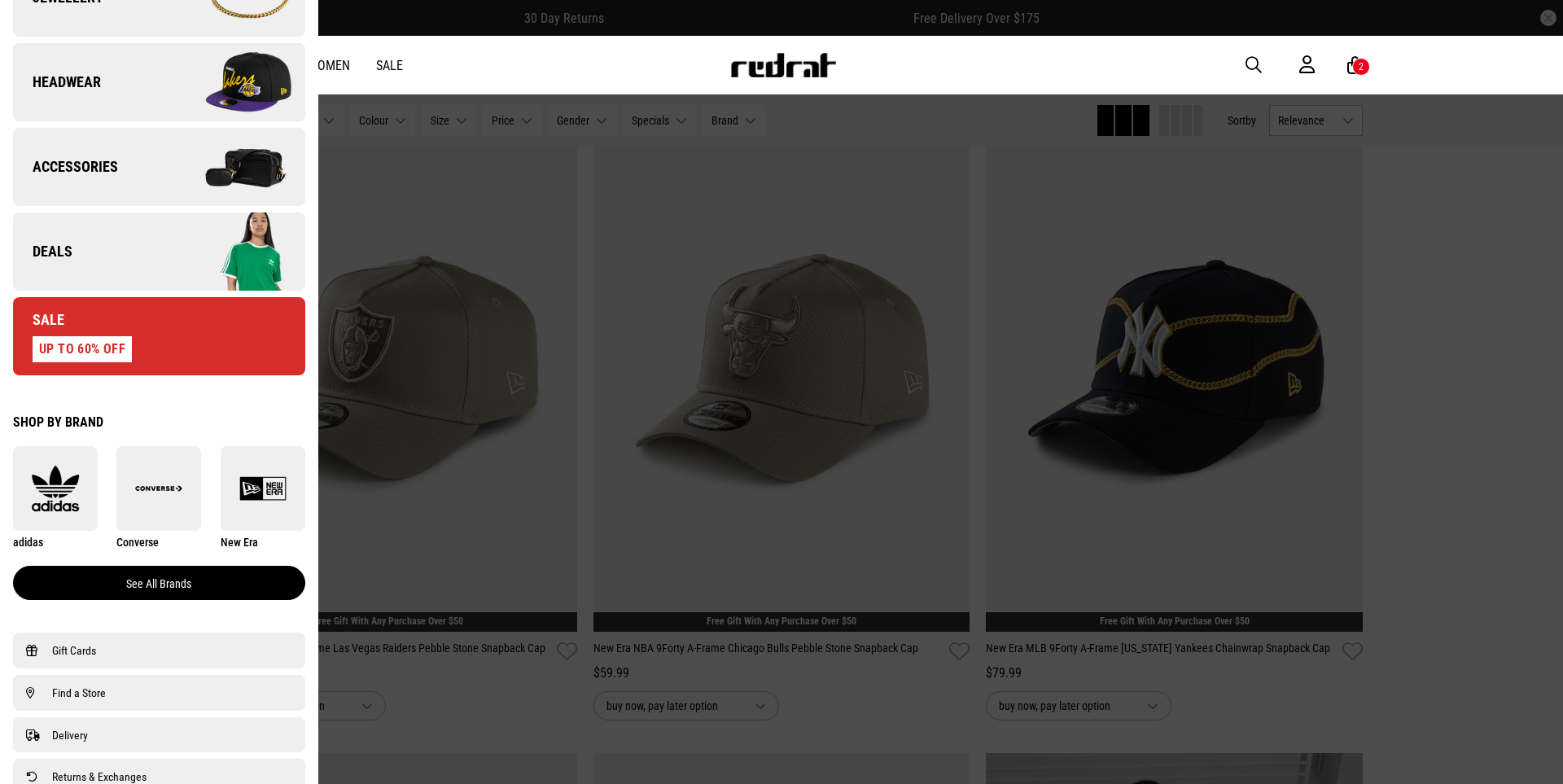
click at [190, 583] on link "See all brands" at bounding box center [158, 583] width 292 height 34
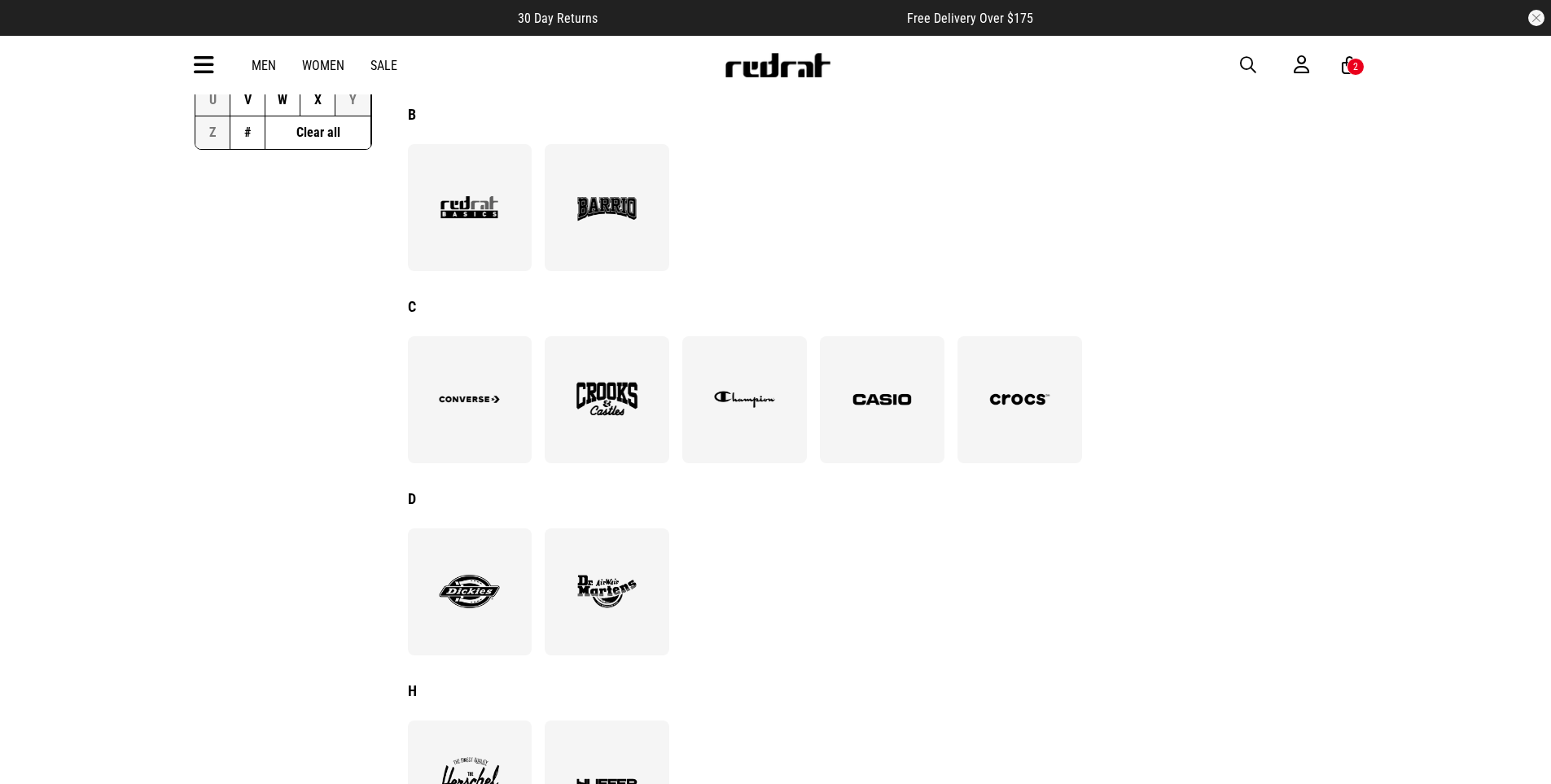
scroll to position [296, 0]
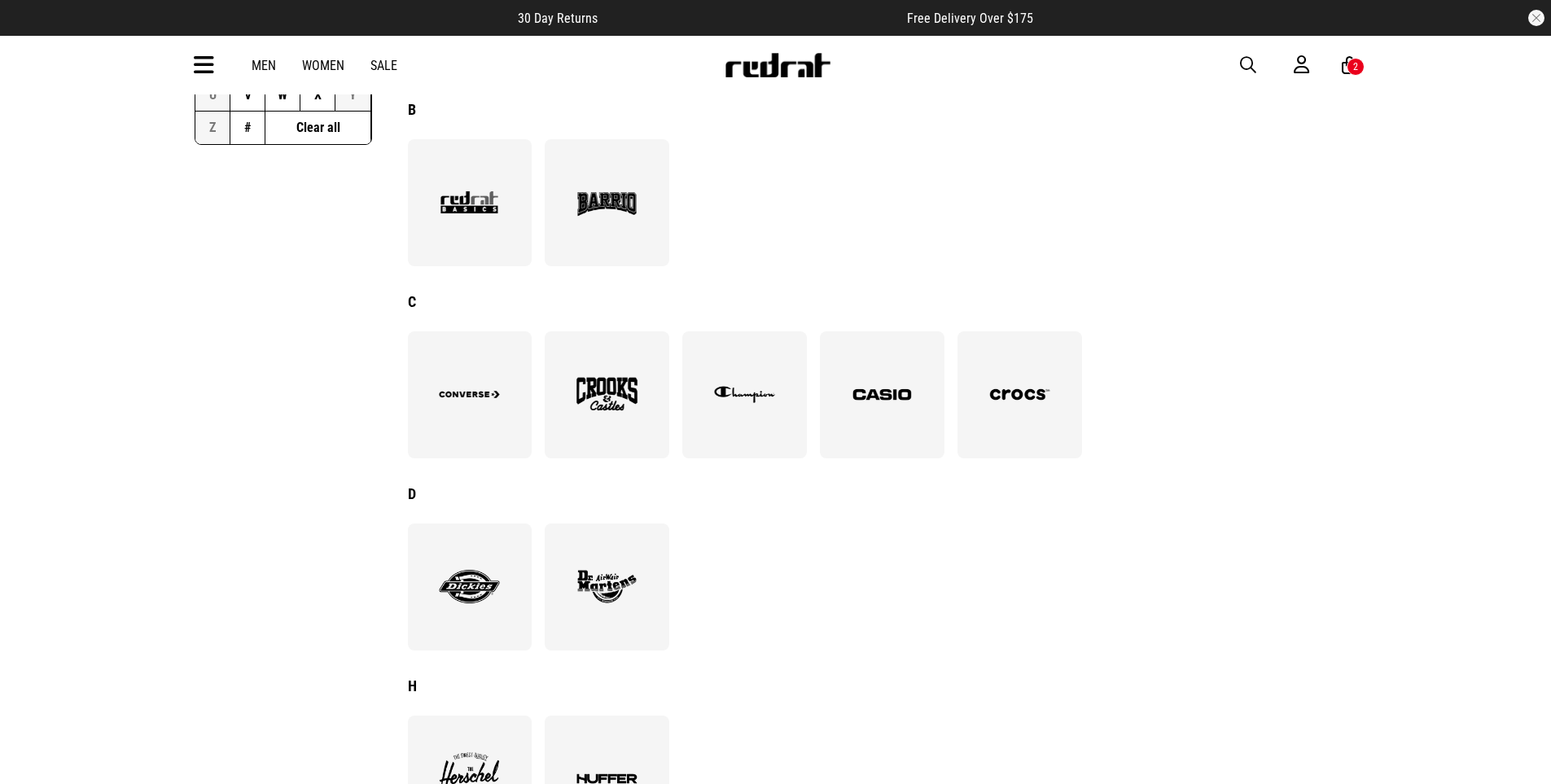
click at [880, 416] on img at bounding box center [882, 394] width 89 height 61
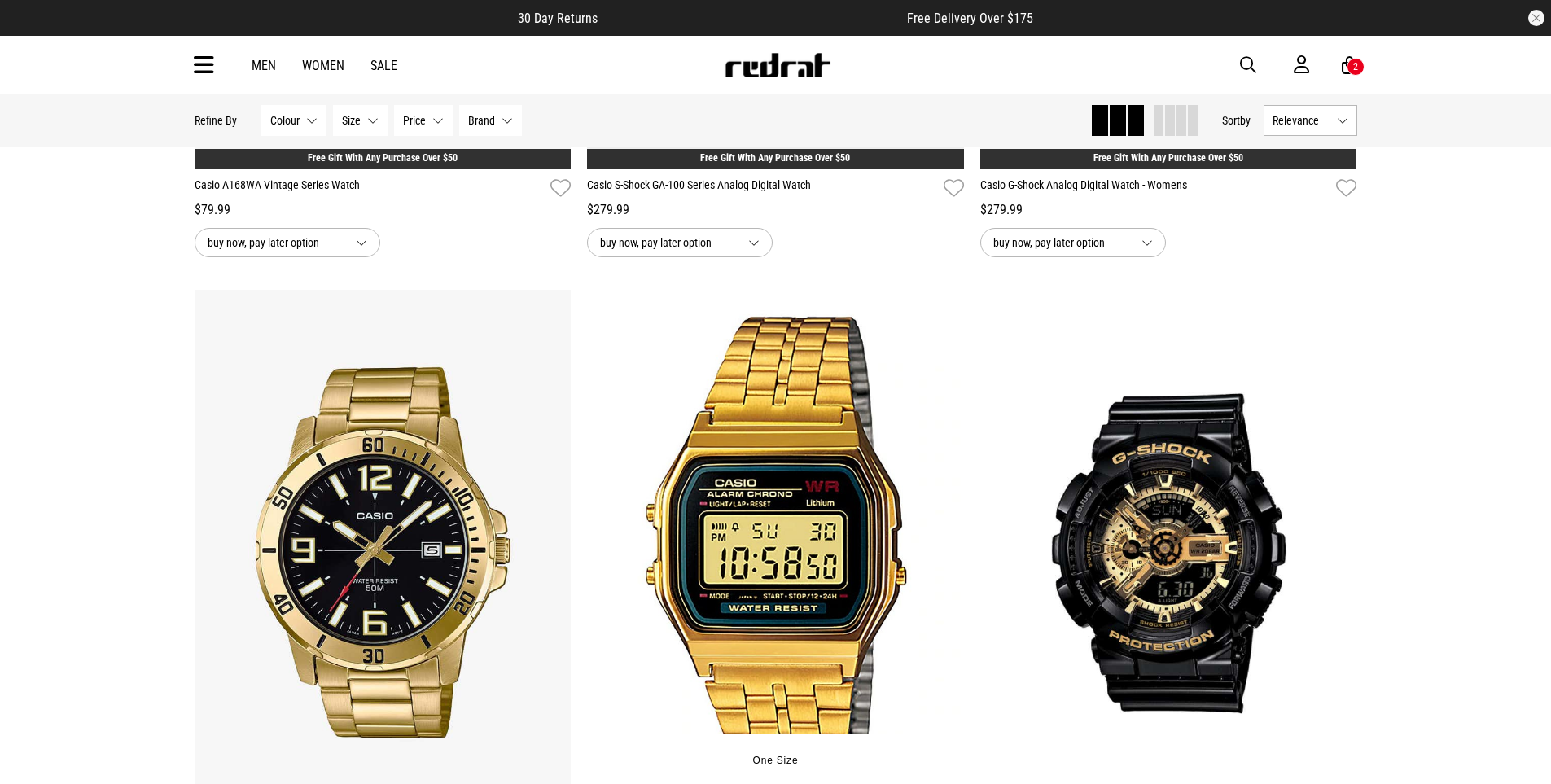
scroll to position [1050, 0]
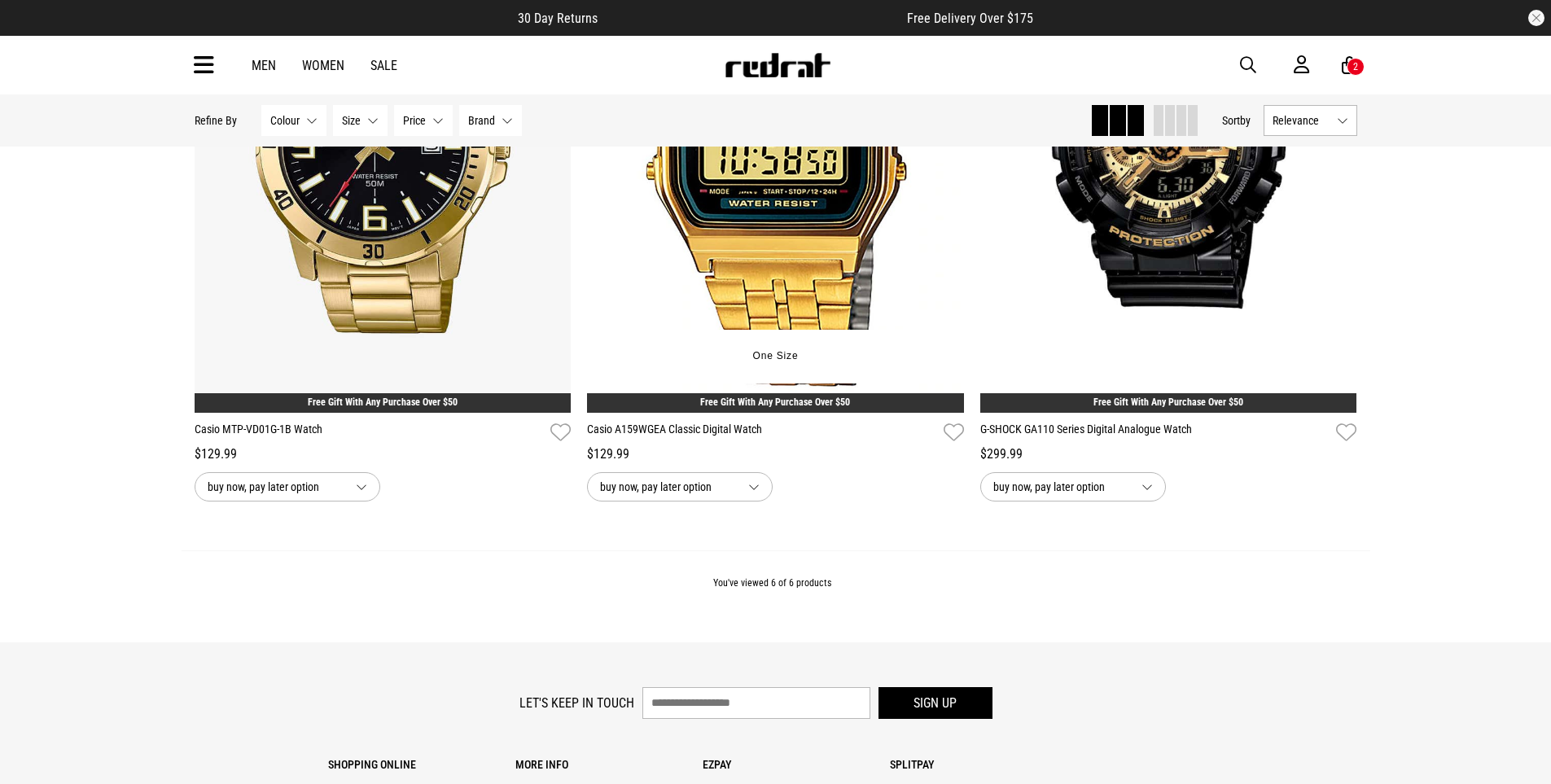
click at [714, 480] on span "buy now, pay later option" at bounding box center [668, 486] width 135 height 19
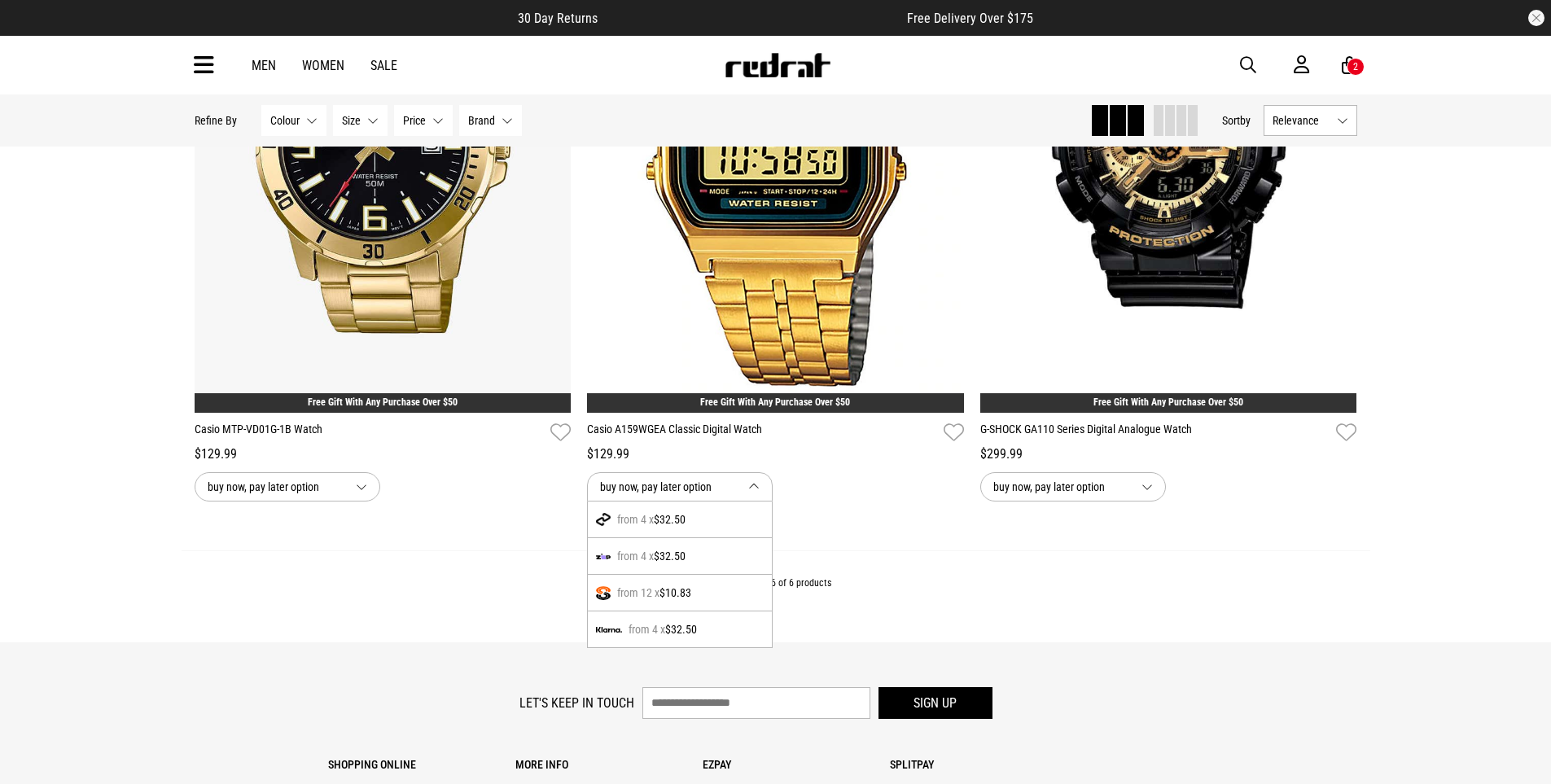
click at [679, 551] on span "$32.50" at bounding box center [670, 556] width 32 height 19
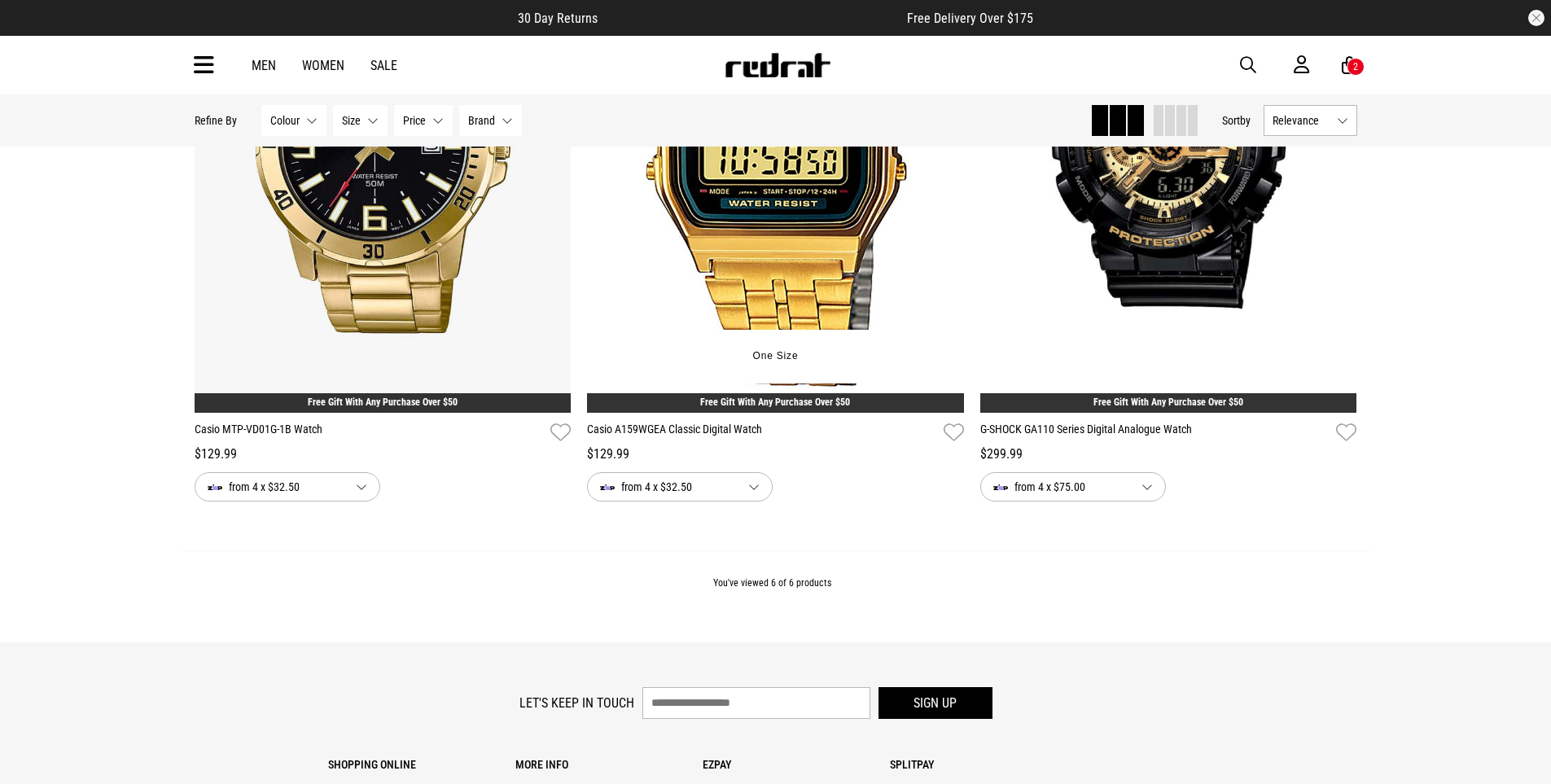
click at [742, 425] on link "Casio A159WGEA Classic Digital Watch" at bounding box center [762, 433] width 350 height 24
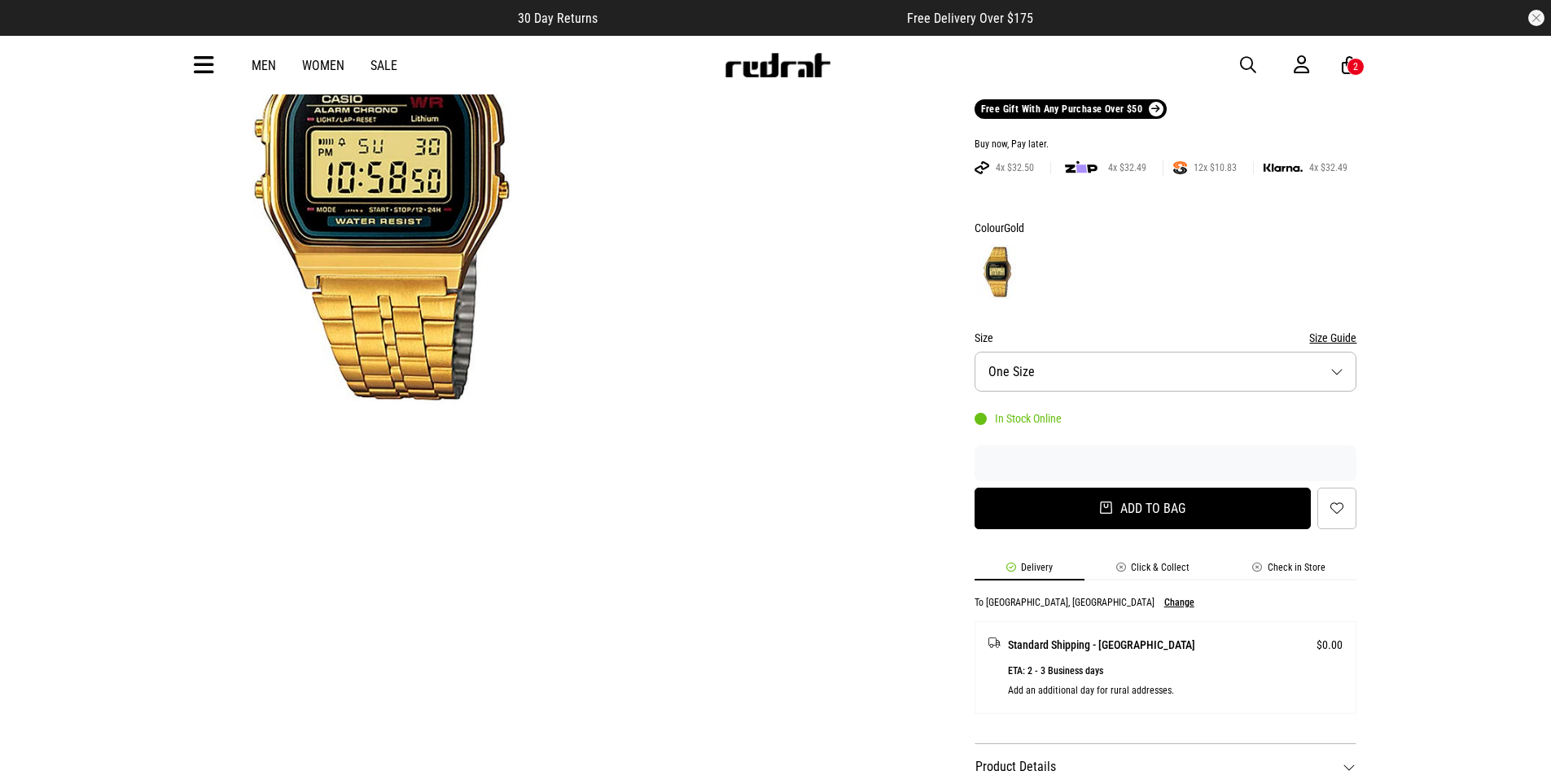
click at [1096, 523] on button "Add to bag" at bounding box center [1143, 507] width 337 height 41
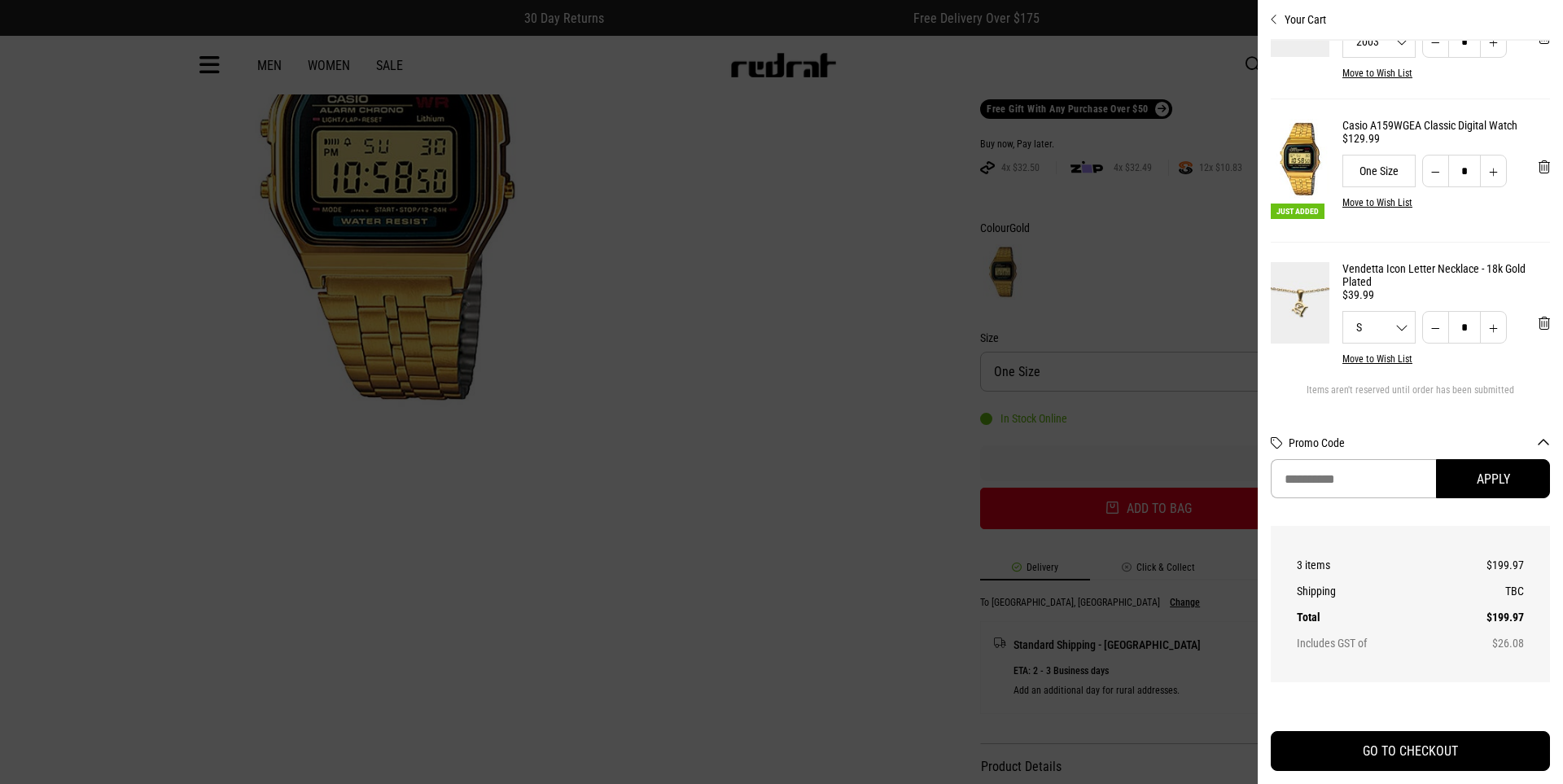
scroll to position [87, 0]
click at [1538, 321] on span "'Remove from cart" at bounding box center [1544, 321] width 11 height 15
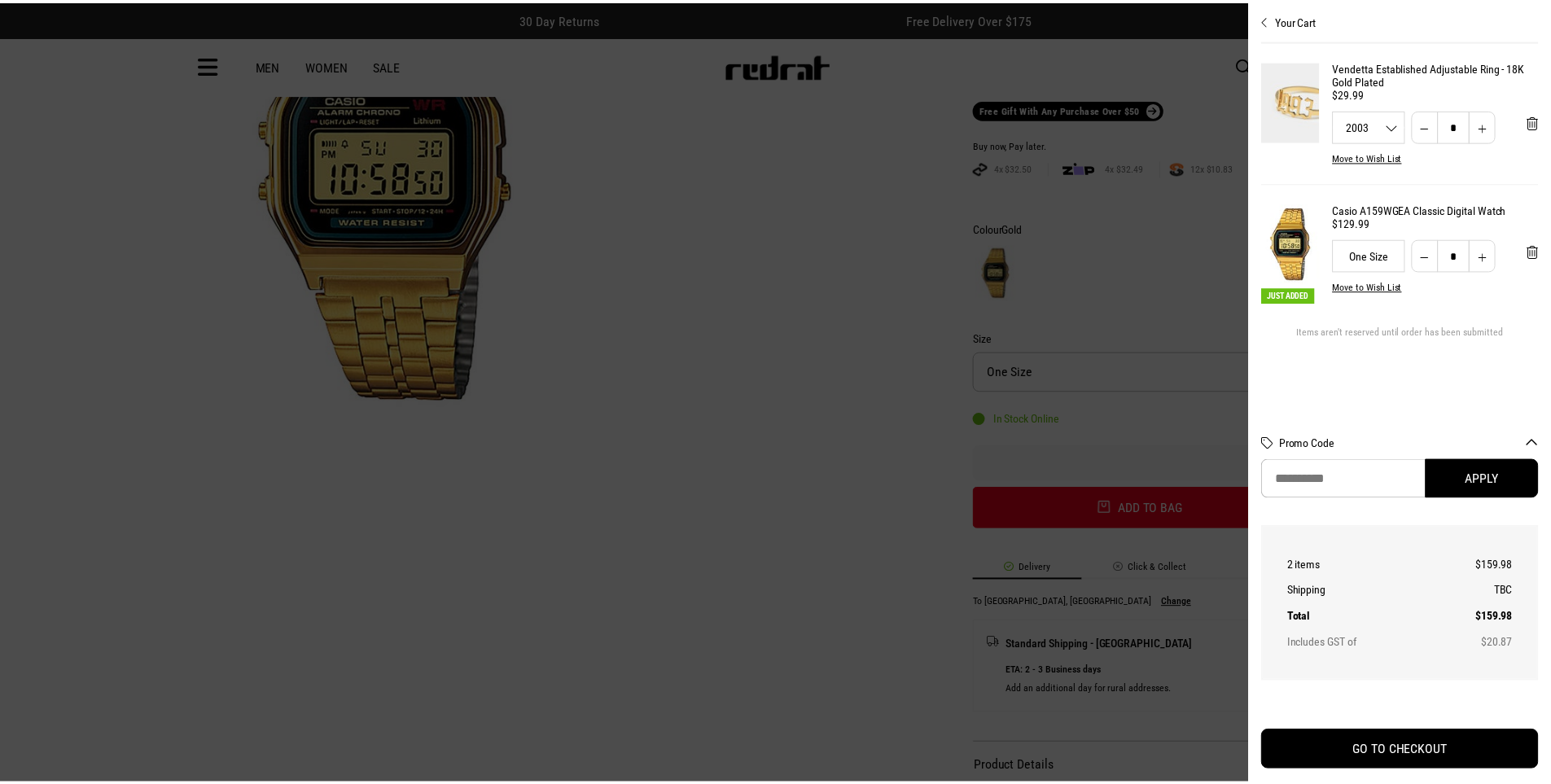
scroll to position [0, 0]
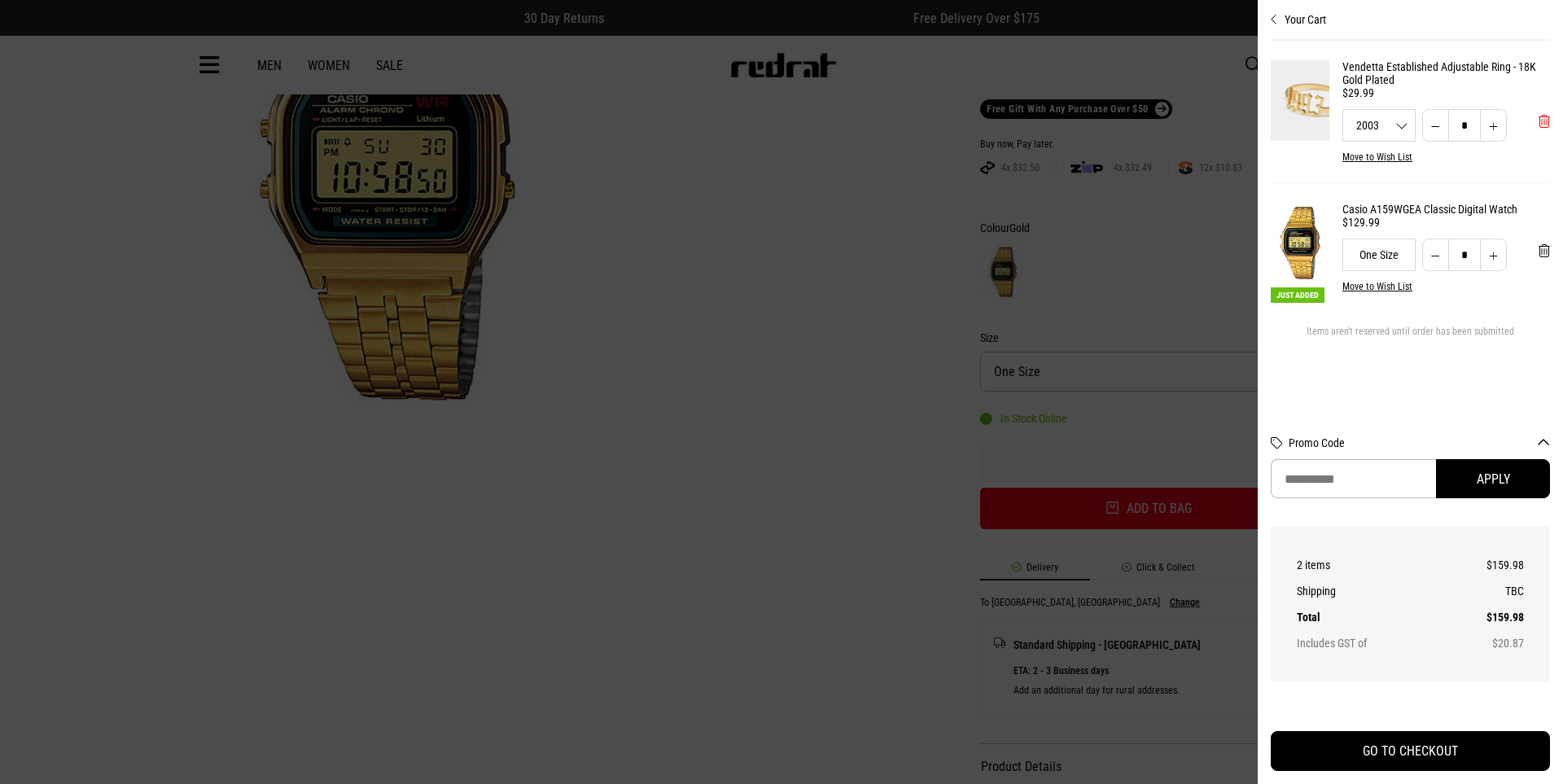
click at [1543, 117] on span "'Remove from cart" at bounding box center [1544, 122] width 11 height 15
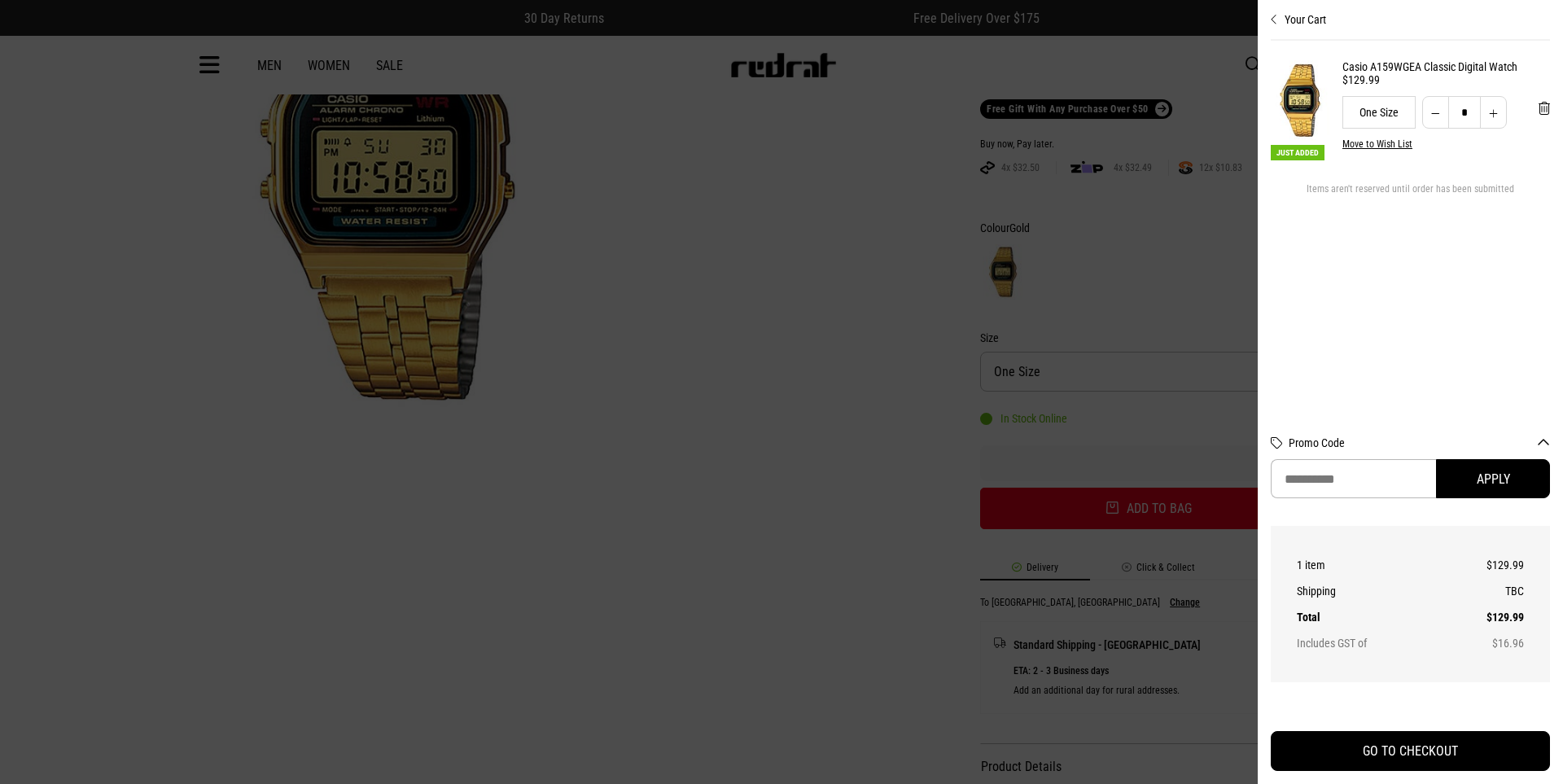
click at [498, 579] on div at bounding box center [782, 392] width 1563 height 784
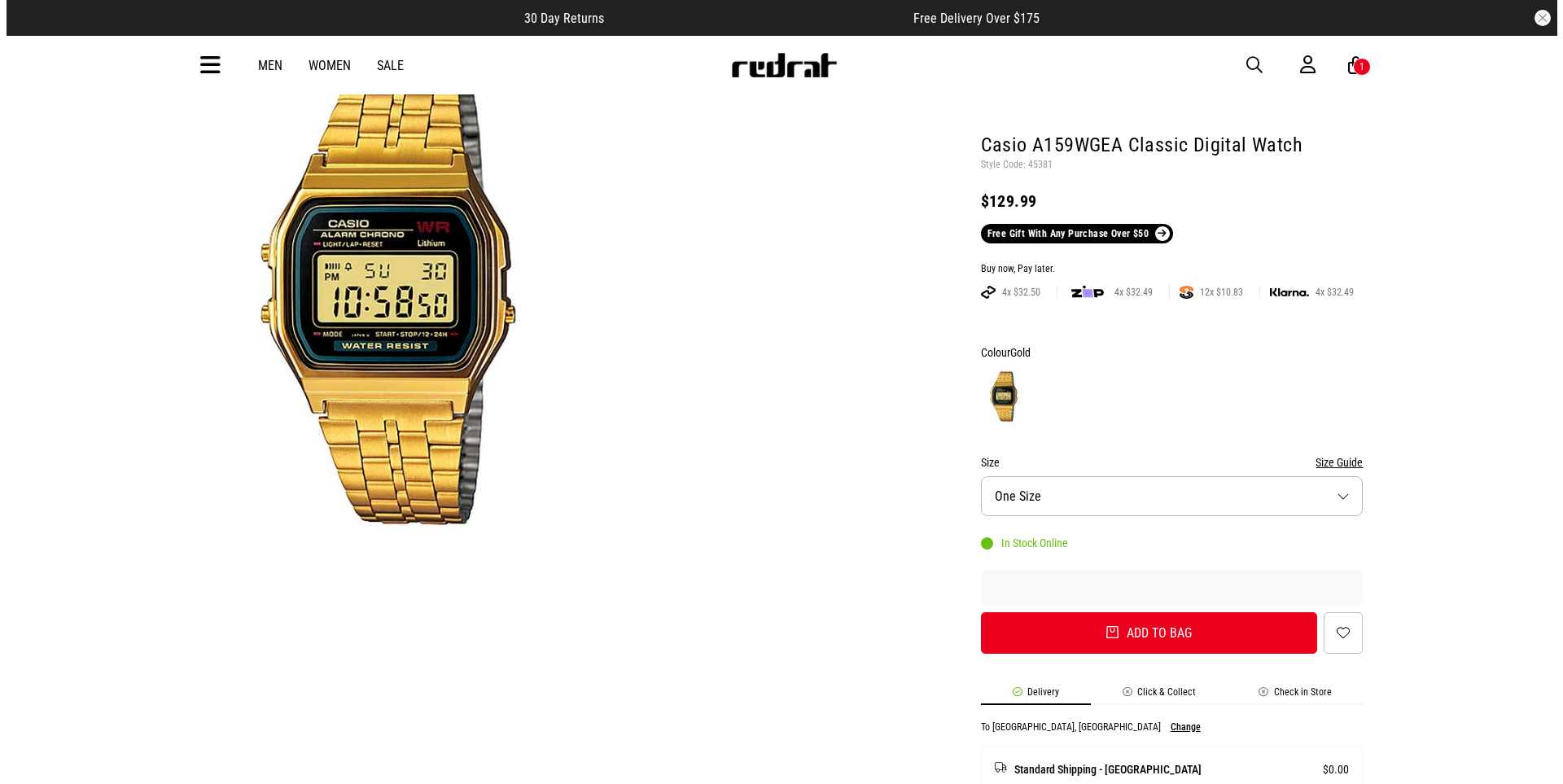
scroll to position [49, 0]
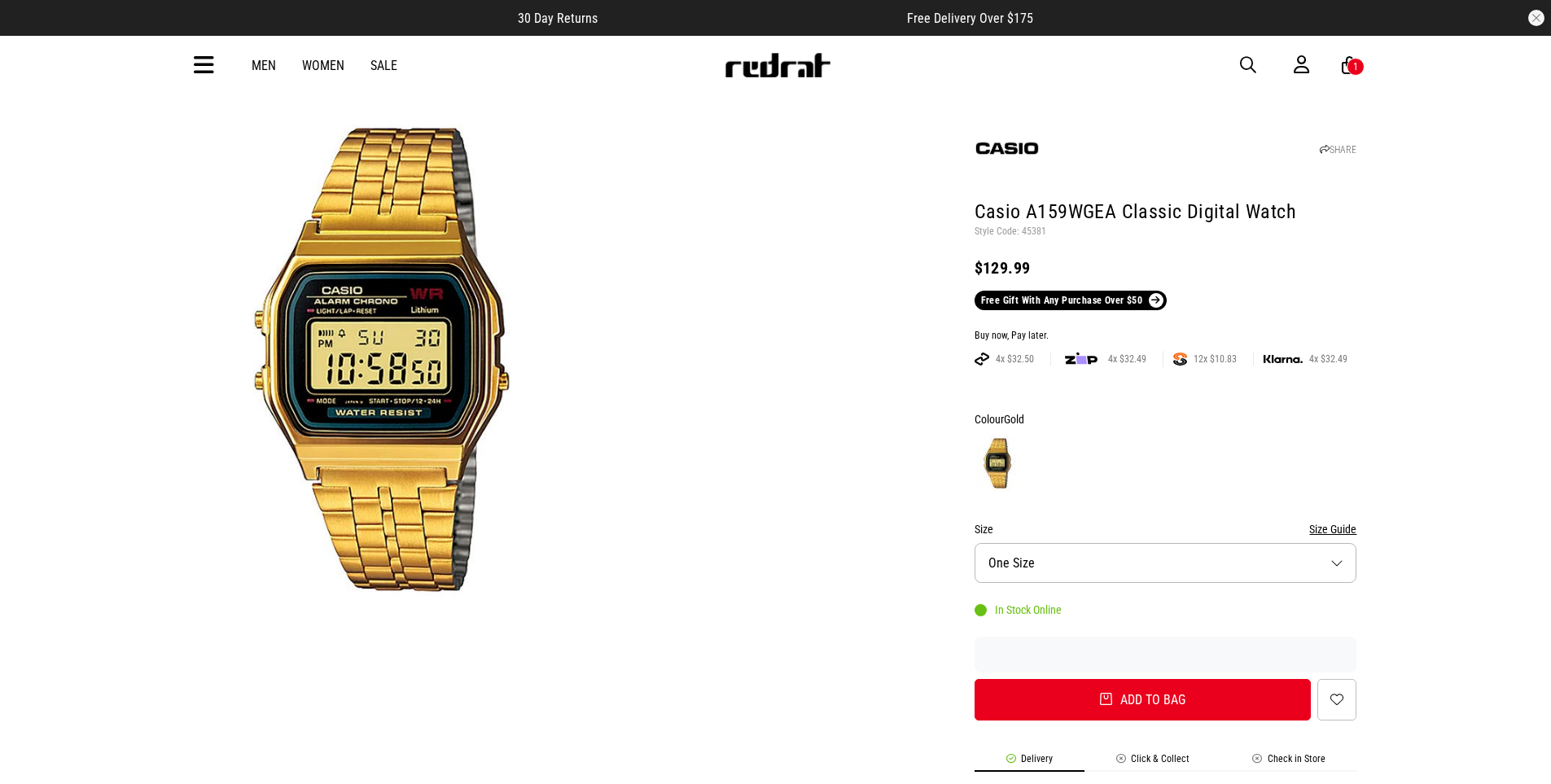
click at [210, 62] on icon at bounding box center [204, 66] width 20 height 27
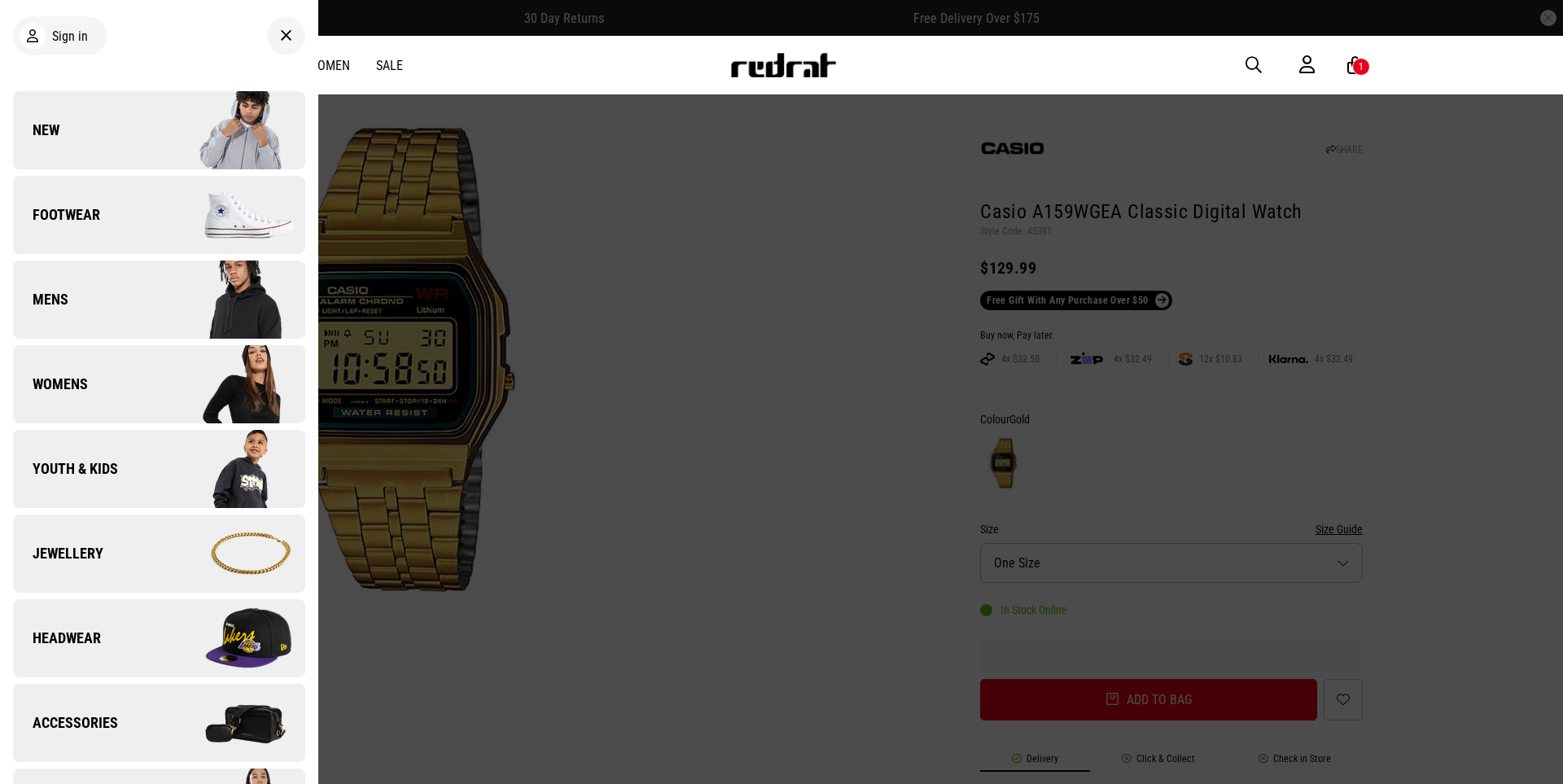
click at [243, 284] on img at bounding box center [232, 299] width 145 height 81
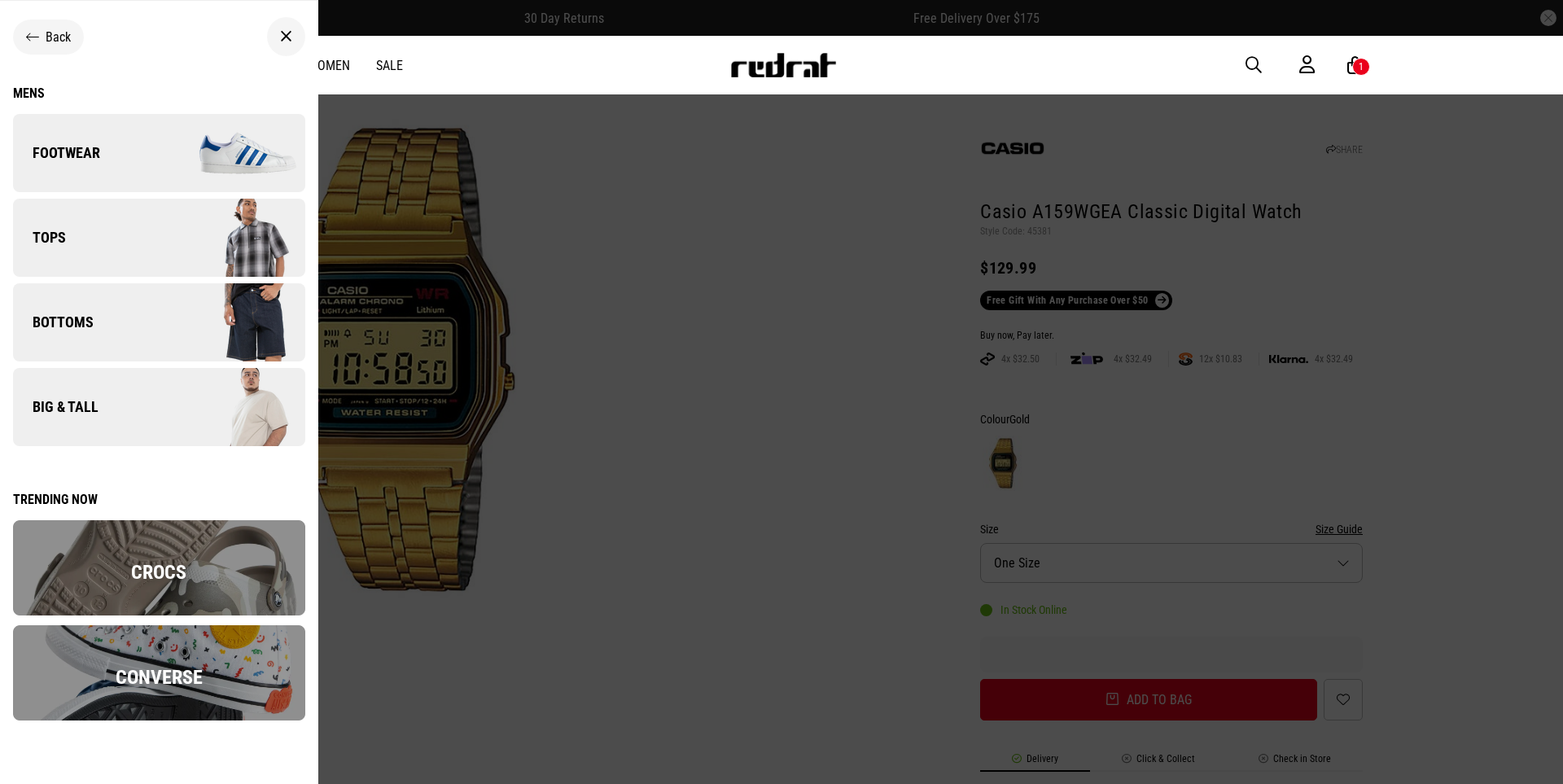
click at [227, 429] on img at bounding box center [232, 407] width 145 height 81
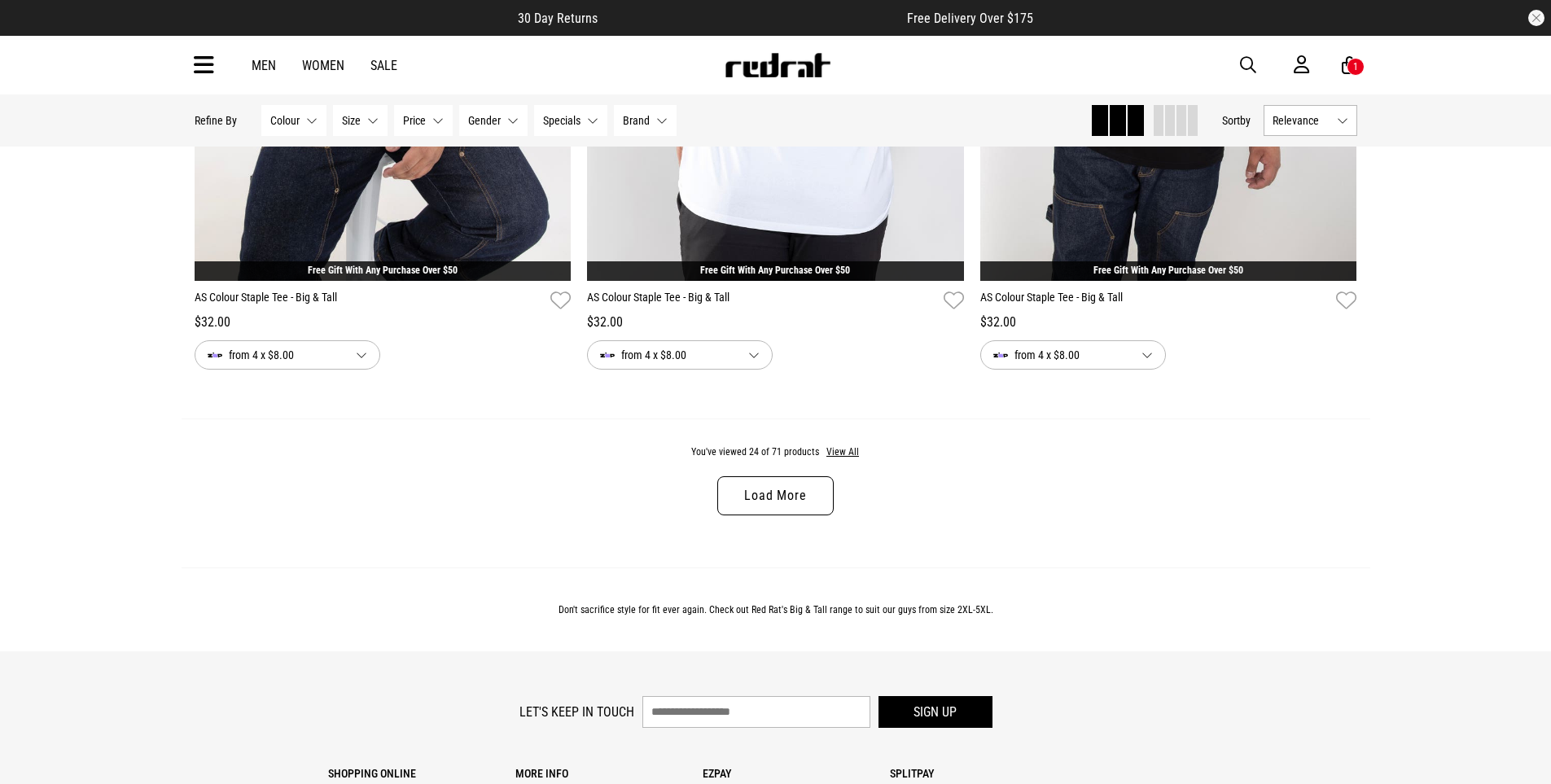
scroll to position [5083, 0]
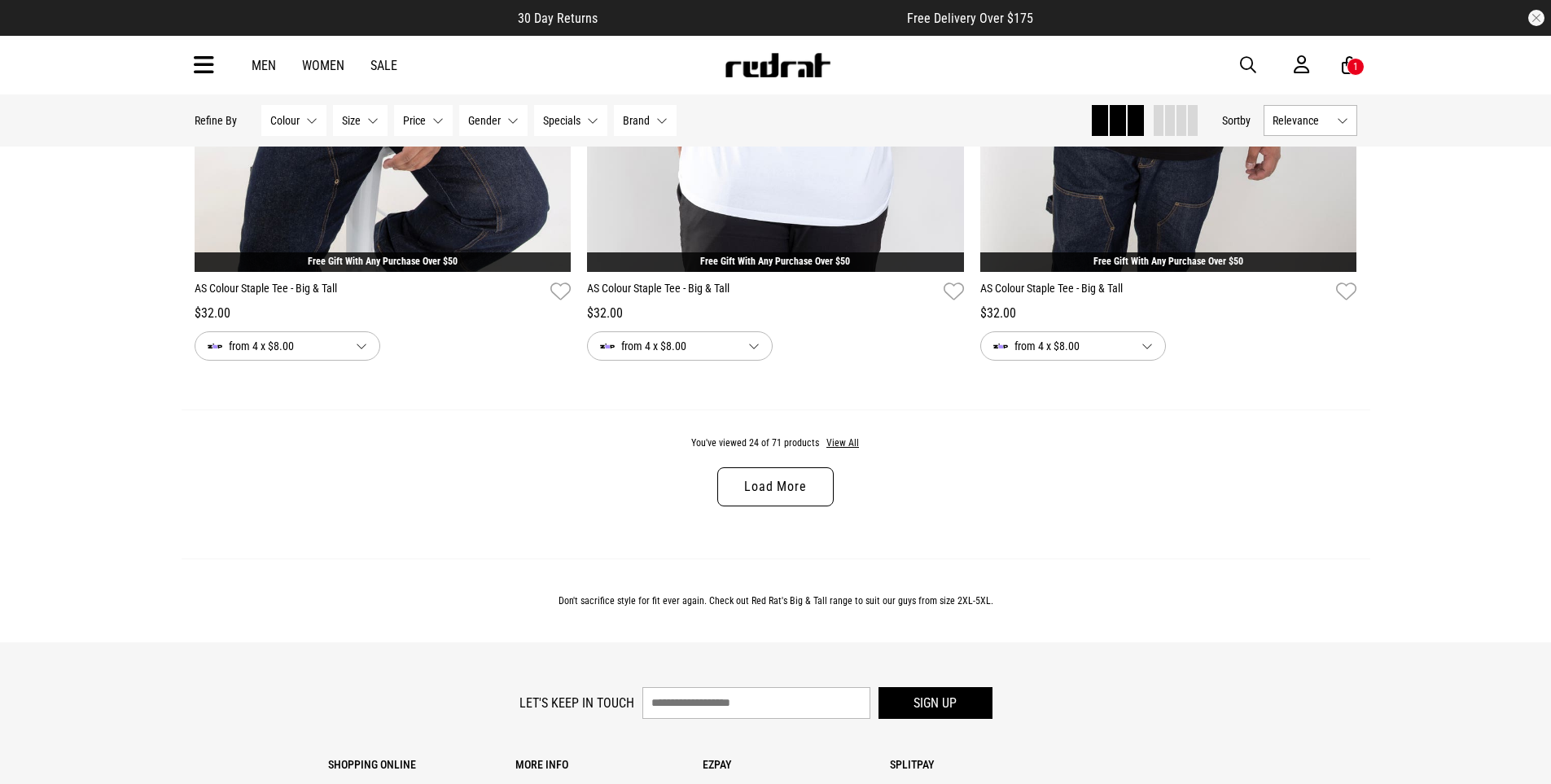
click at [810, 493] on link "Load More" at bounding box center [775, 486] width 116 height 39
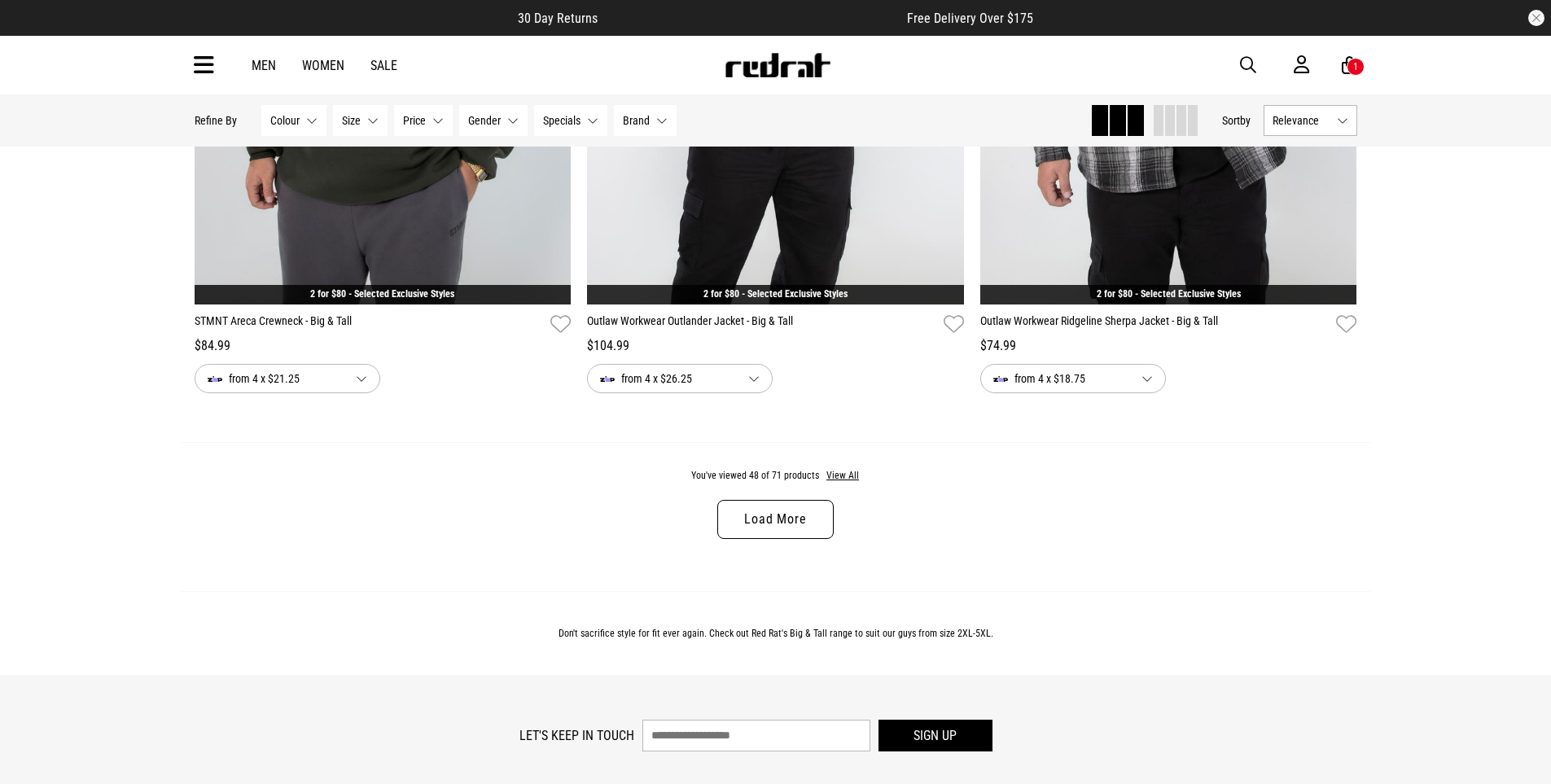
scroll to position [10290, 0]
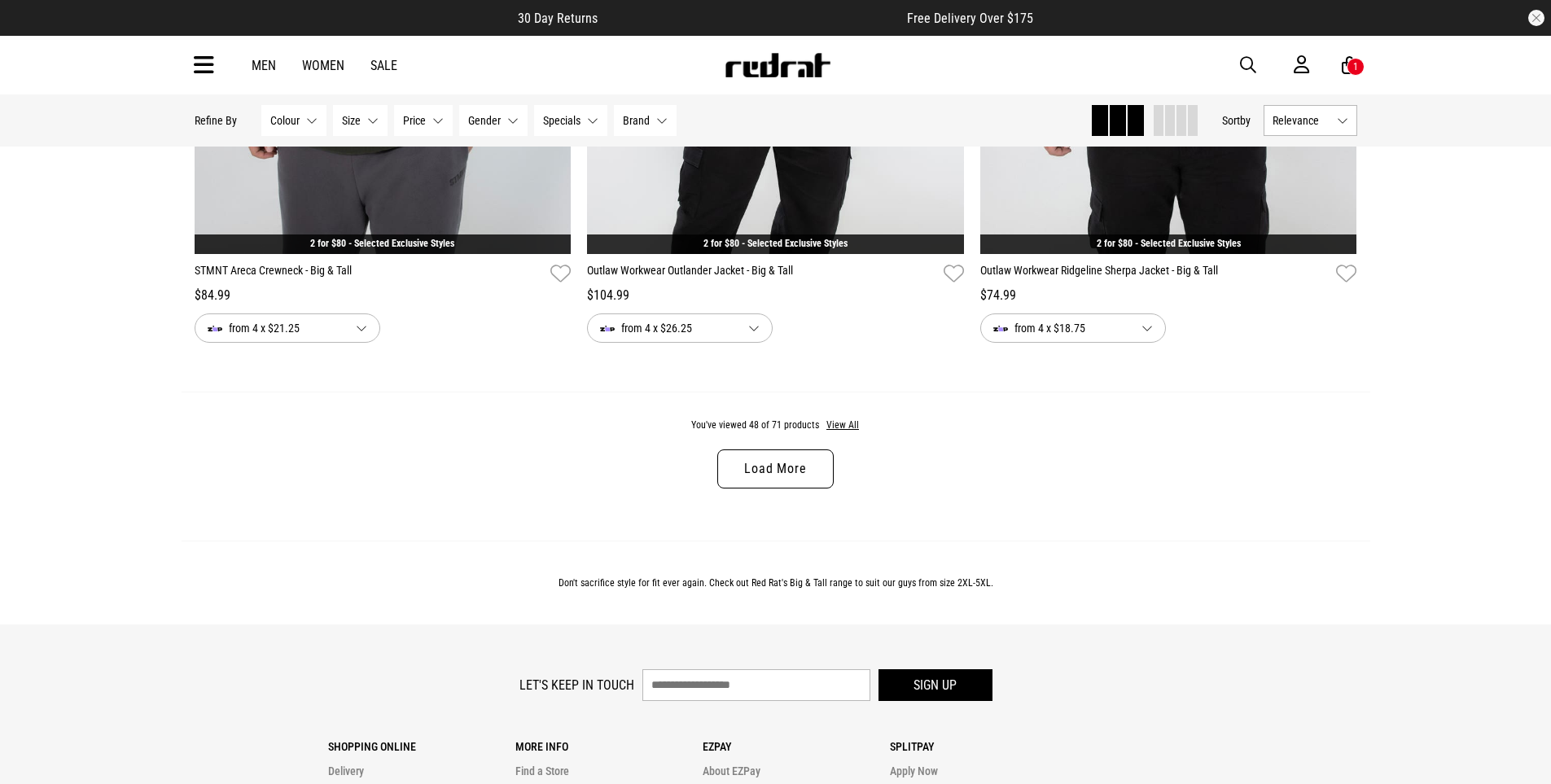
click at [763, 464] on link "Load More" at bounding box center [775, 469] width 116 height 39
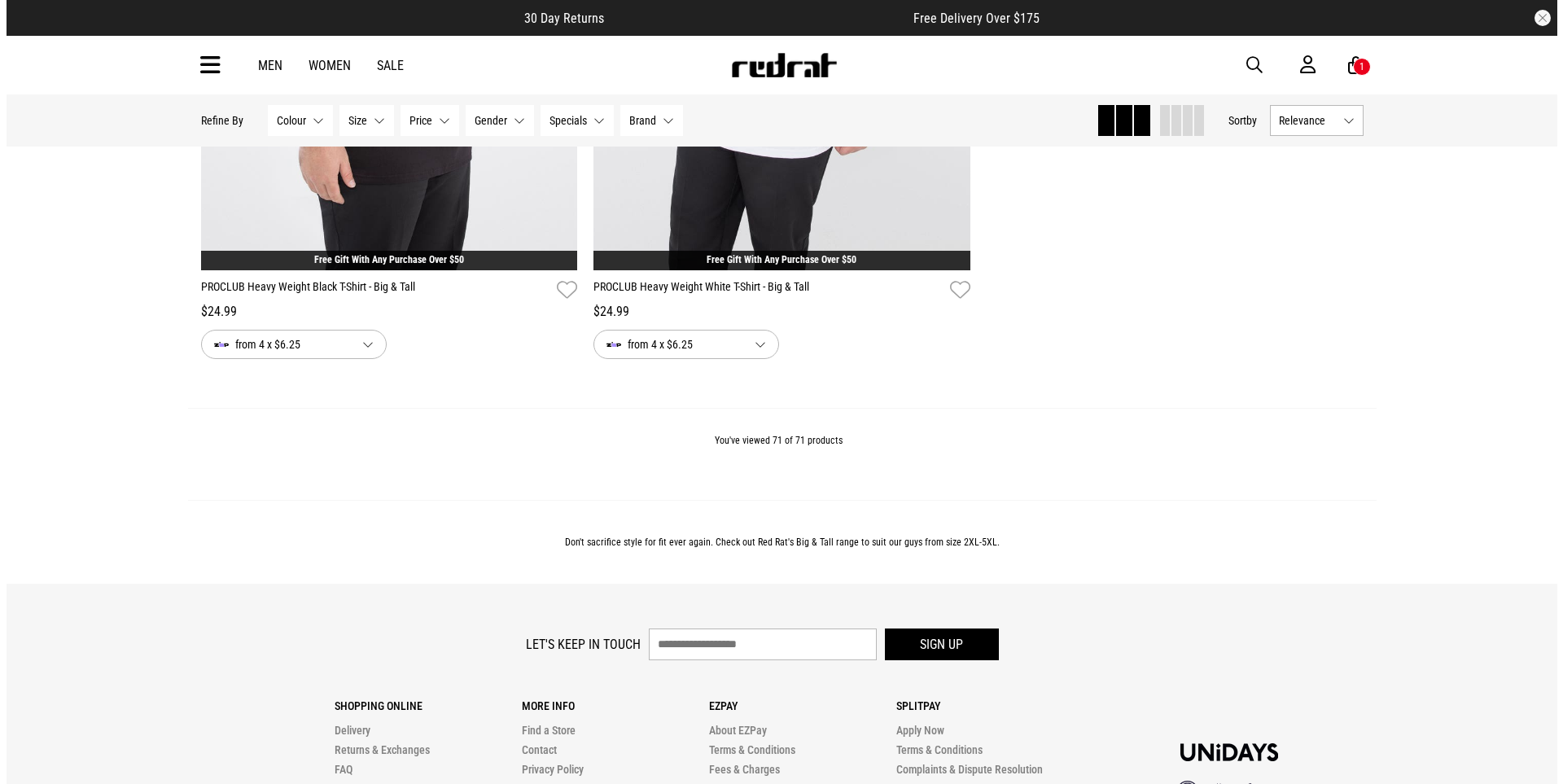
scroll to position [15568, 0]
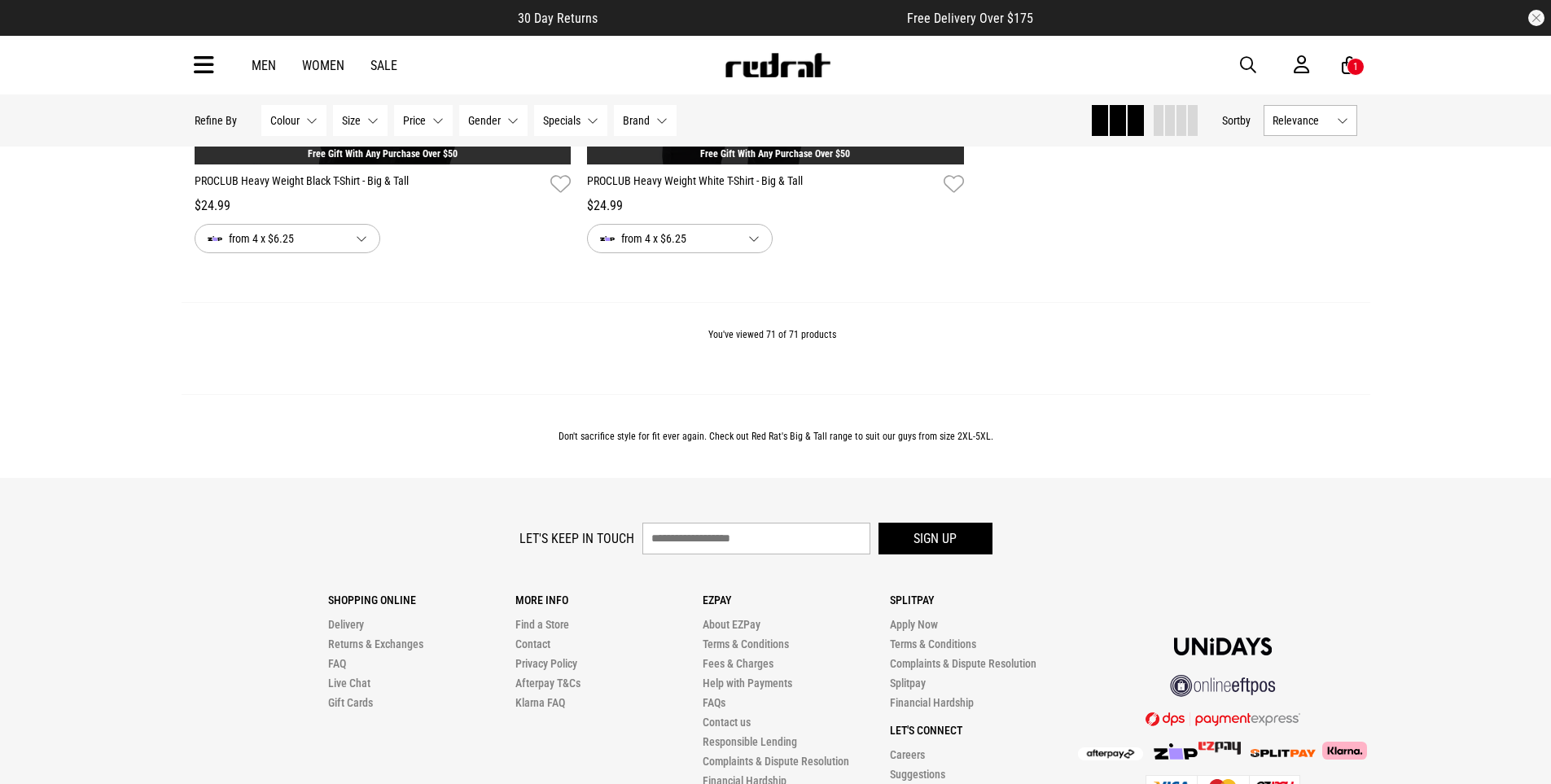
click at [206, 61] on icon at bounding box center [204, 66] width 20 height 27
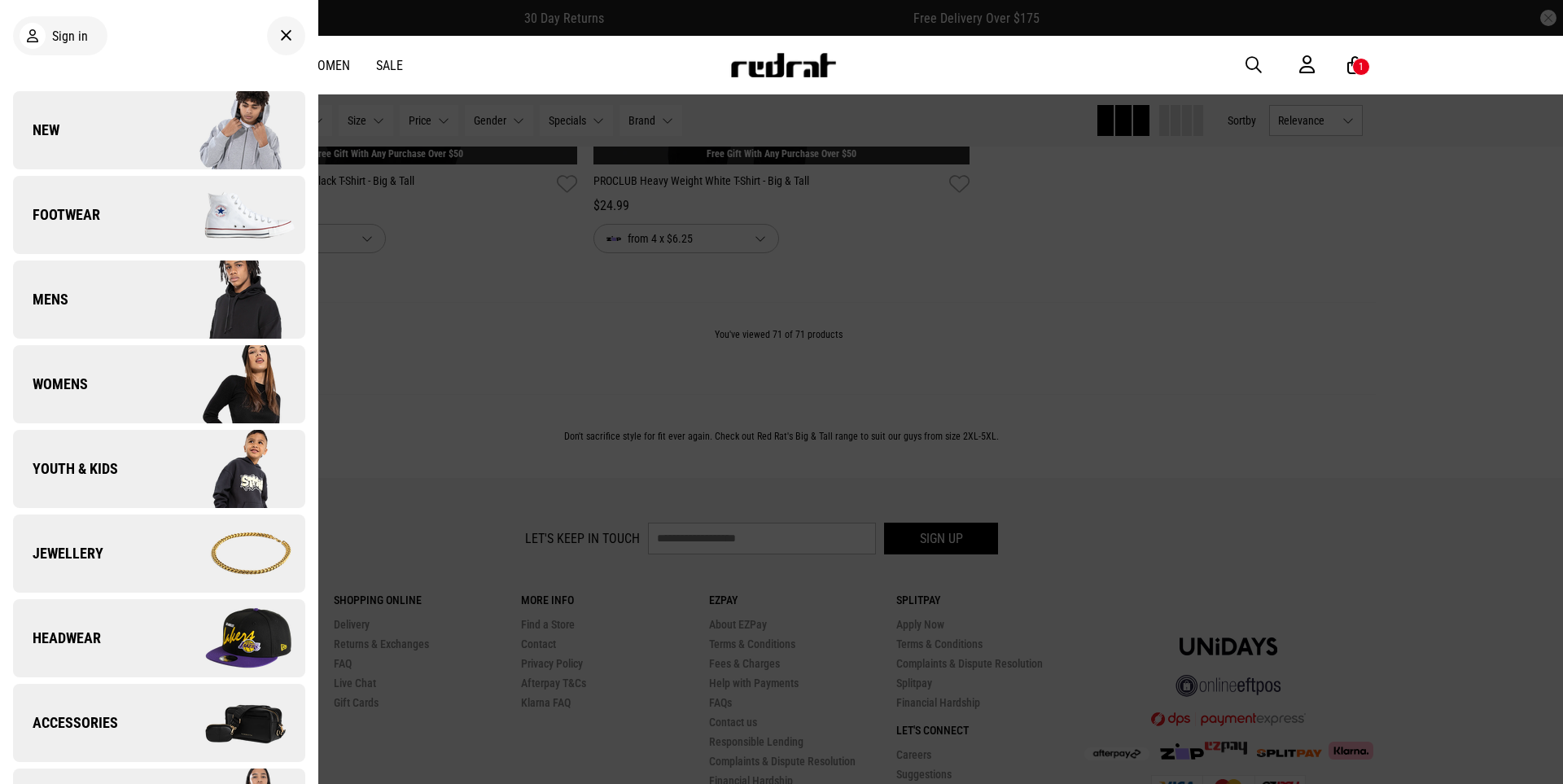
click at [254, 399] on img at bounding box center [232, 384] width 145 height 81
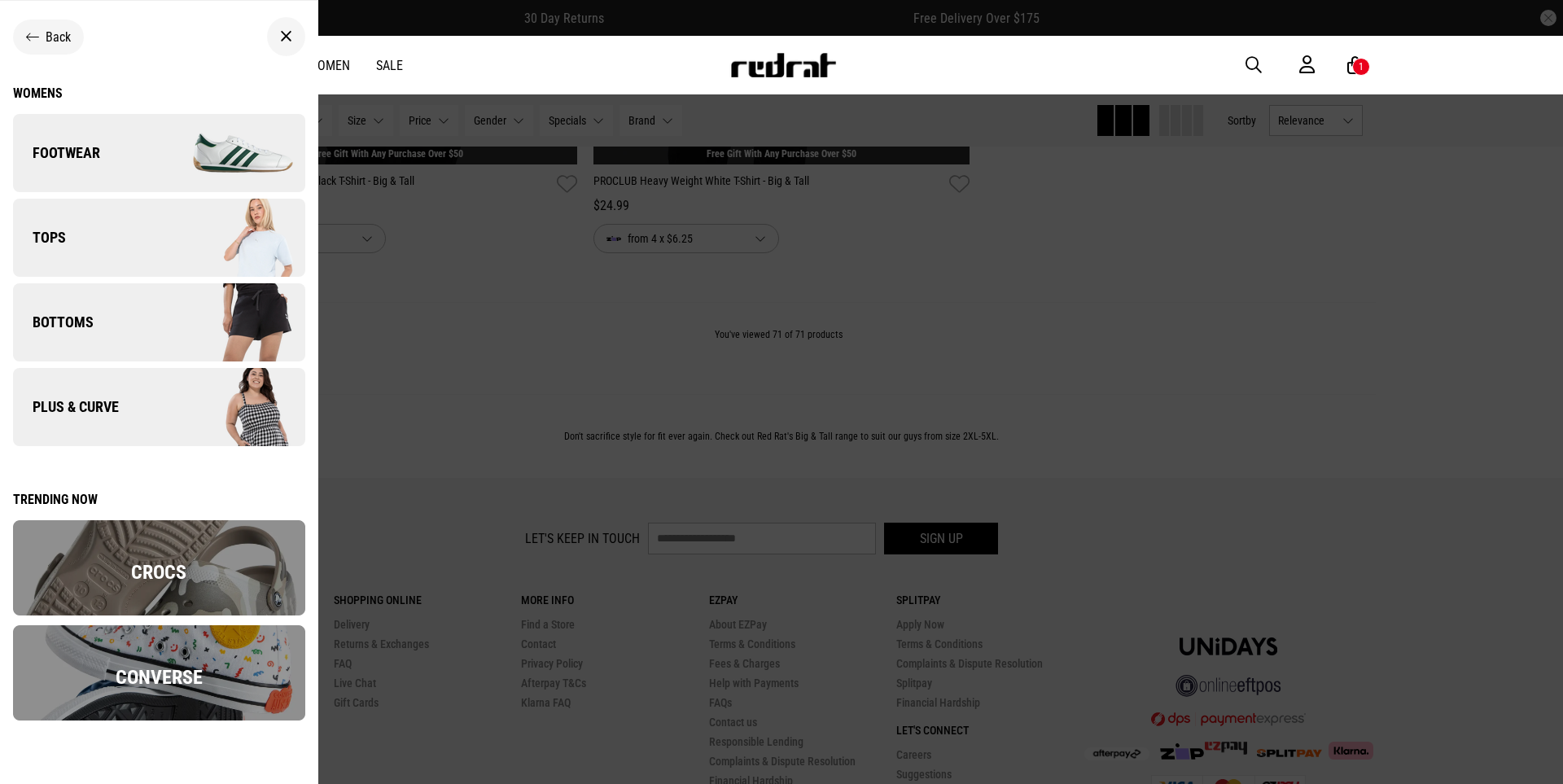
click at [249, 424] on img at bounding box center [232, 407] width 145 height 81
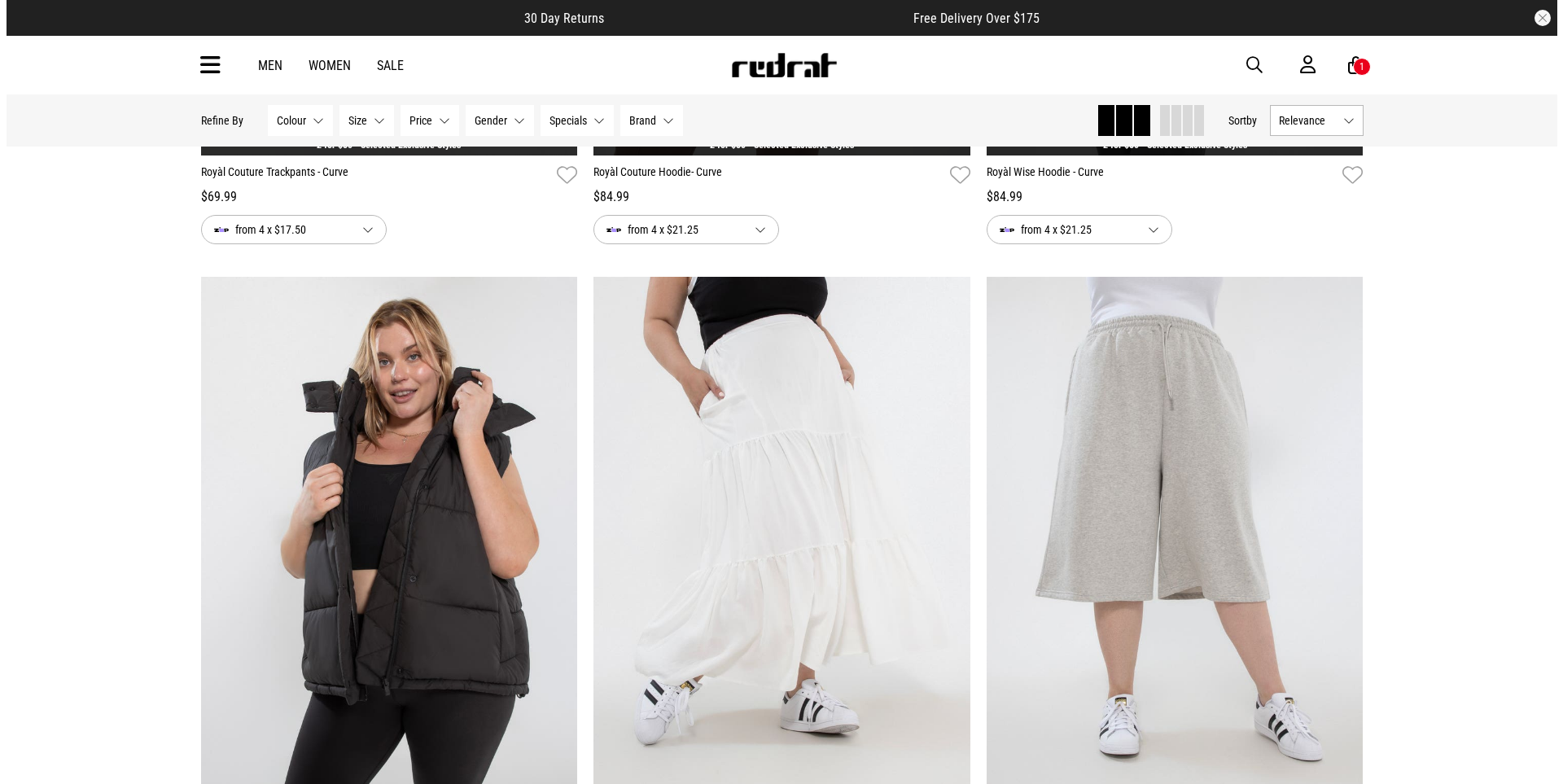
scroll to position [1214, 0]
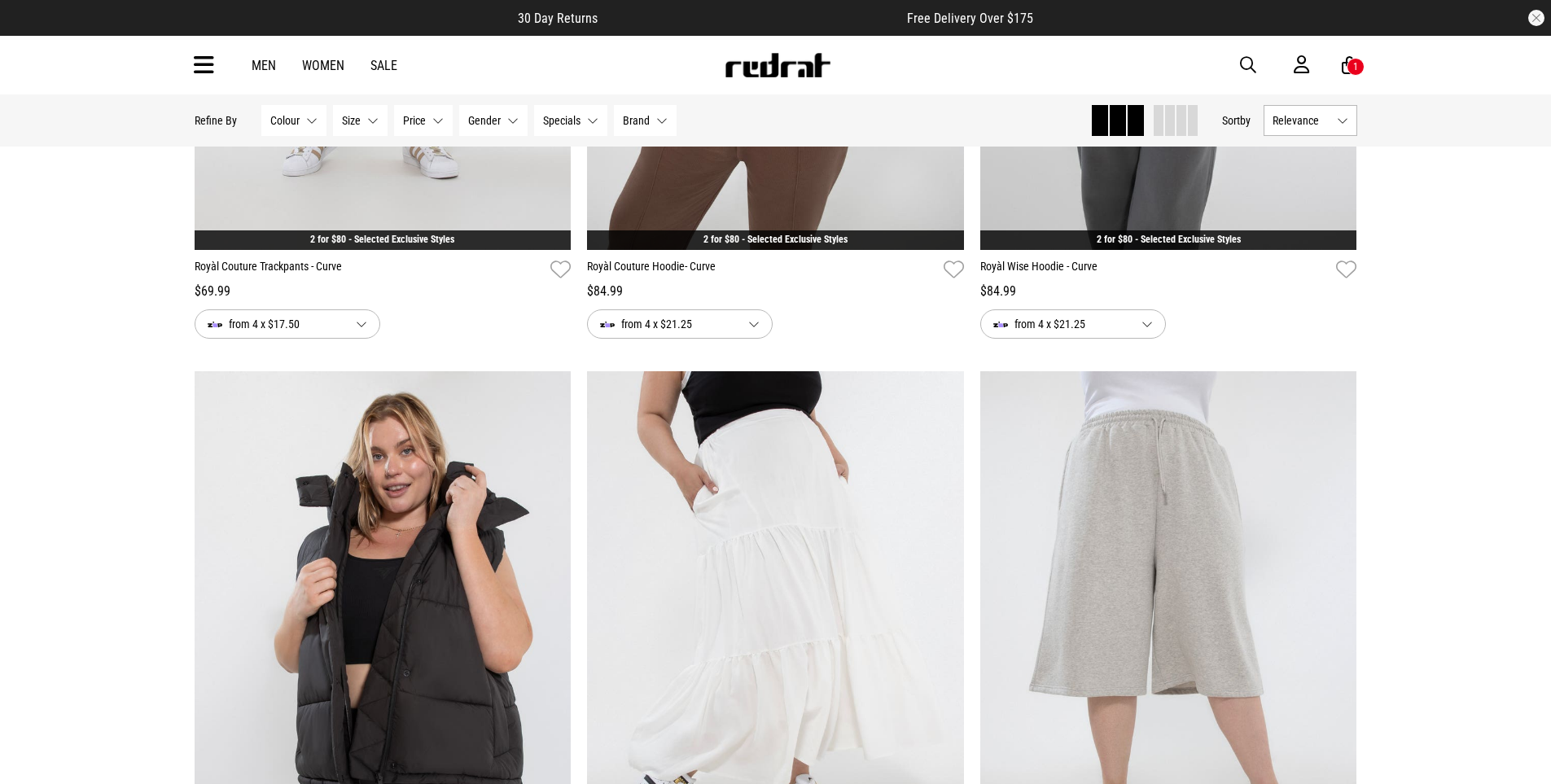
click at [190, 73] on div "Men Women Sale Sign in New Back Footwear Back Mens Back Womens Back Youth & Kid…" at bounding box center [776, 64] width 1189 height 58
click at [197, 67] on icon at bounding box center [204, 66] width 20 height 27
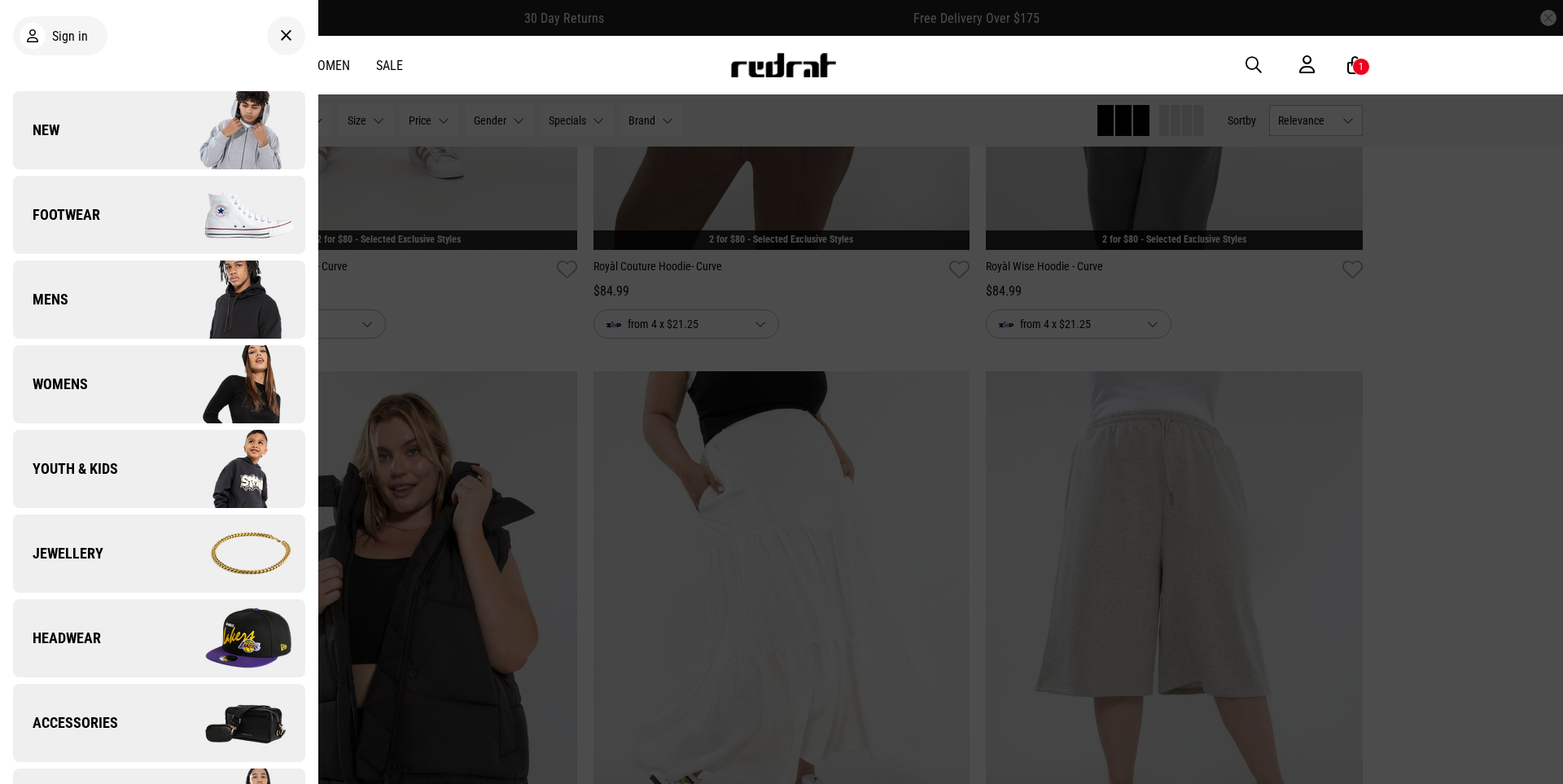
click at [250, 229] on img at bounding box center [232, 215] width 145 height 81
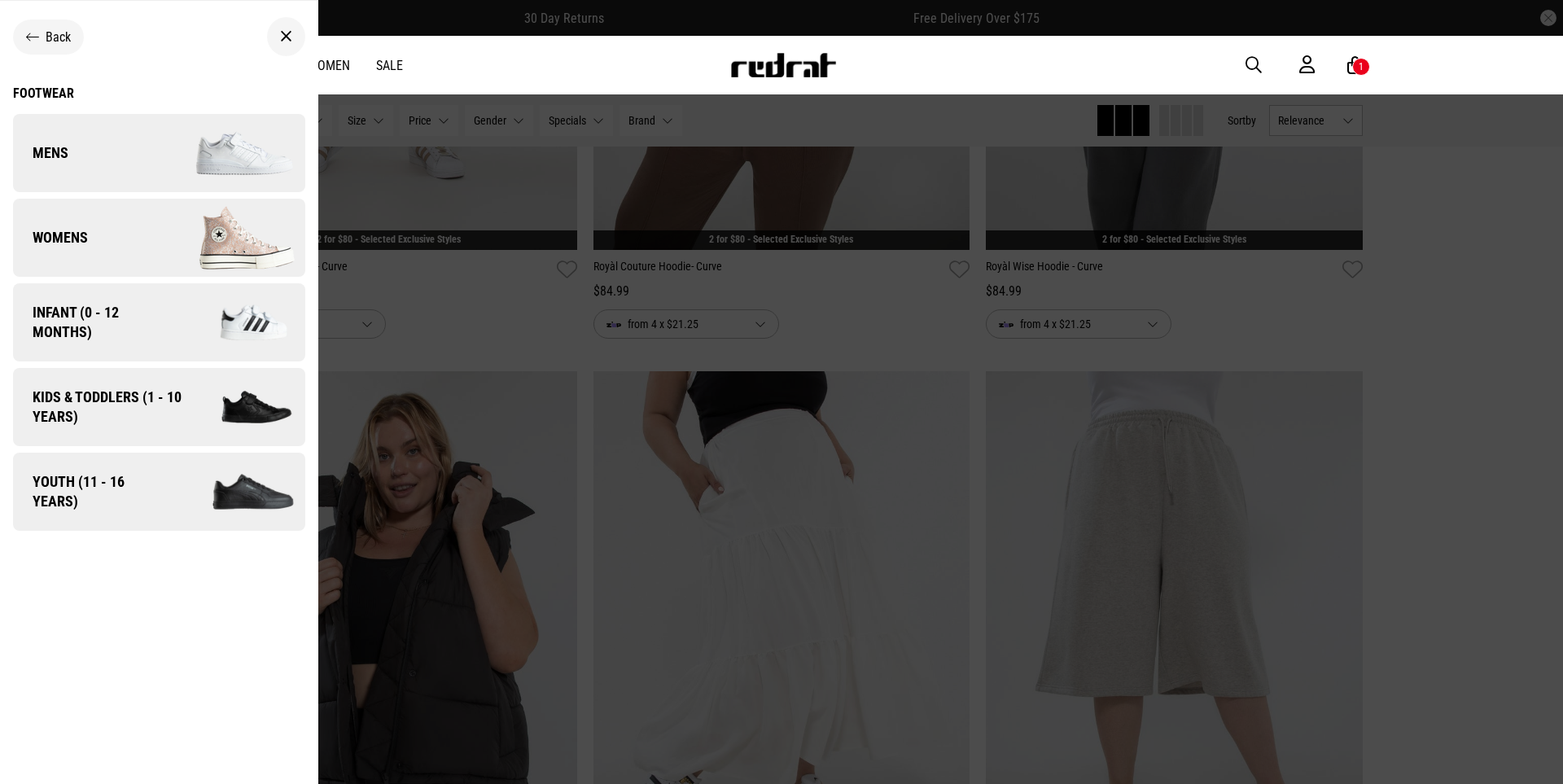
click at [247, 233] on img at bounding box center [232, 238] width 145 height 81
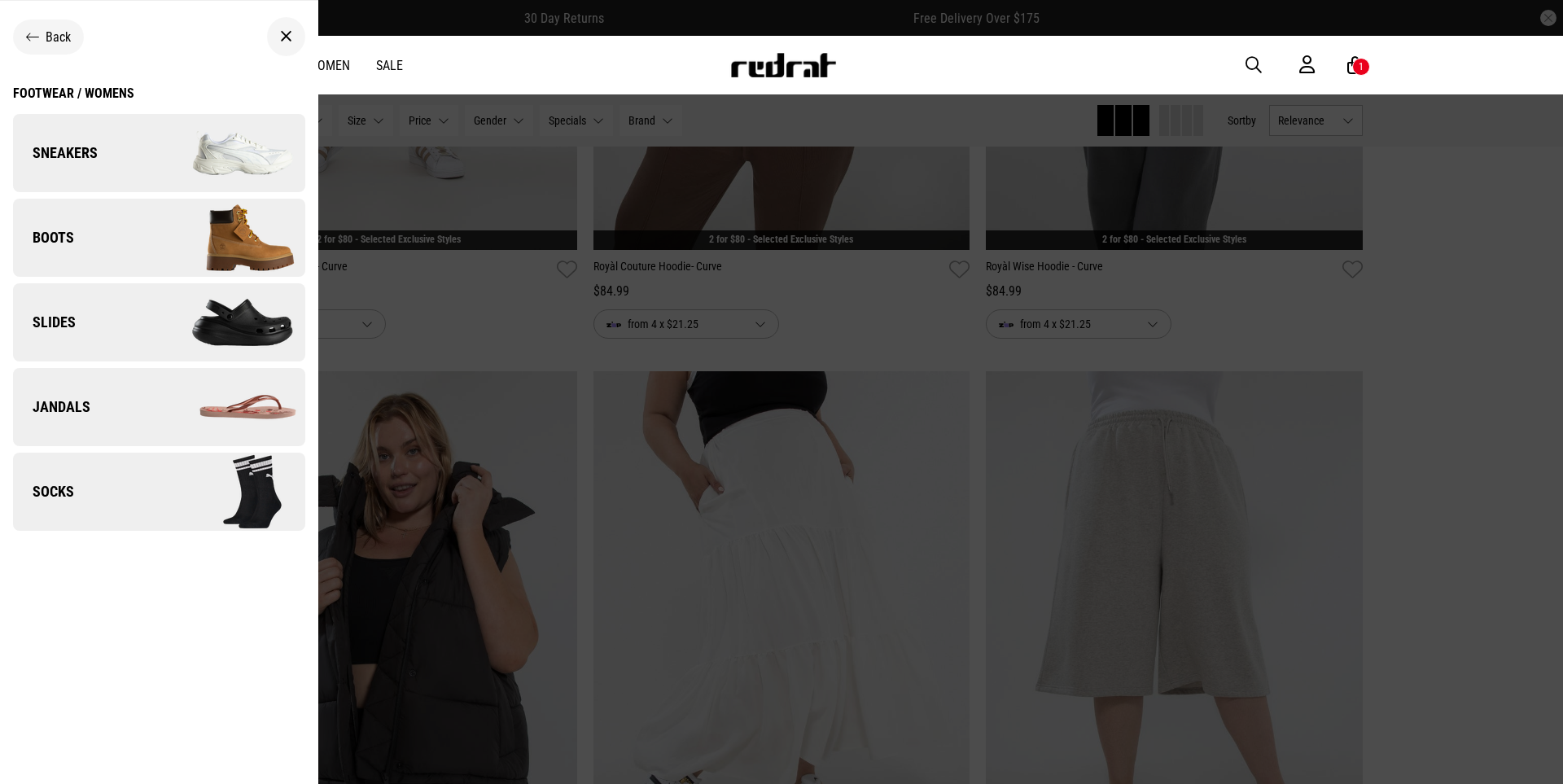
click at [238, 156] on img at bounding box center [232, 153] width 145 height 81
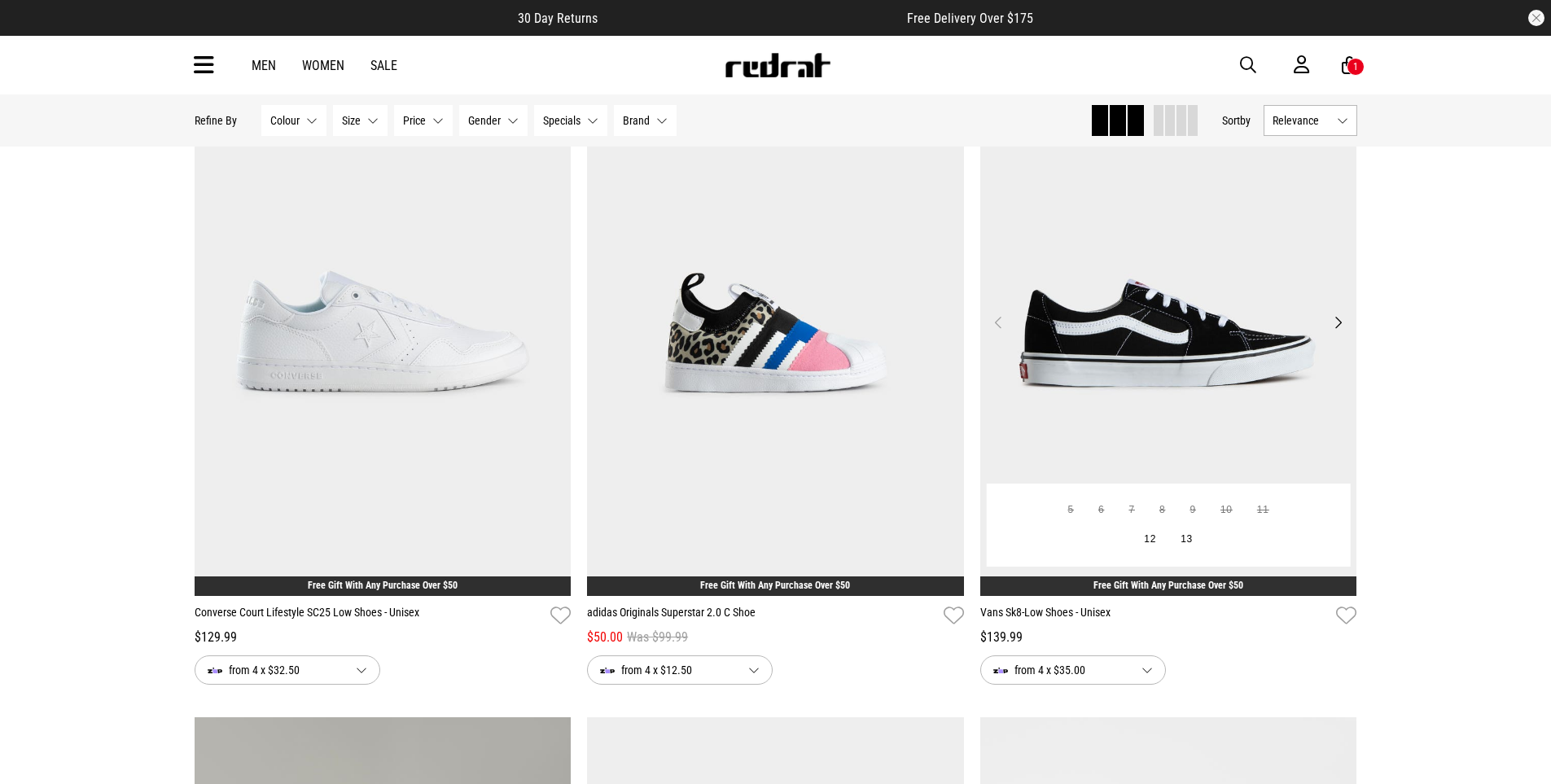
scroll to position [880, 0]
